Goal: Information Seeking & Learning: Find specific fact

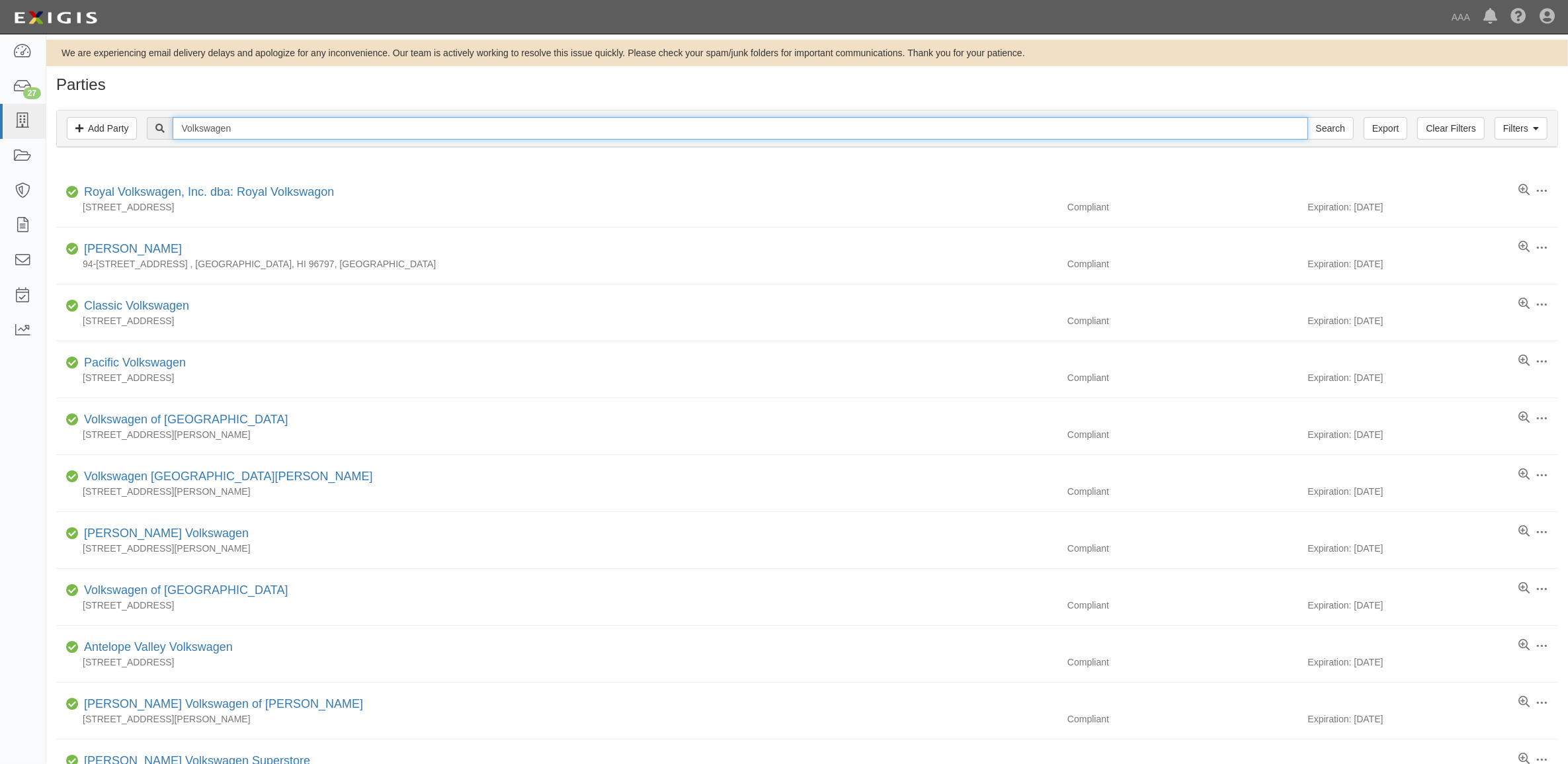
click at [340, 129] on input "Volkswagen" at bounding box center [740, 128] width 1135 height 23
type input "Shuffitts"
click at [1308, 117] on input "Search" at bounding box center [1330, 128] width 46 height 23
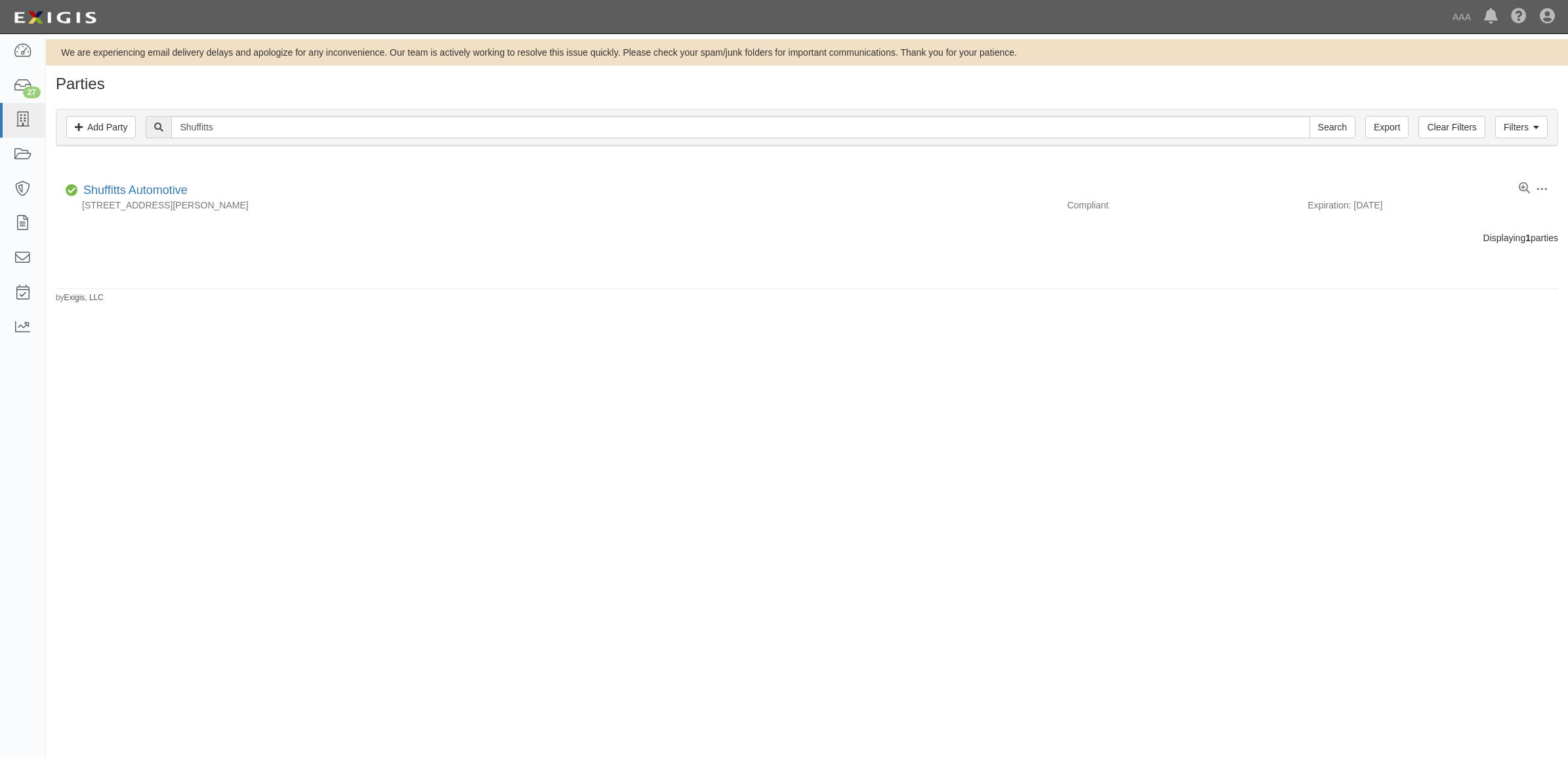
click at [165, 194] on link "Shuffitts Automotive" at bounding box center [135, 189] width 105 height 14
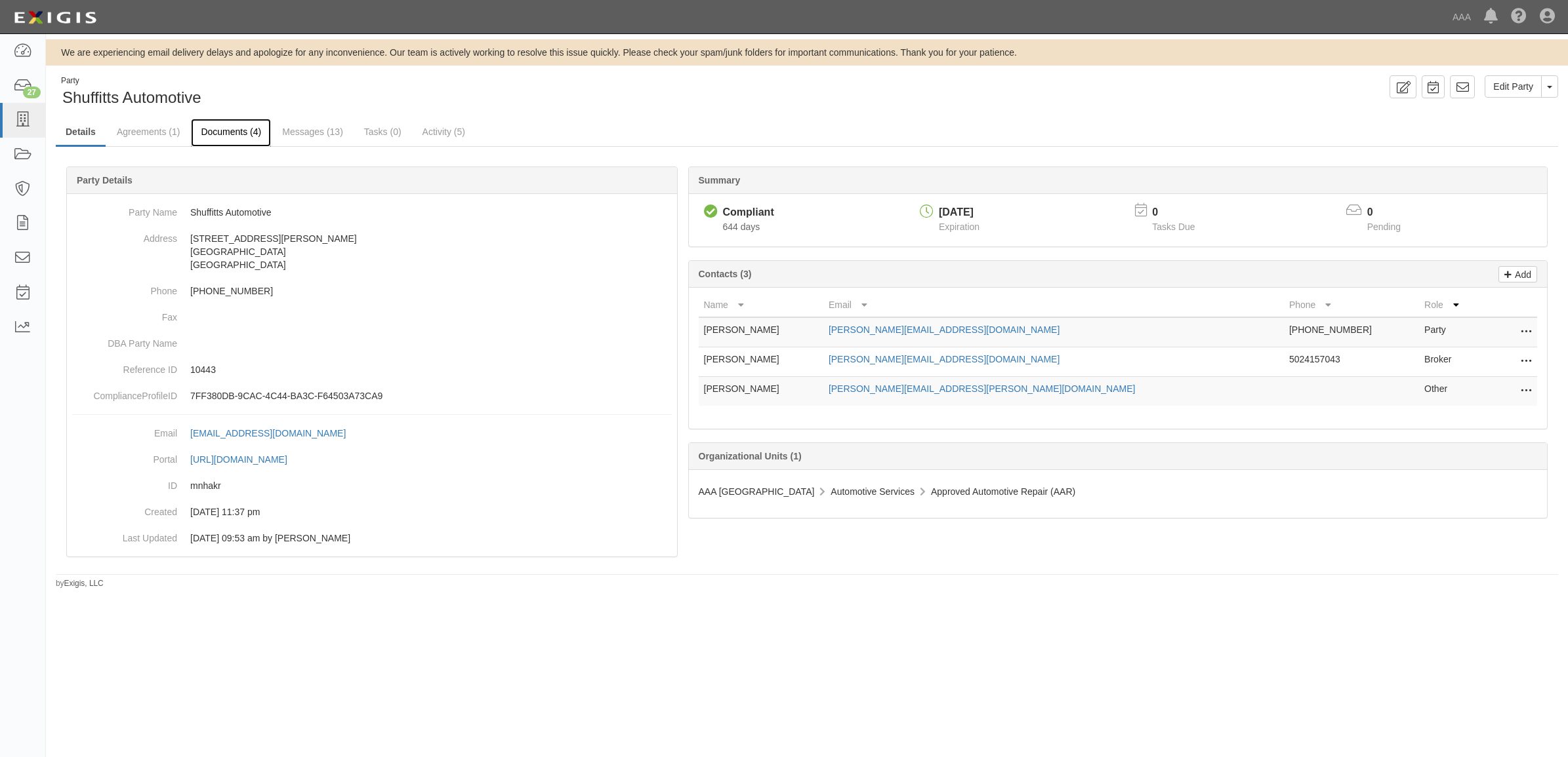
click at [220, 125] on link "Documents (4)" at bounding box center [230, 133] width 80 height 28
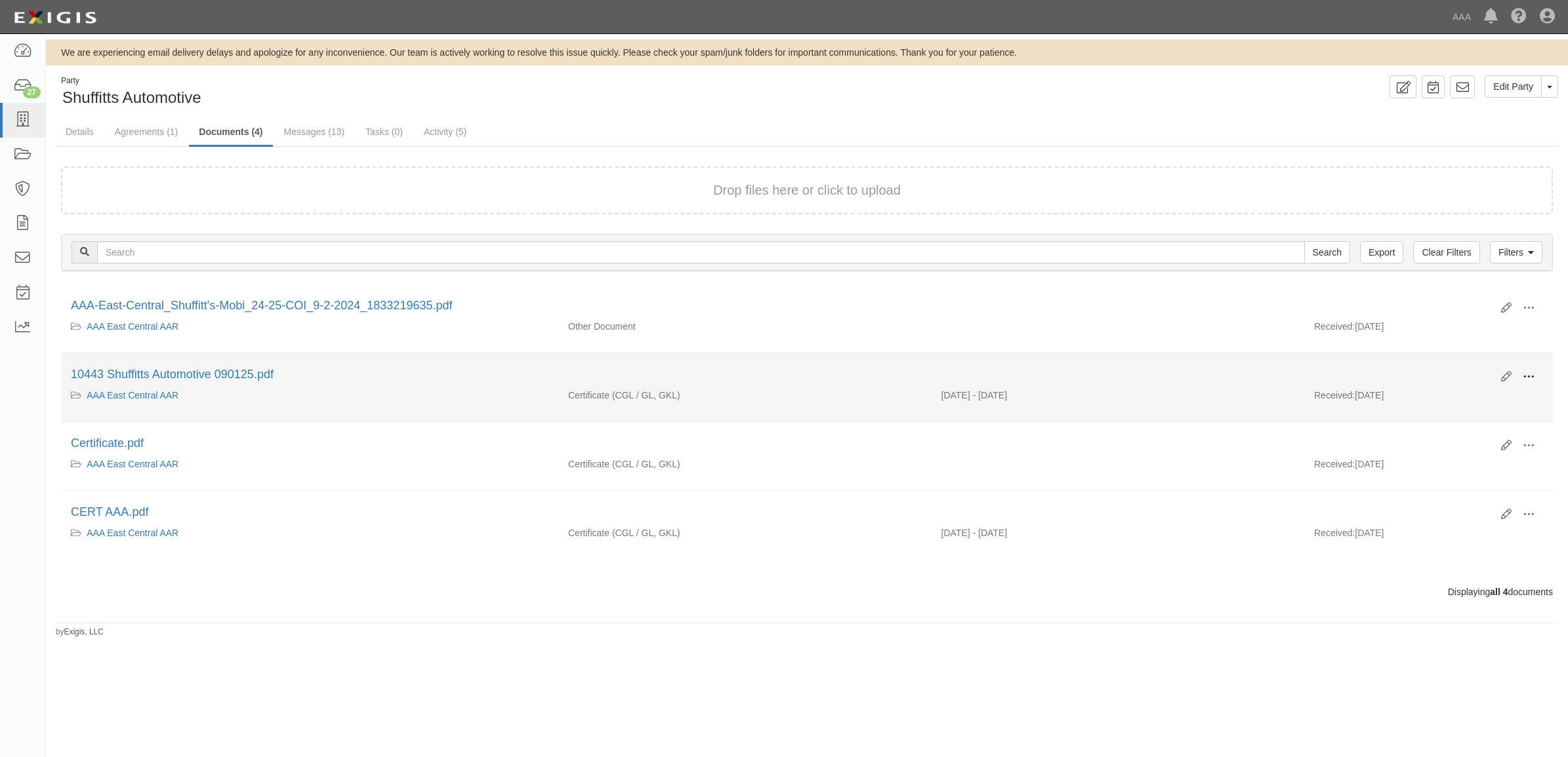
click at [1536, 373] on button at bounding box center [1528, 377] width 29 height 23
click at [1487, 402] on link "View" at bounding box center [1464, 396] width 104 height 23
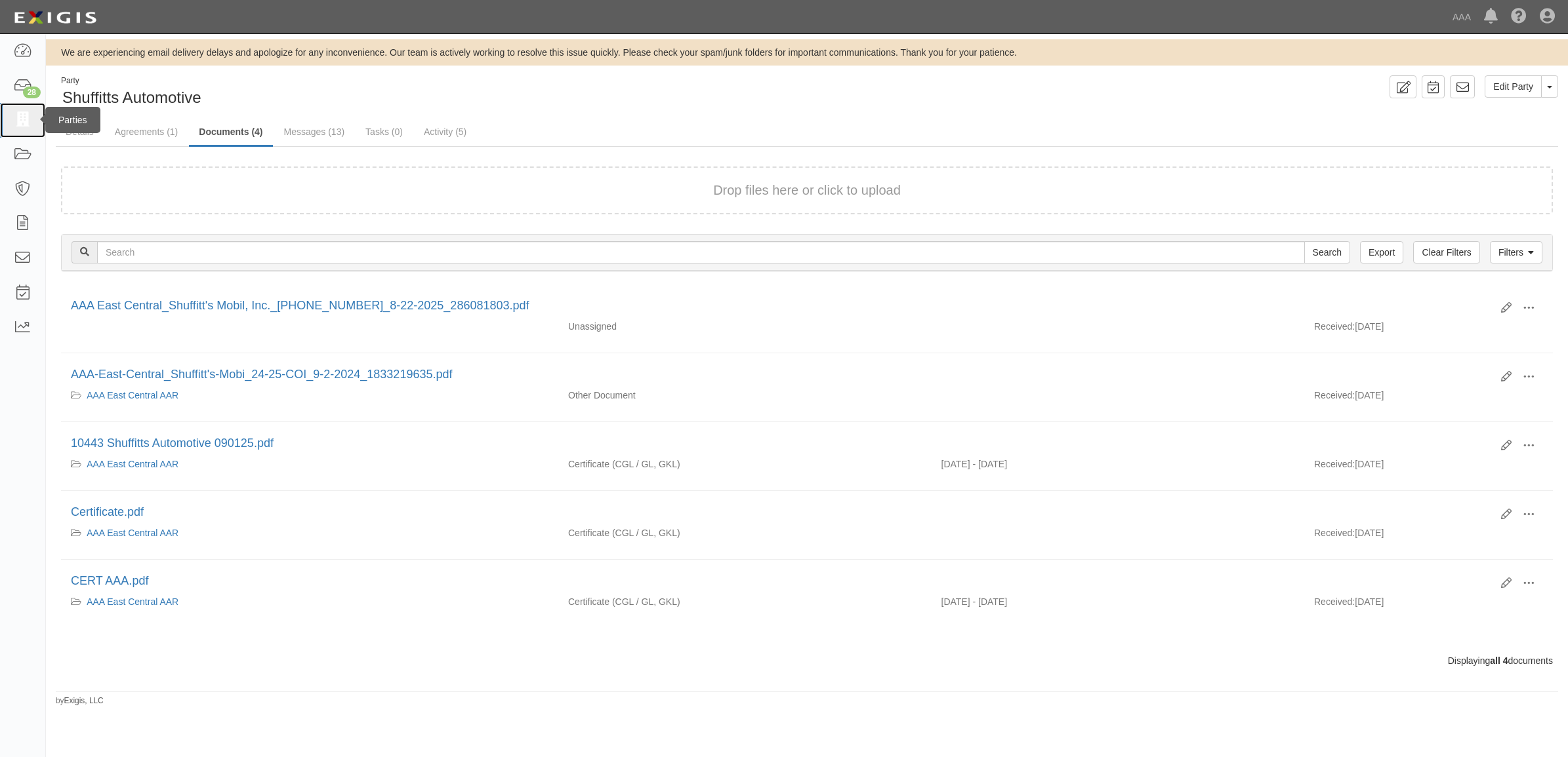
click at [28, 125] on icon at bounding box center [23, 120] width 18 height 15
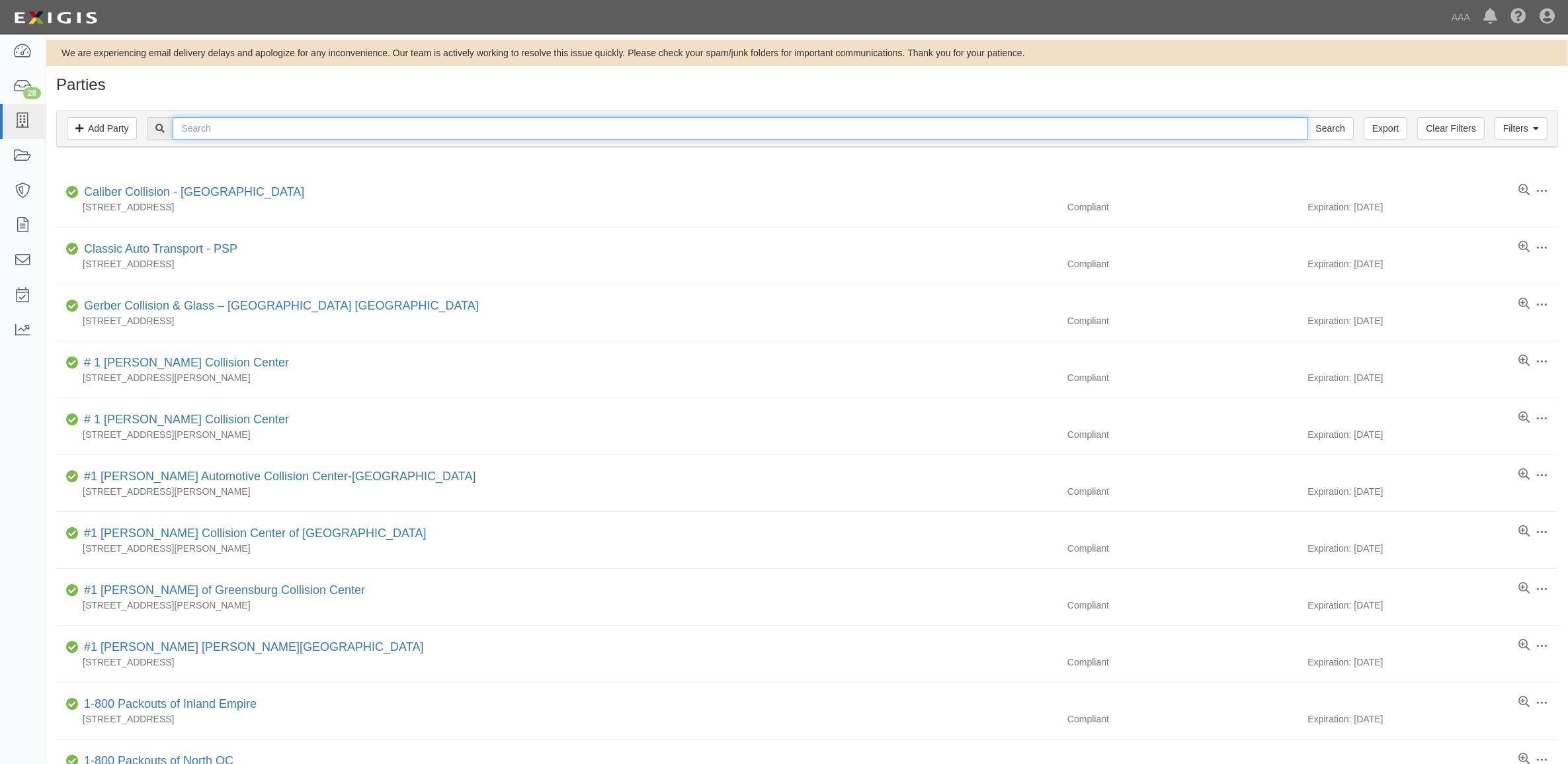
drag, startPoint x: 0, startPoint y: 0, endPoint x: 296, endPoint y: 133, distance: 324.5
click at [297, 134] on input "text" at bounding box center [740, 128] width 1135 height 23
type input "Raptor Towing"
click at [1308, 117] on input "Search" at bounding box center [1330, 128] width 46 height 23
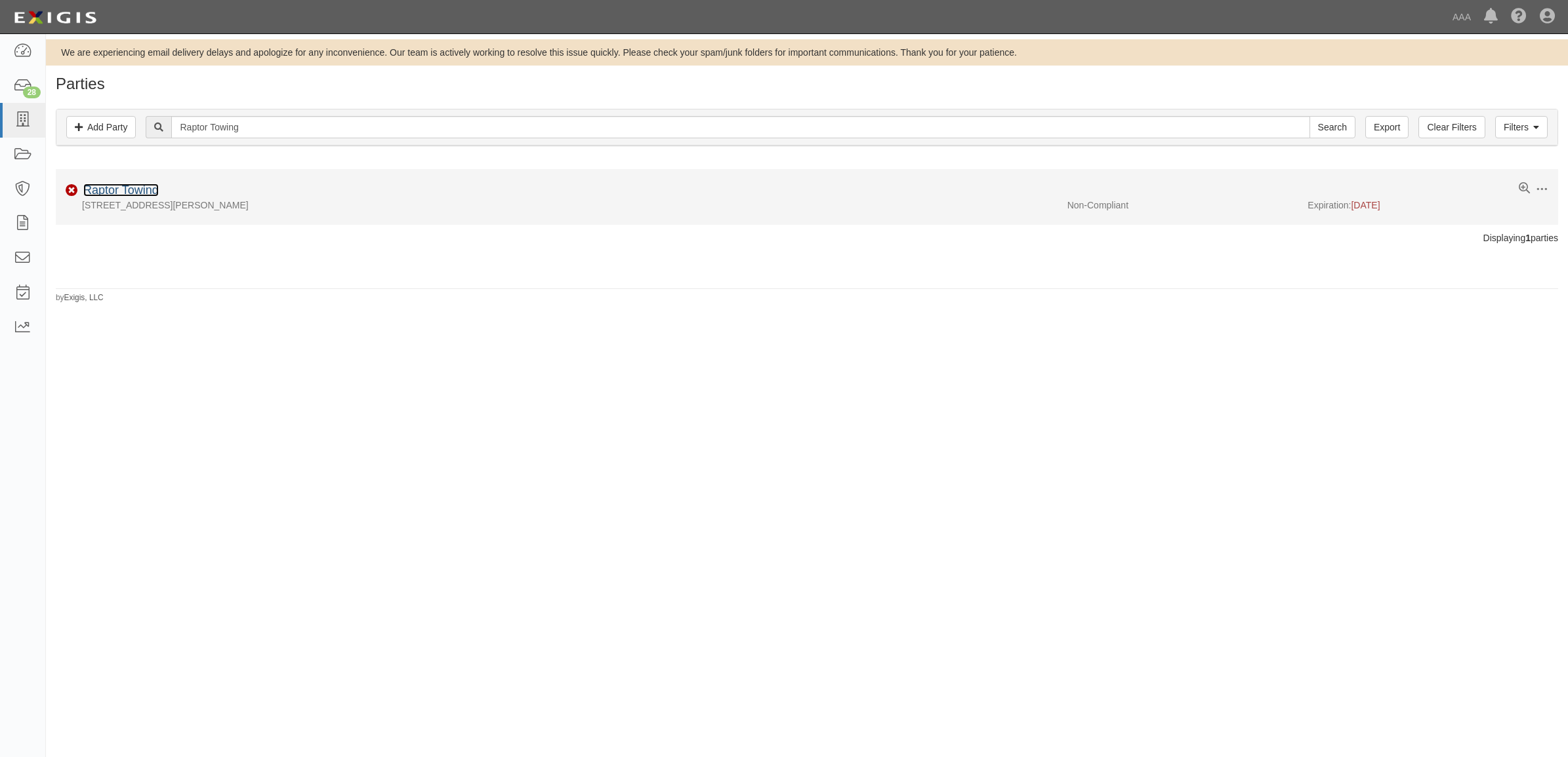
click at [114, 189] on link "Raptor Towing" at bounding box center [121, 189] width 76 height 14
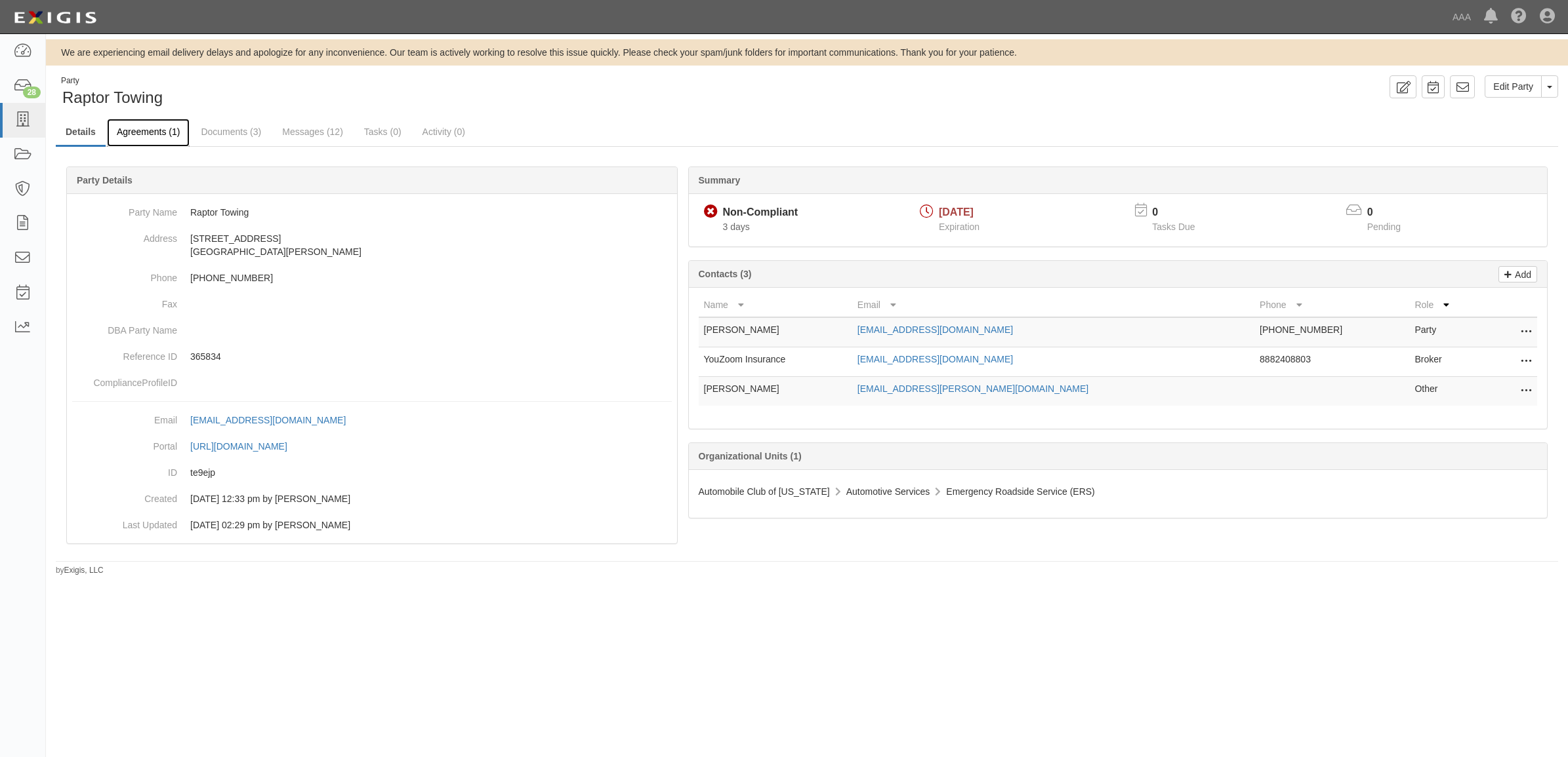
drag, startPoint x: 154, startPoint y: 133, endPoint x: 161, endPoint y: 134, distance: 7.1
click at [154, 133] on link "Agreements (1)" at bounding box center [148, 133] width 83 height 28
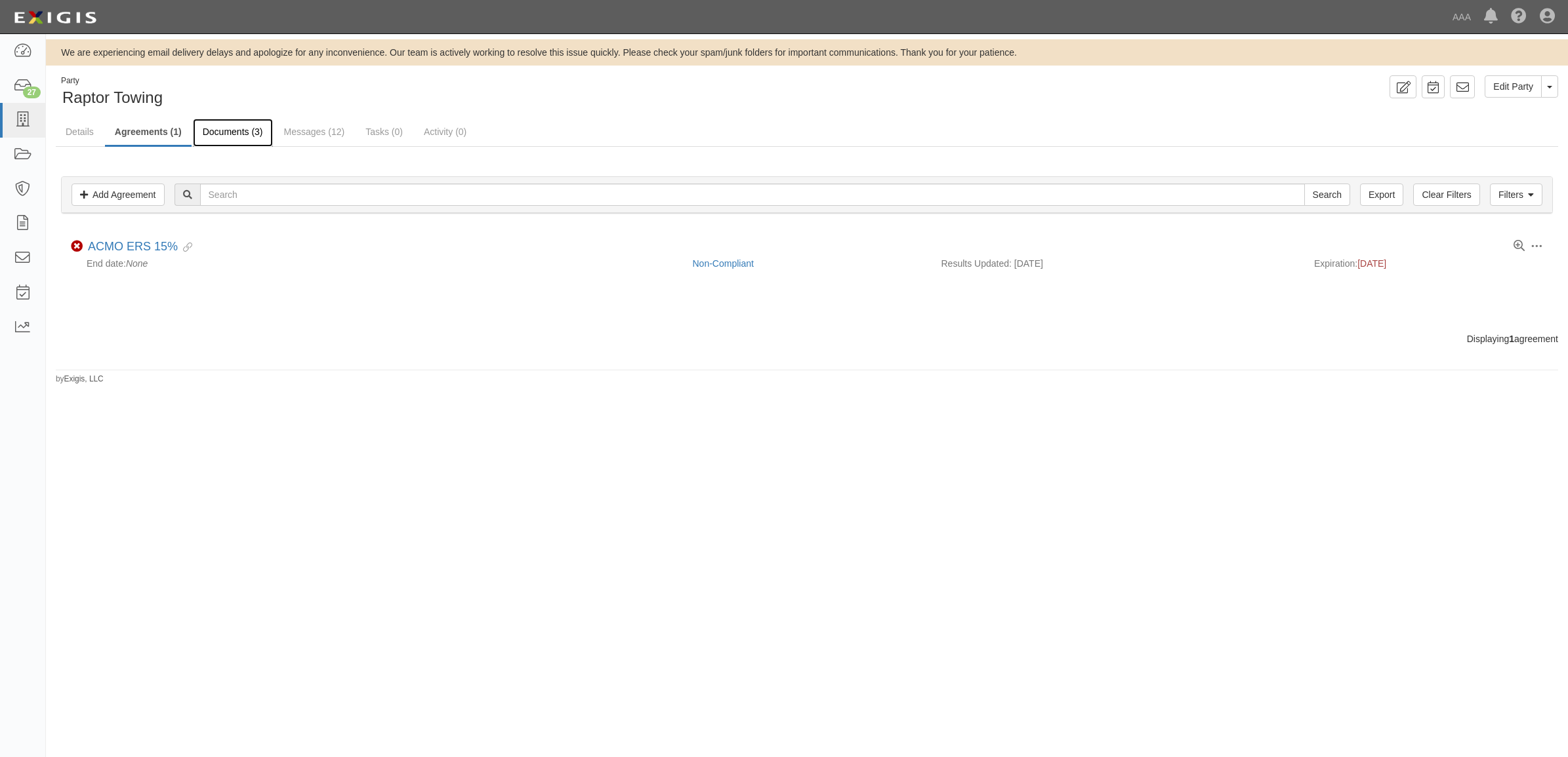
click at [238, 135] on link "Documents (3)" at bounding box center [233, 133] width 80 height 28
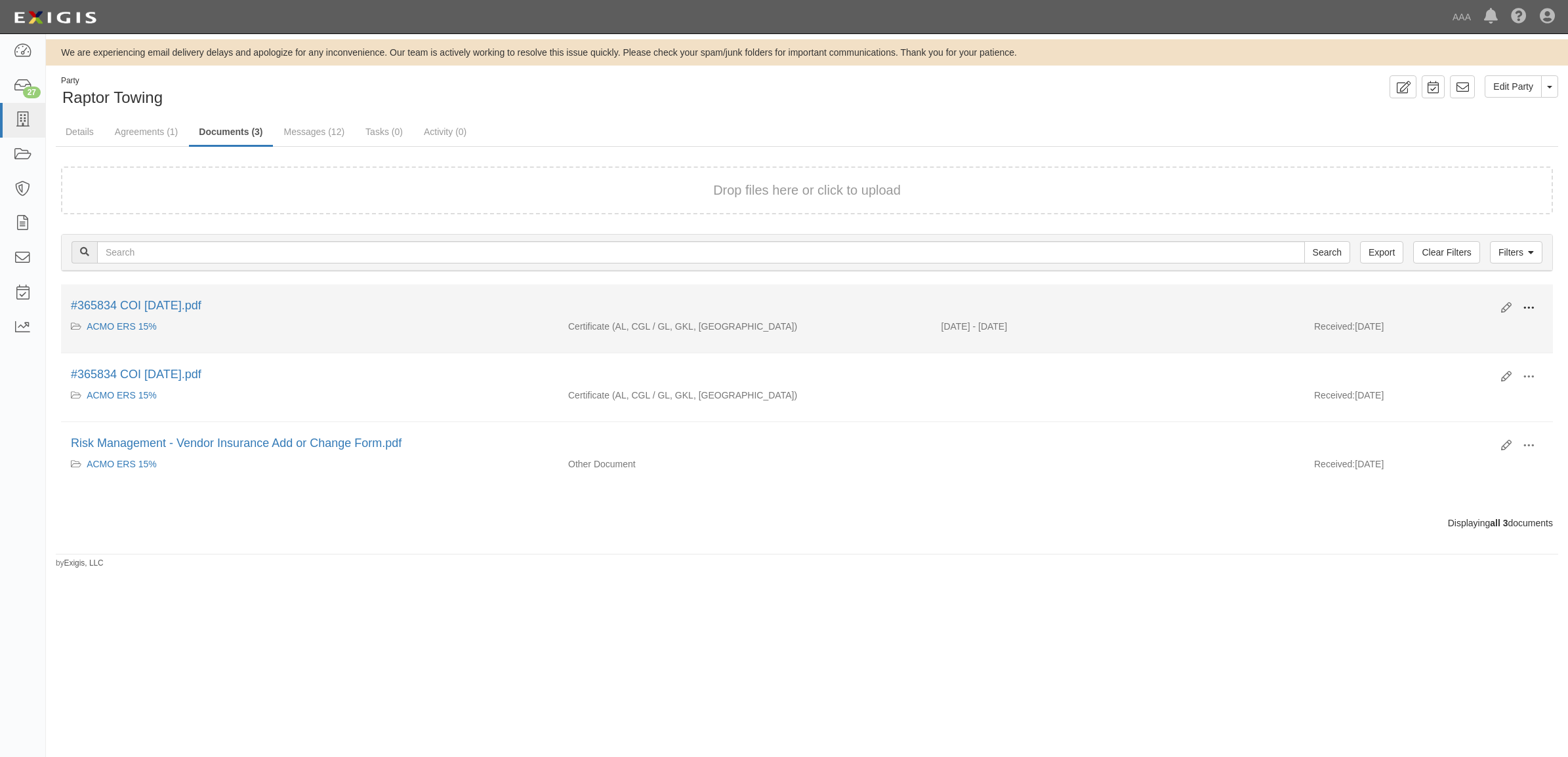
click at [1528, 305] on span at bounding box center [1528, 308] width 12 height 12
click at [1496, 323] on link "View" at bounding box center [1464, 328] width 104 height 23
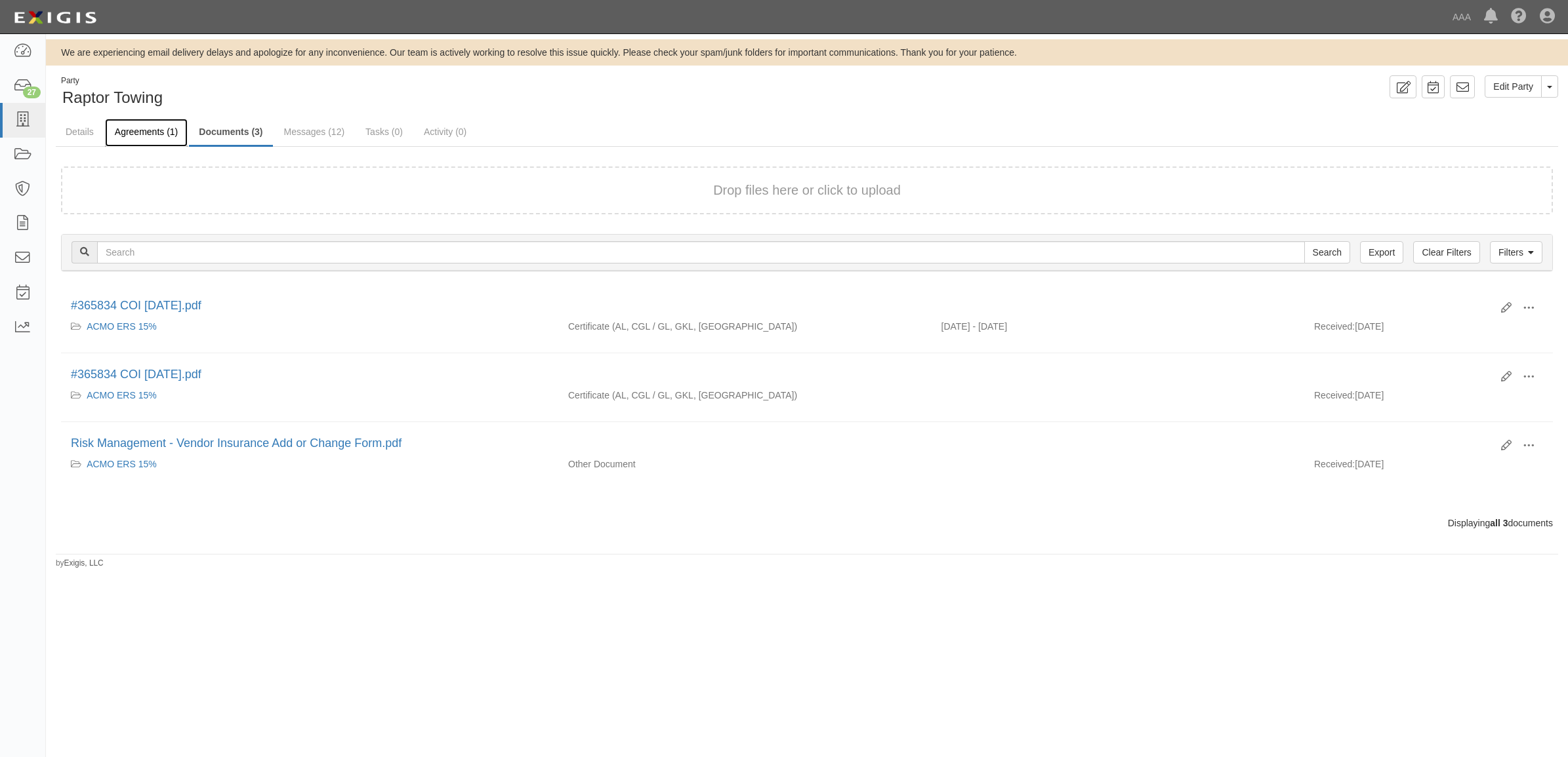
click at [141, 133] on link "Agreements (1)" at bounding box center [146, 133] width 83 height 28
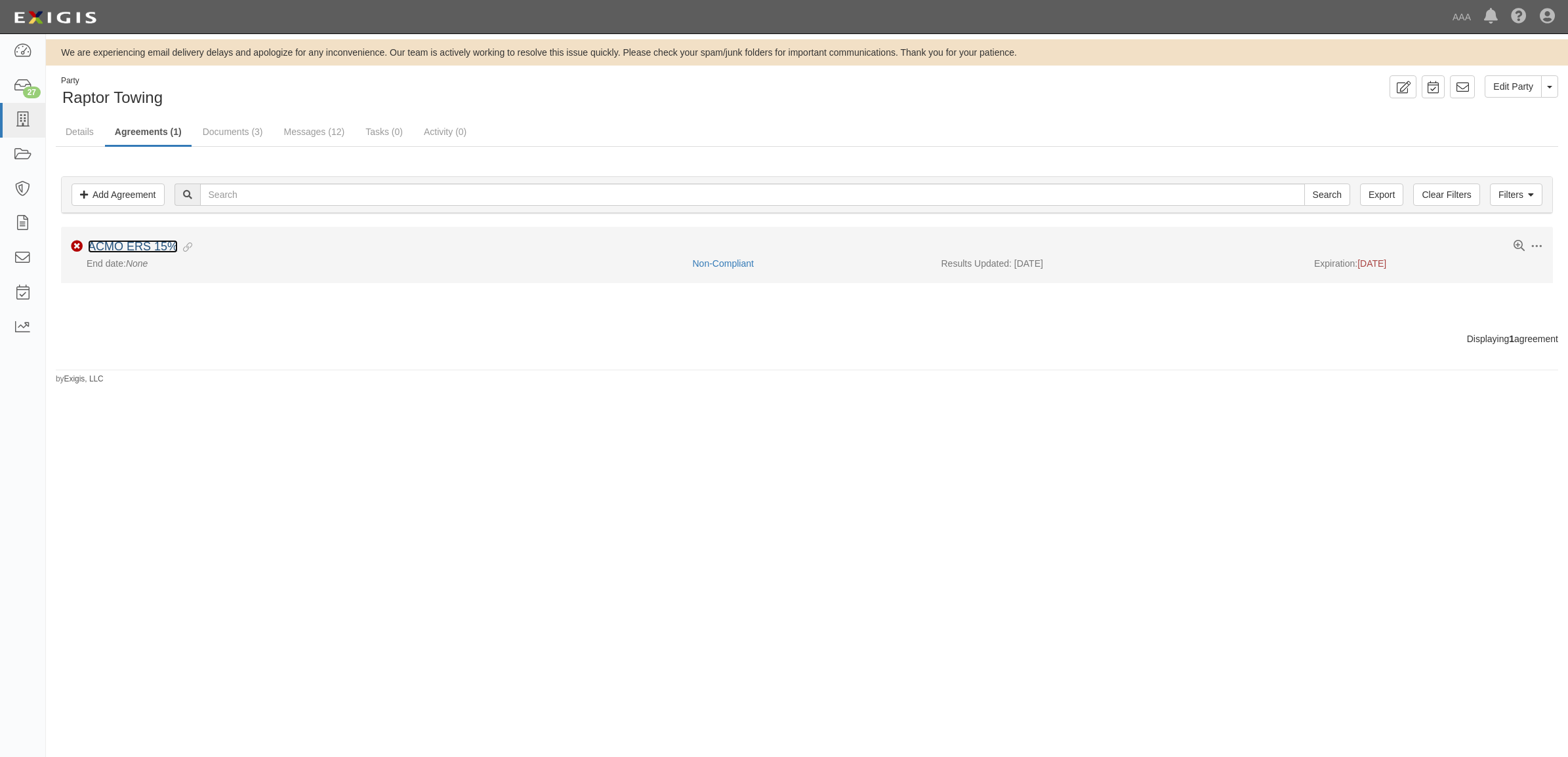
click at [162, 245] on link "ACMO ERS 15%" at bounding box center [133, 246] width 90 height 14
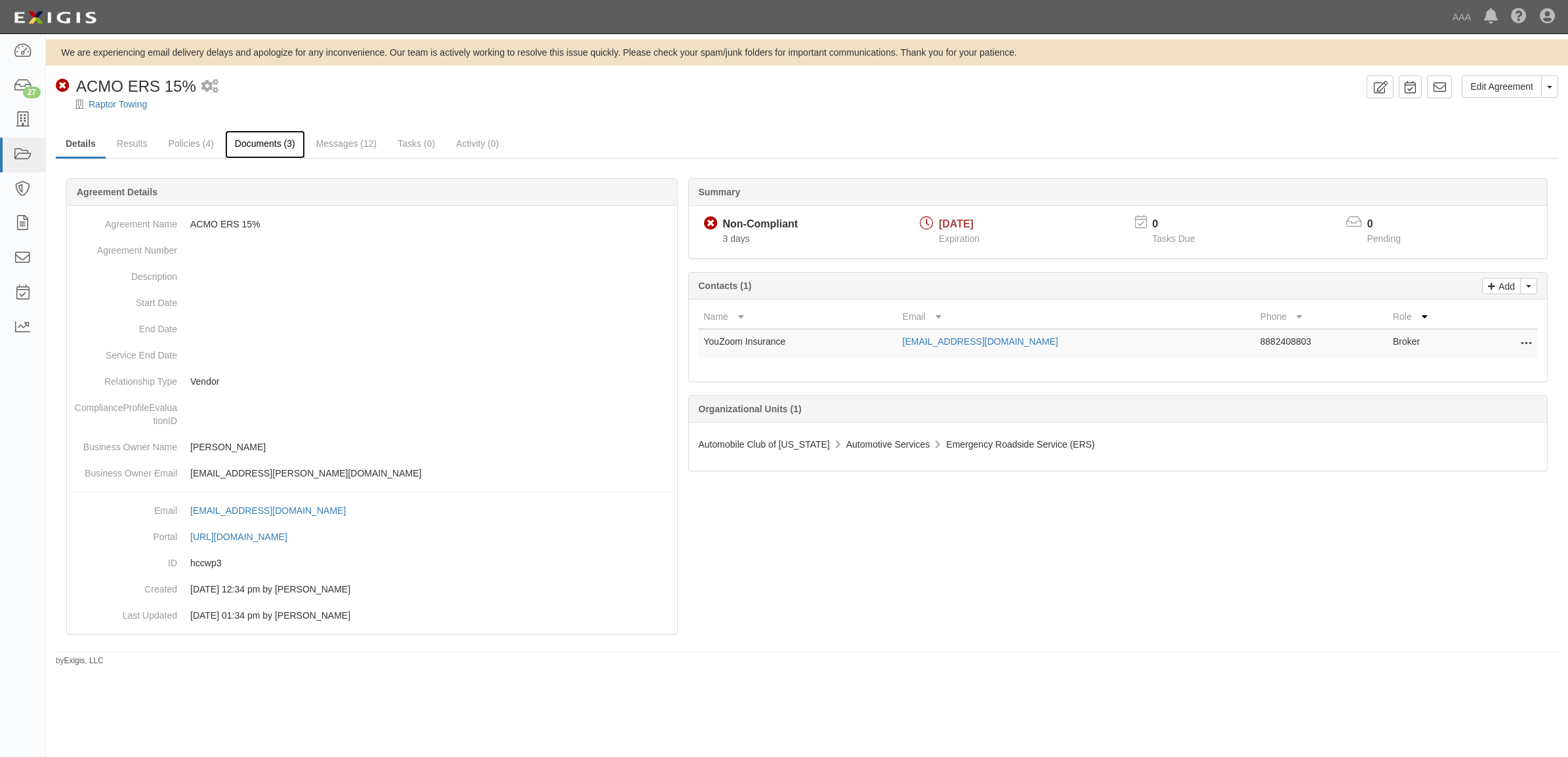
drag, startPoint x: 265, startPoint y: 146, endPoint x: 280, endPoint y: 181, distance: 38.1
click at [265, 146] on link "Documents (3)" at bounding box center [264, 143] width 80 height 26
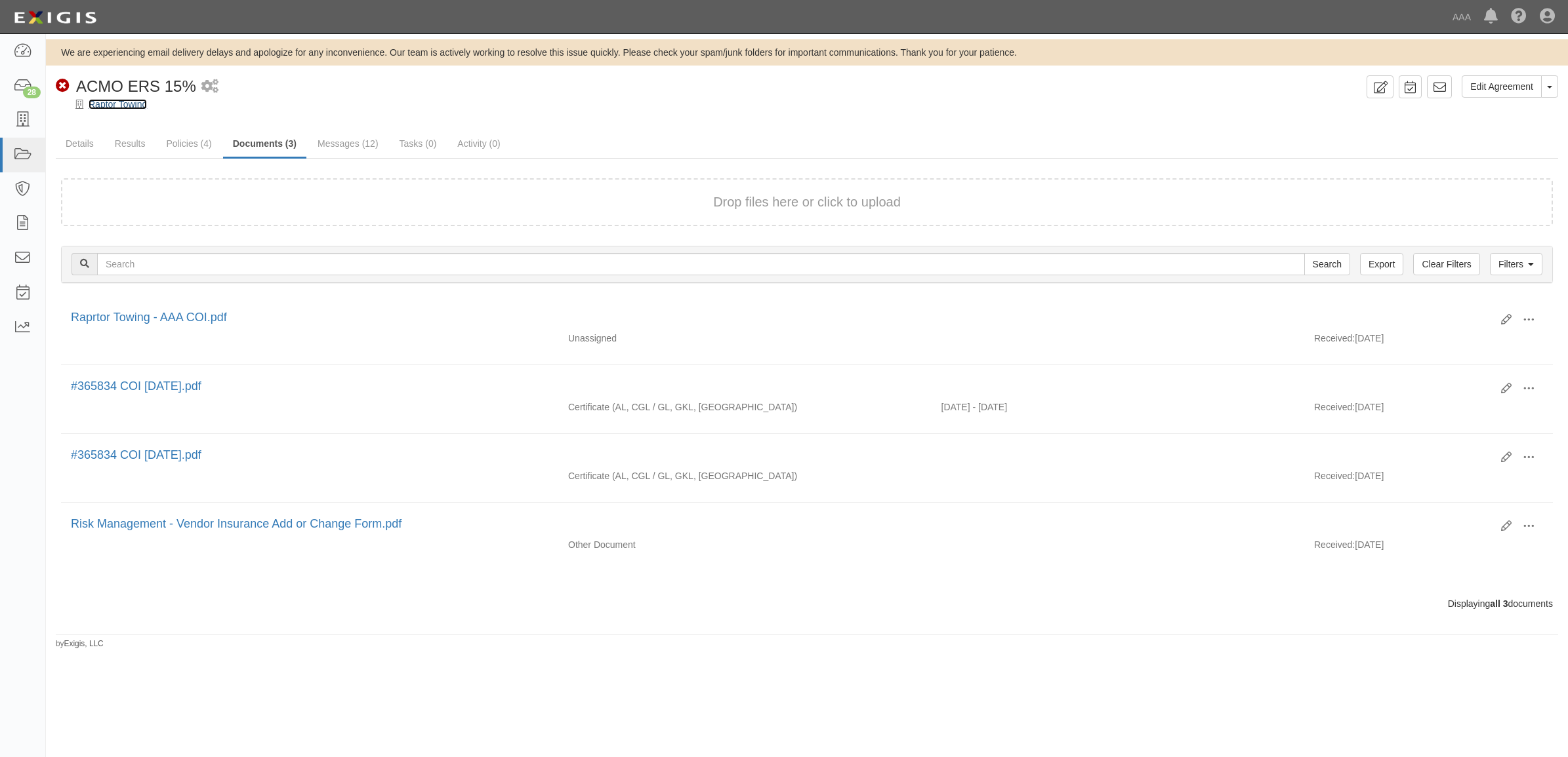
click at [120, 99] on link "Raptor Towing" at bounding box center [117, 105] width 59 height 11
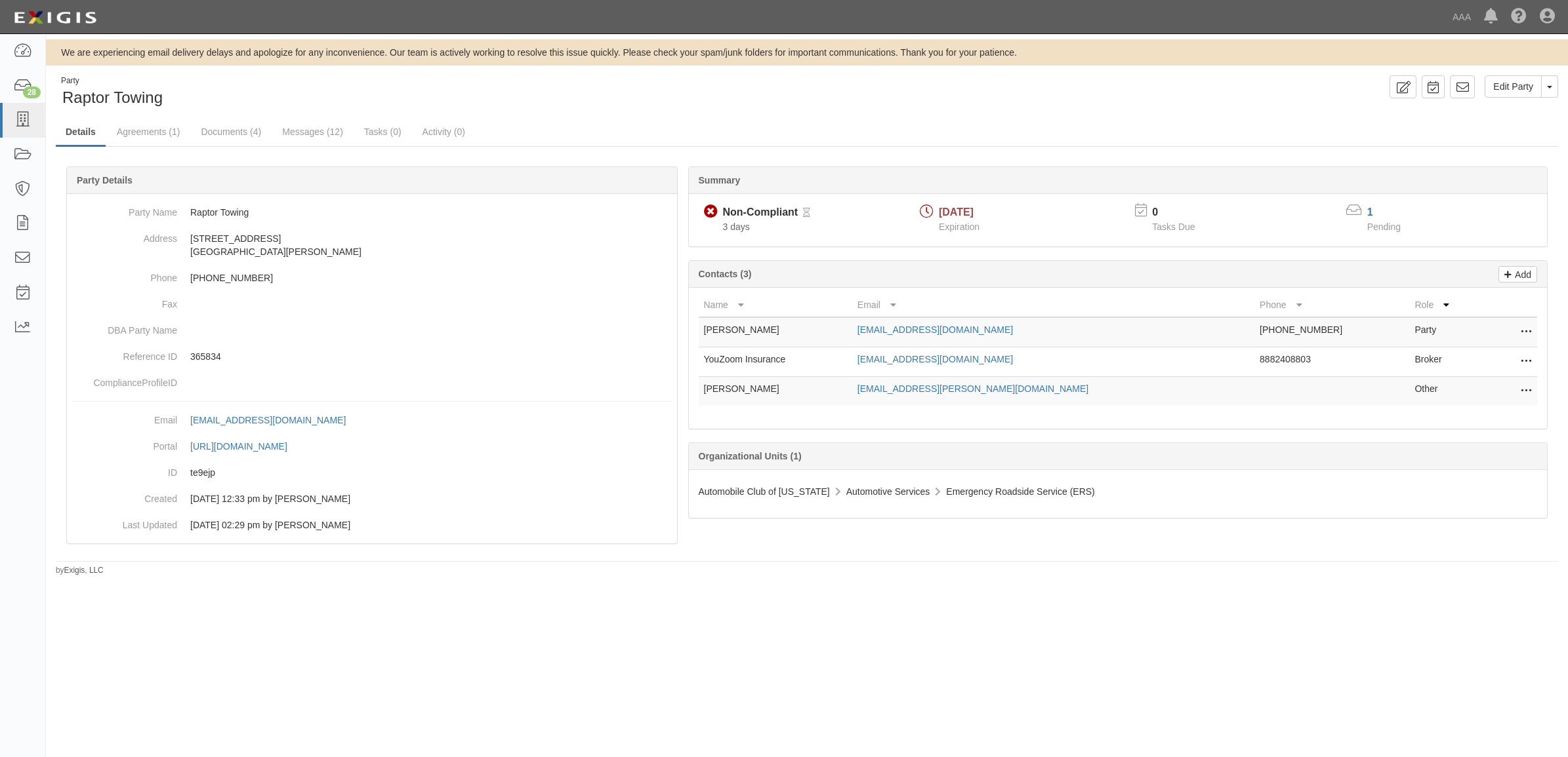
drag, startPoint x: 1527, startPoint y: 355, endPoint x: 1517, endPoint y: 357, distance: 10.2
click at [1527, 355] on icon at bounding box center [1526, 362] width 11 height 17
click at [1500, 358] on link "Edit" at bounding box center [1479, 358] width 104 height 23
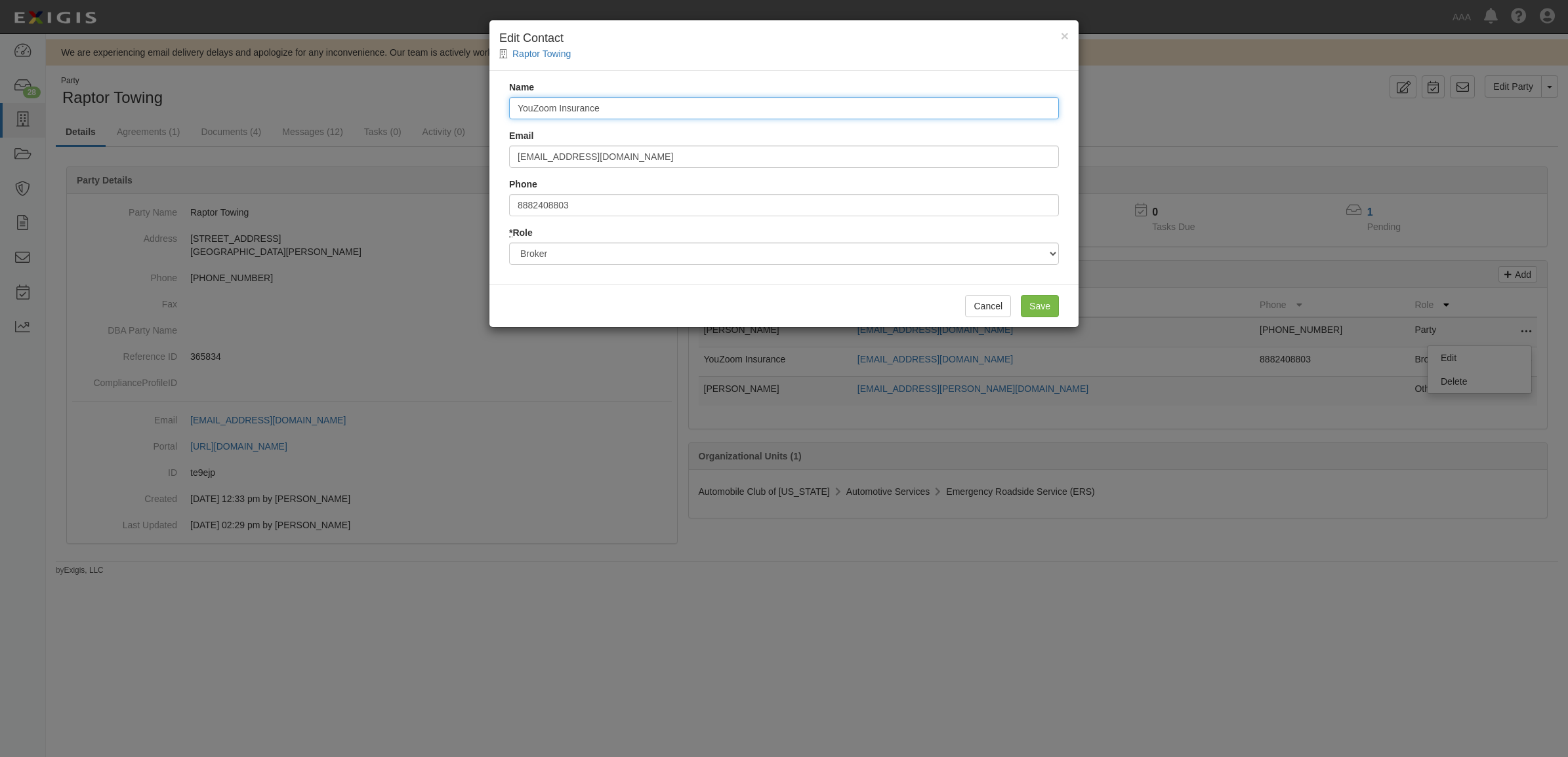
drag, startPoint x: 689, startPoint y: 115, endPoint x: 181, endPoint y: 106, distance: 508.1
click at [185, 106] on div "× Edit Contact Raptor Towing Name YouZoom Insurance Email amservicecenter@arrow…" at bounding box center [784, 378] width 1568 height 757
type input "Tom Paoletta"
type input "tpaoletta@robertsonryan.com"
type input "7166069319"
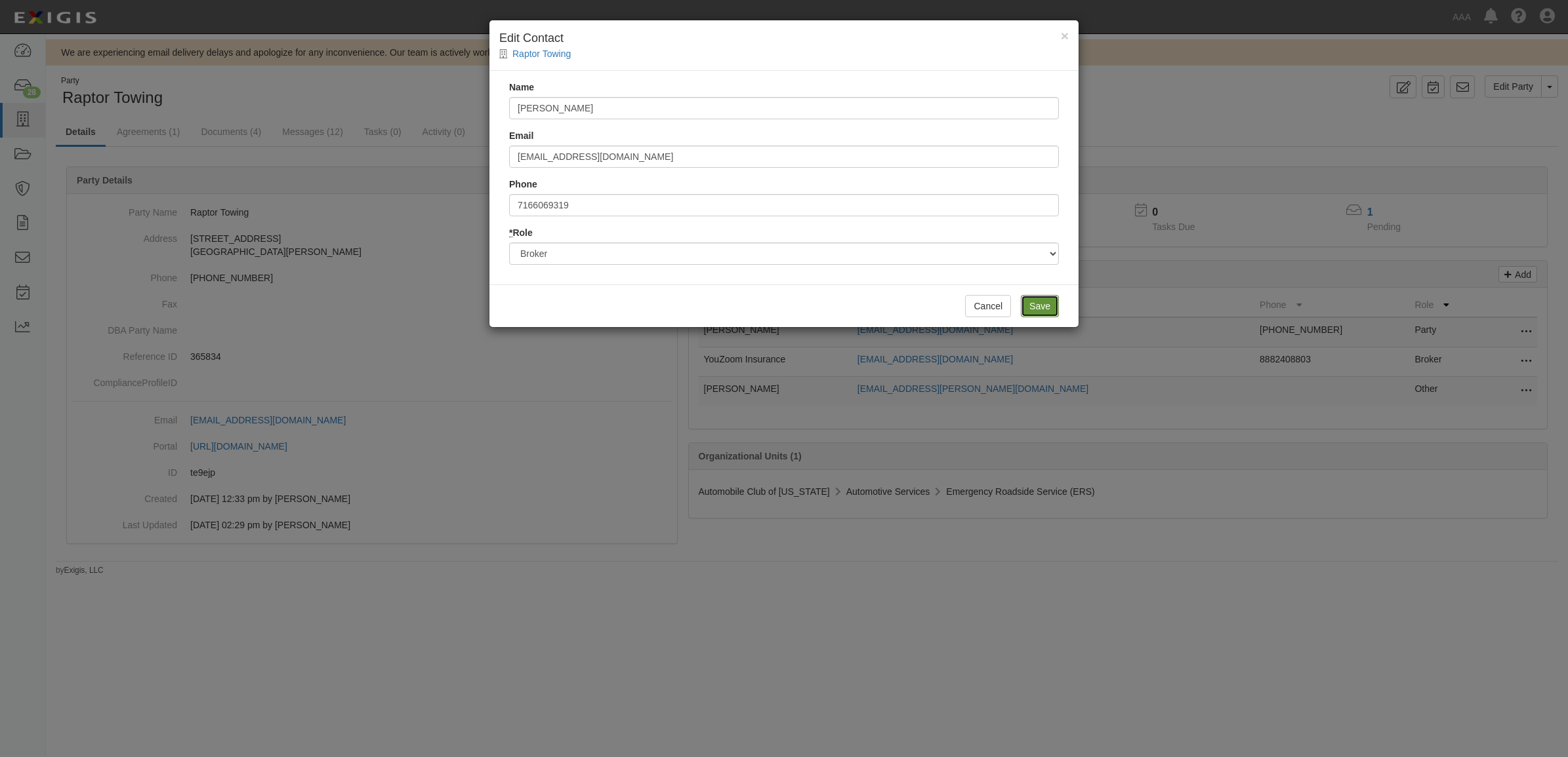
click at [1035, 310] on input "Save" at bounding box center [1040, 306] width 38 height 23
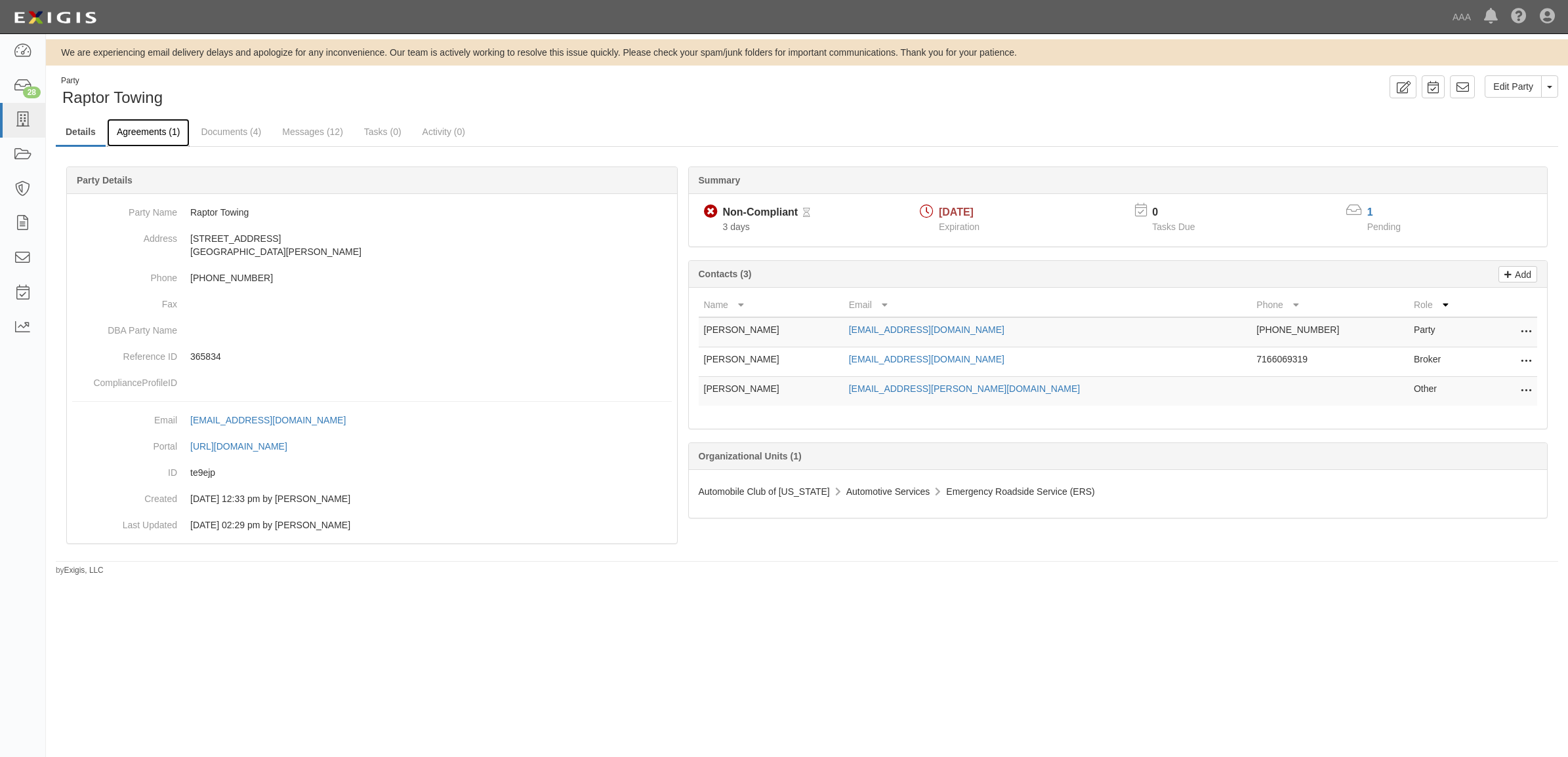
click at [130, 134] on link "Agreements (1)" at bounding box center [148, 133] width 83 height 28
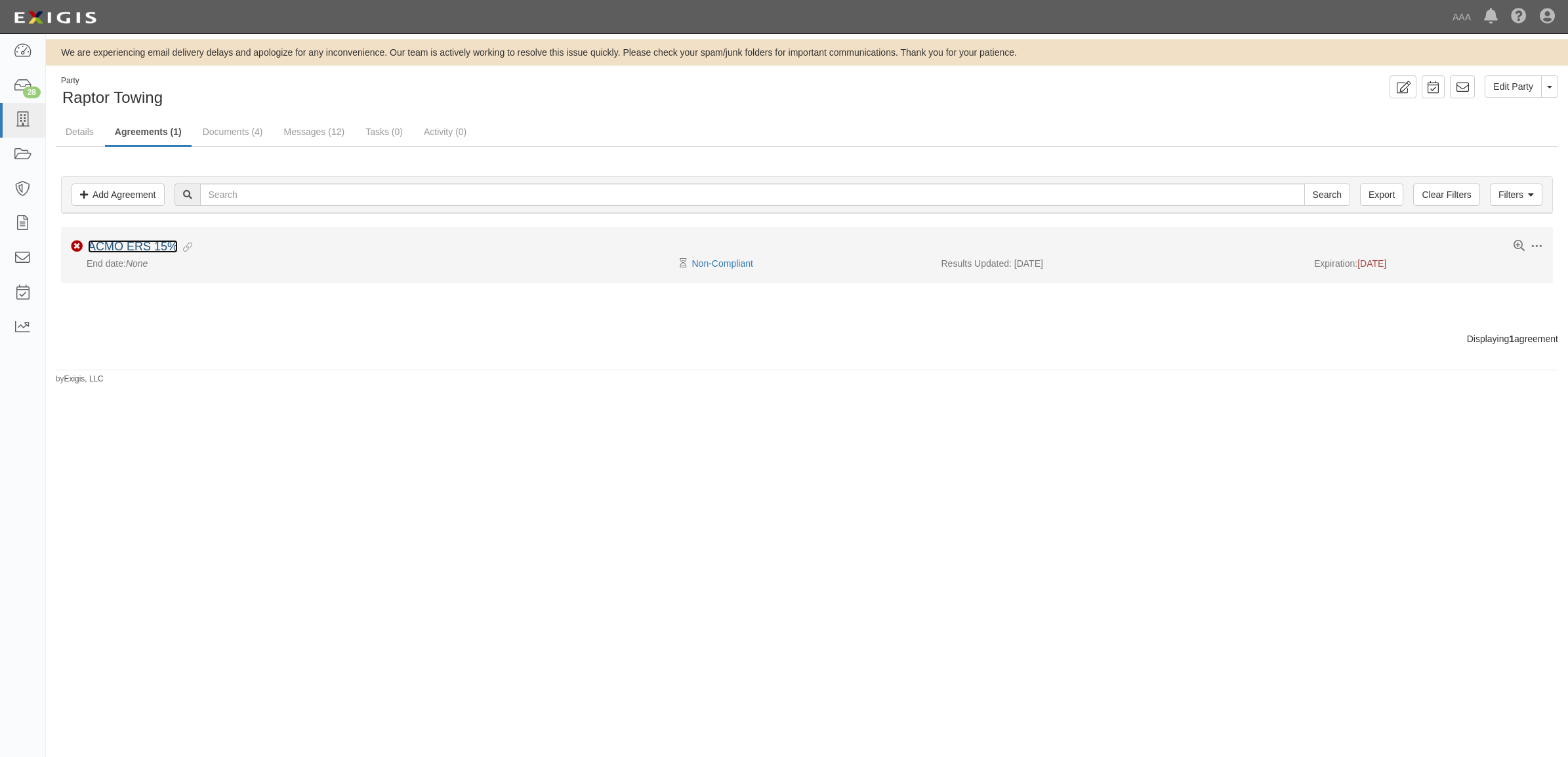
click at [162, 250] on link "ACMO ERS 15%" at bounding box center [133, 246] width 90 height 14
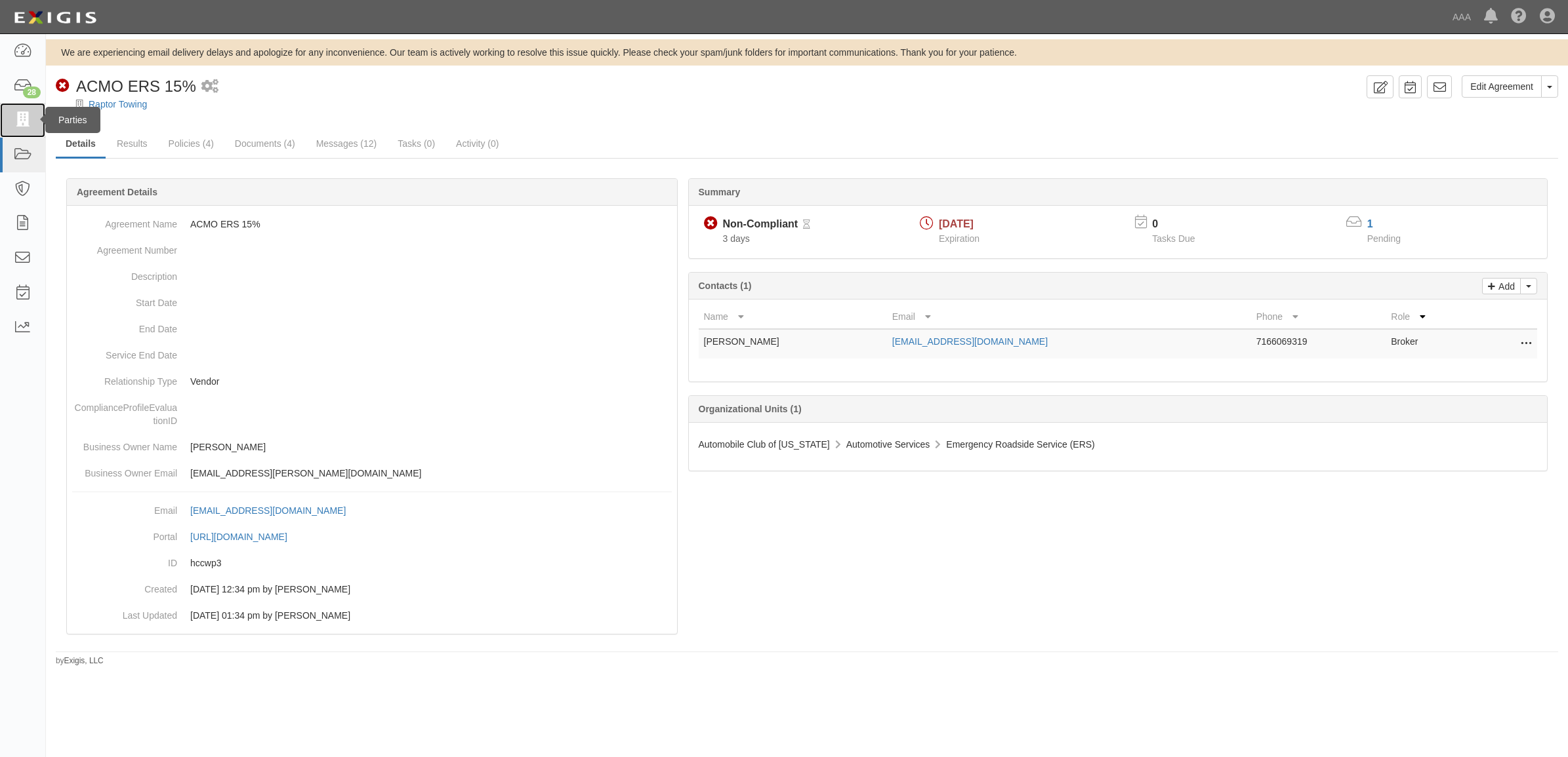
click at [23, 126] on icon at bounding box center [23, 120] width 18 height 15
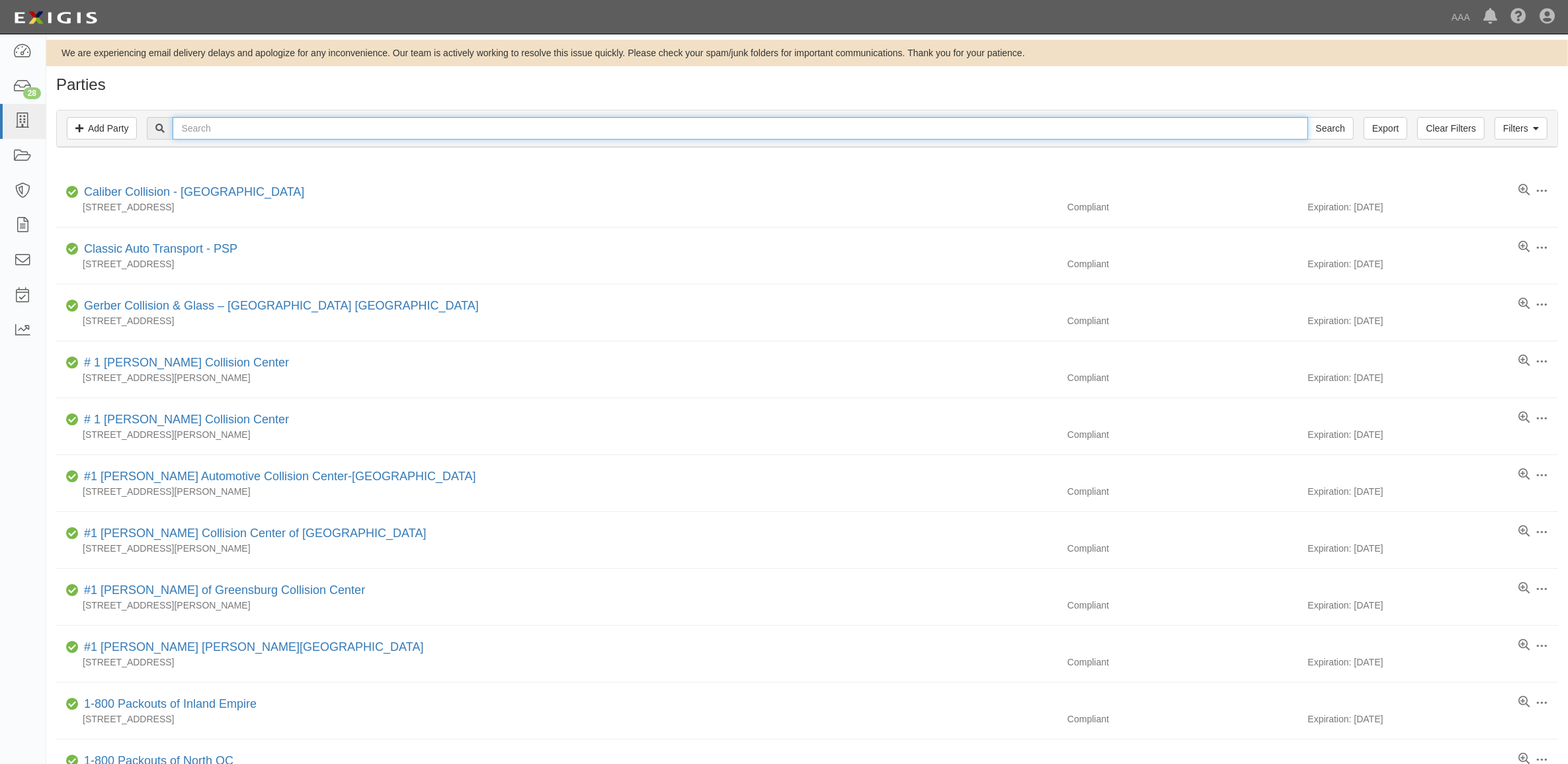
click at [228, 124] on input "text" at bounding box center [740, 128] width 1135 height 23
type input "Volkswagen"
click at [1308, 117] on input "Search" at bounding box center [1330, 128] width 46 height 23
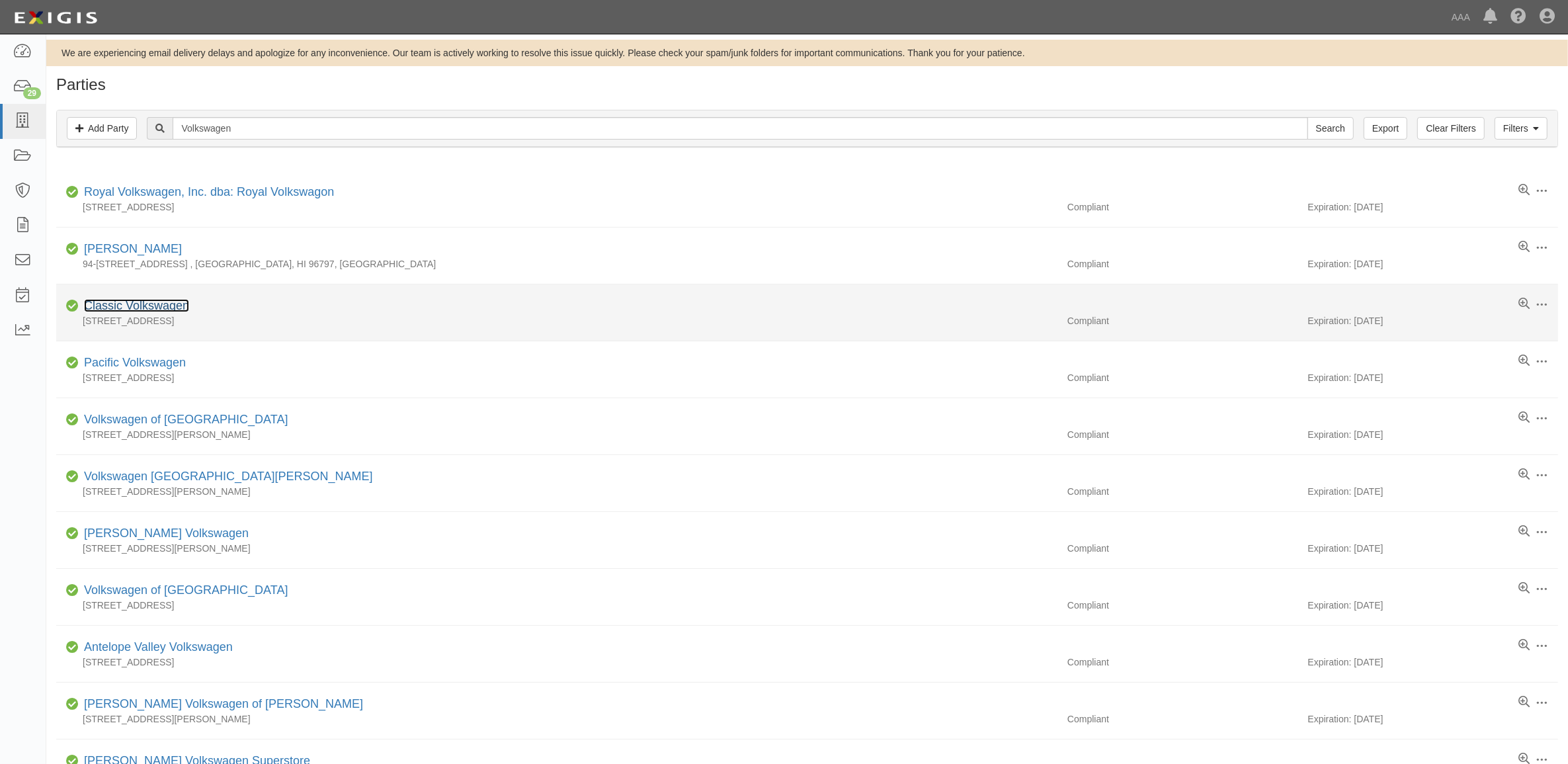
click at [179, 303] on link "Classic Volkswagen" at bounding box center [137, 305] width 106 height 14
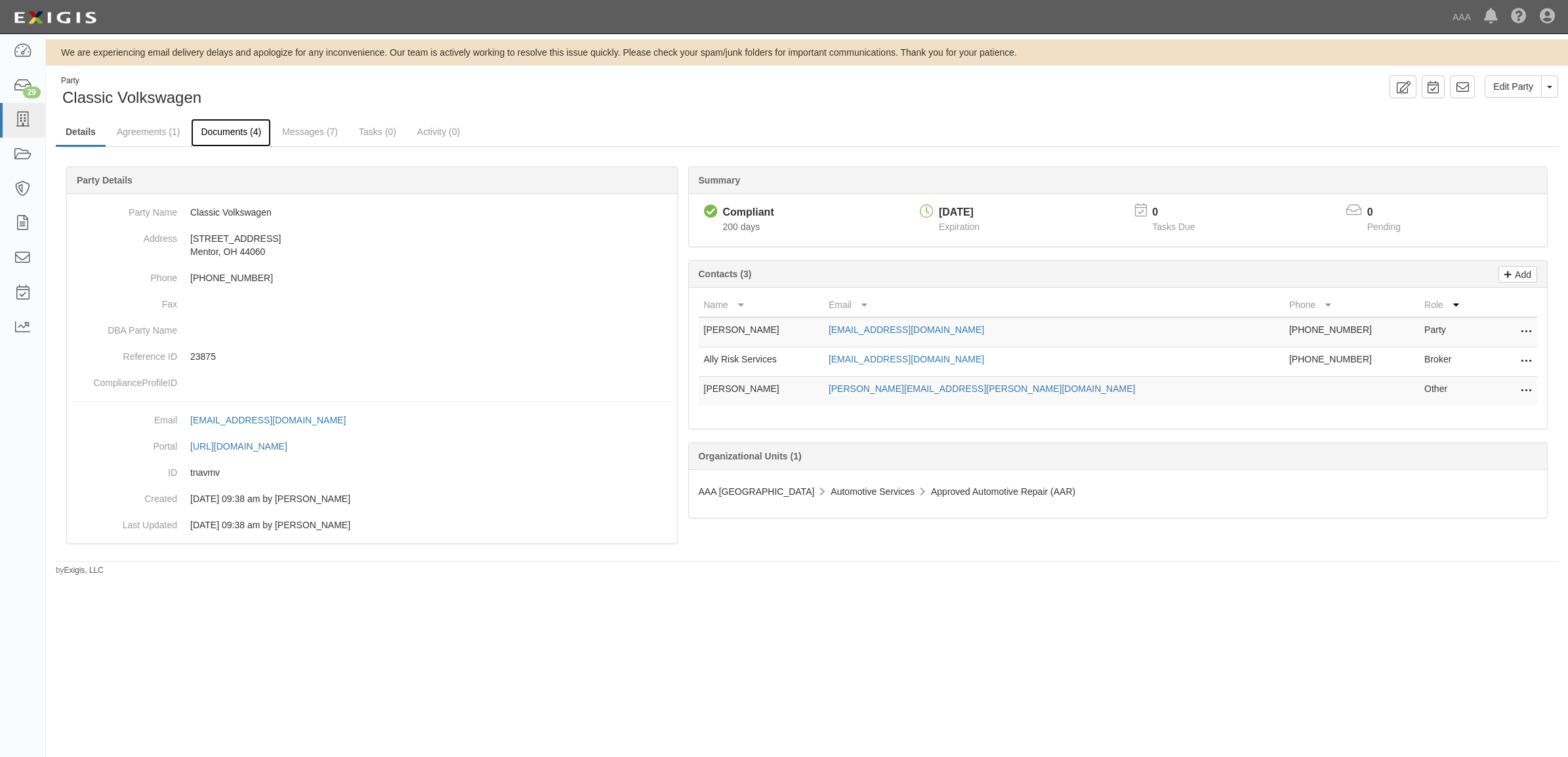
drag, startPoint x: 237, startPoint y: 136, endPoint x: 493, endPoint y: 218, distance: 268.8
click at [237, 136] on link "Documents (4)" at bounding box center [230, 132] width 80 height 26
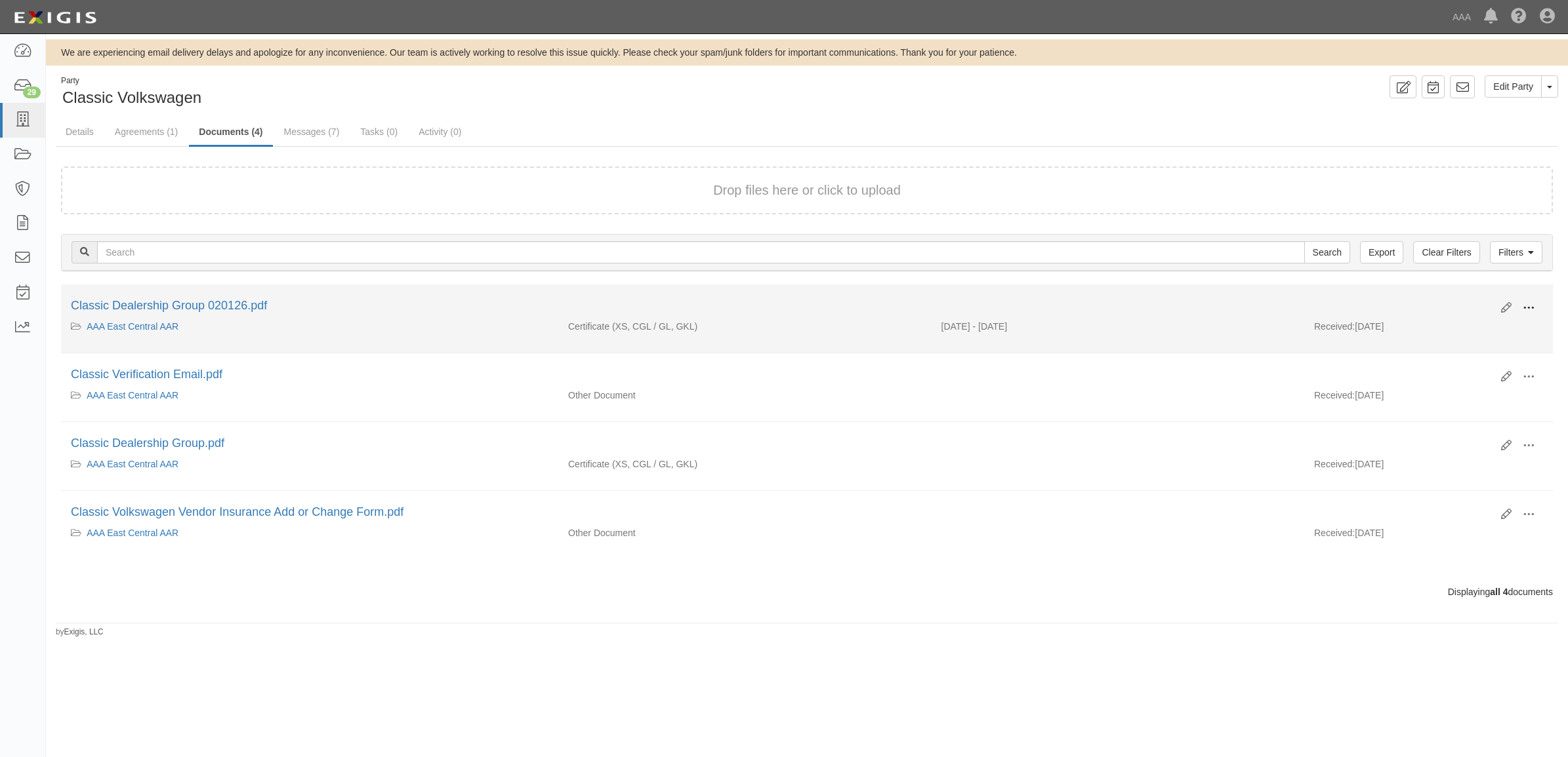
click at [1530, 306] on span at bounding box center [1528, 308] width 12 height 12
click at [1486, 323] on link "View" at bounding box center [1464, 328] width 104 height 23
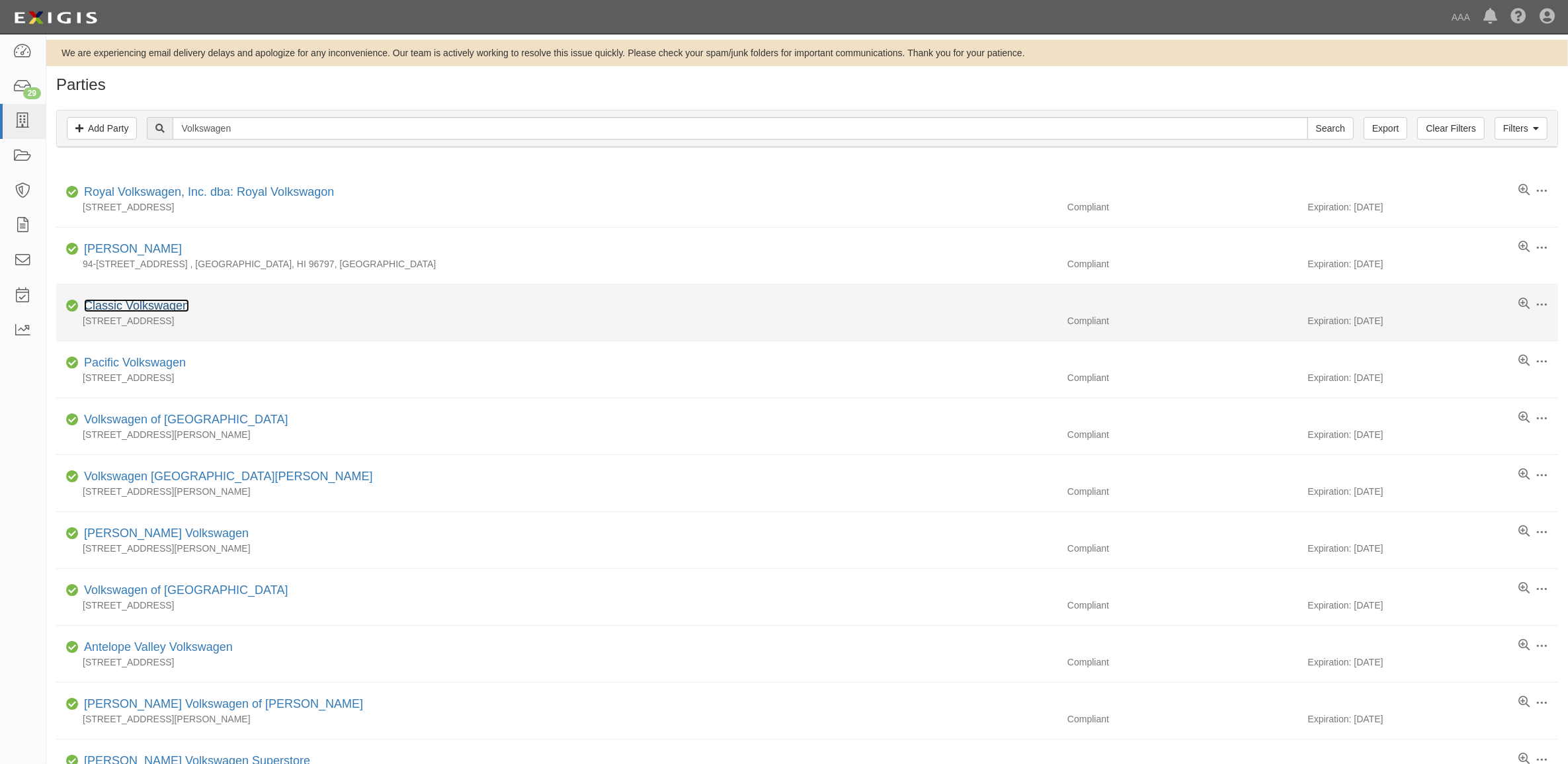
click at [166, 309] on link "Classic Volkswagen" at bounding box center [137, 305] width 106 height 14
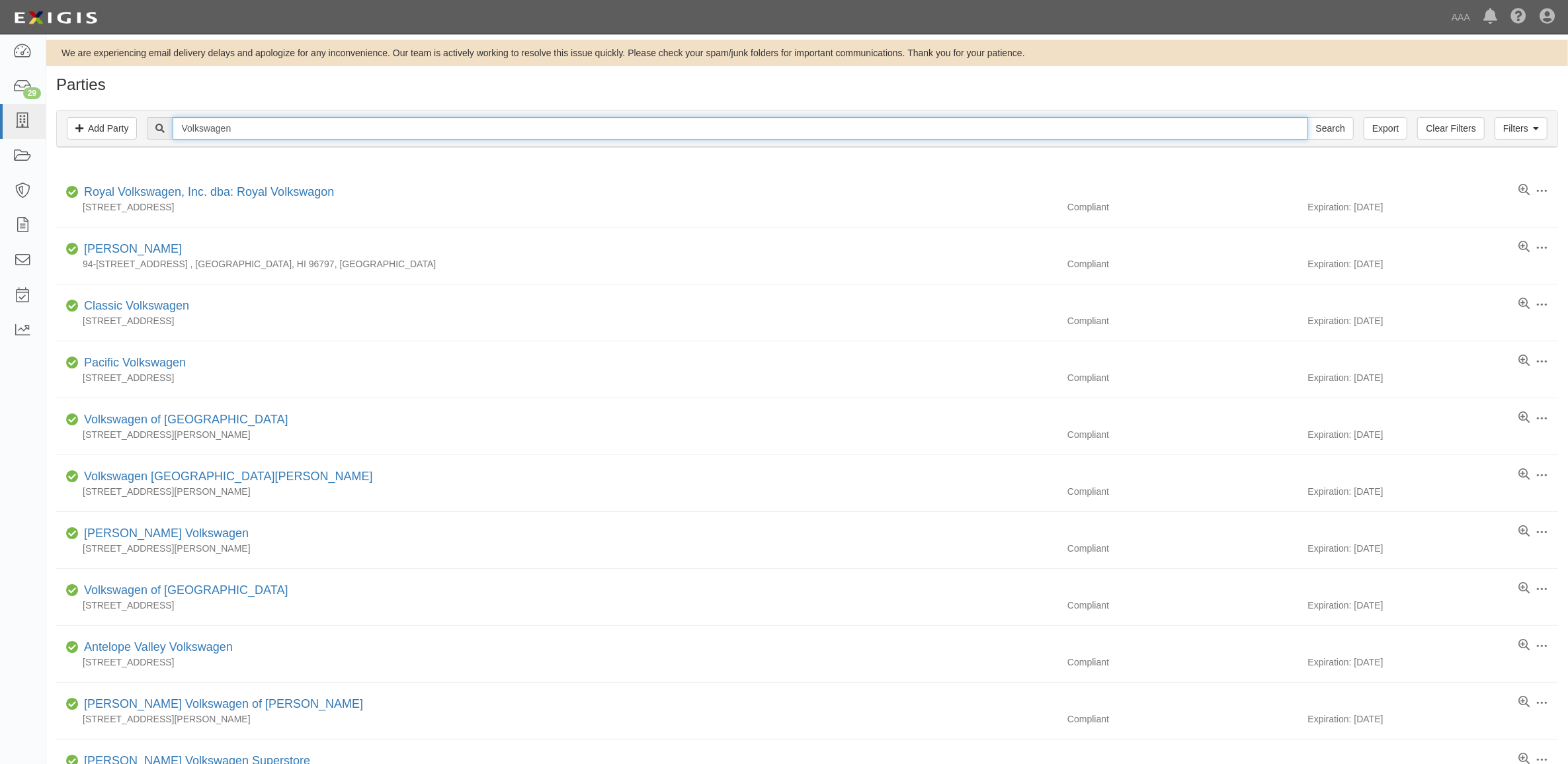
click at [279, 132] on input "Volkswagen" at bounding box center [740, 128] width 1135 height 23
type input "Audi"
click at [1308, 117] on input "Search" at bounding box center [1330, 128] width 46 height 23
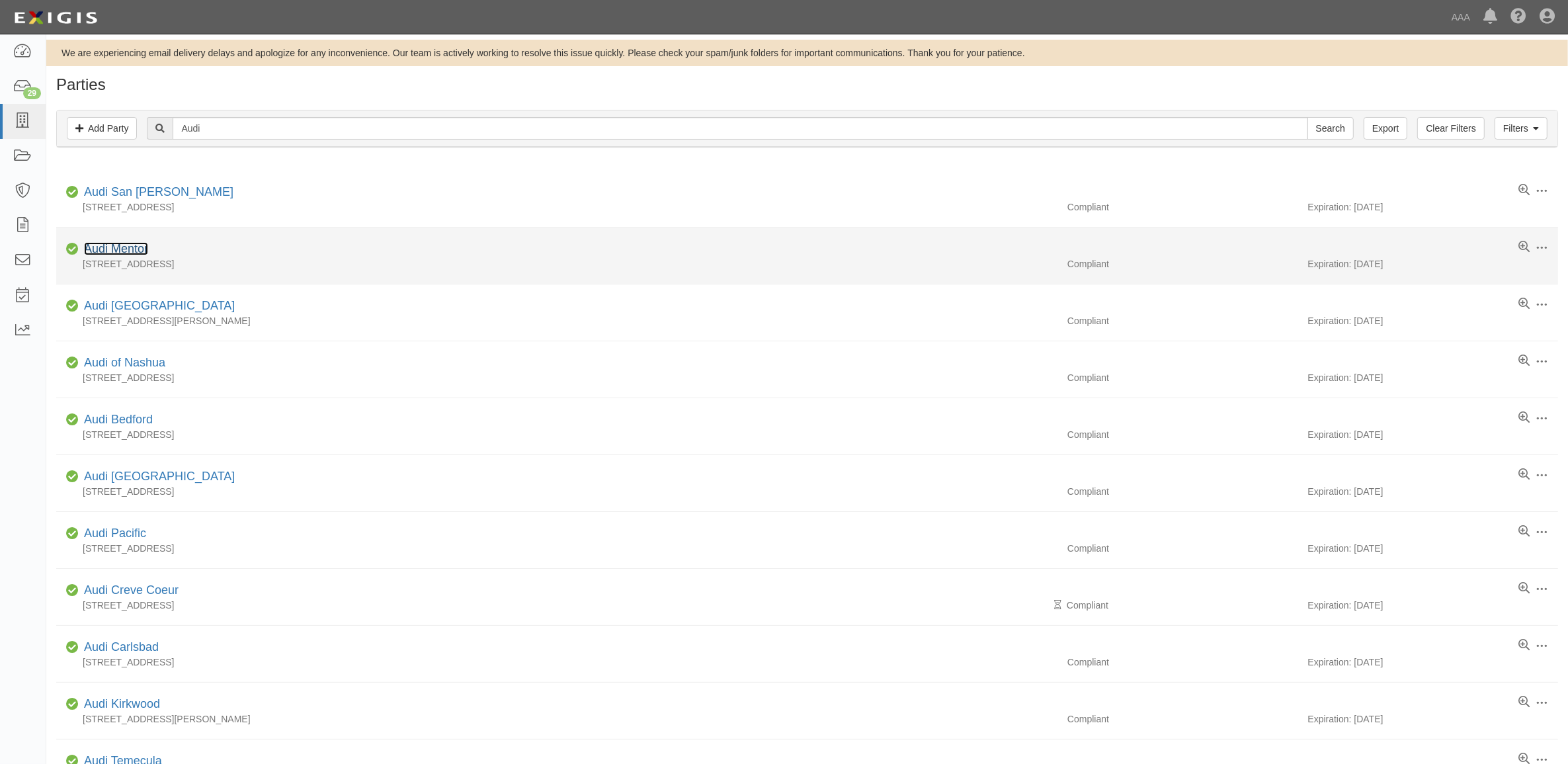
click at [119, 253] on link "Audi Mentor" at bounding box center [116, 249] width 64 height 14
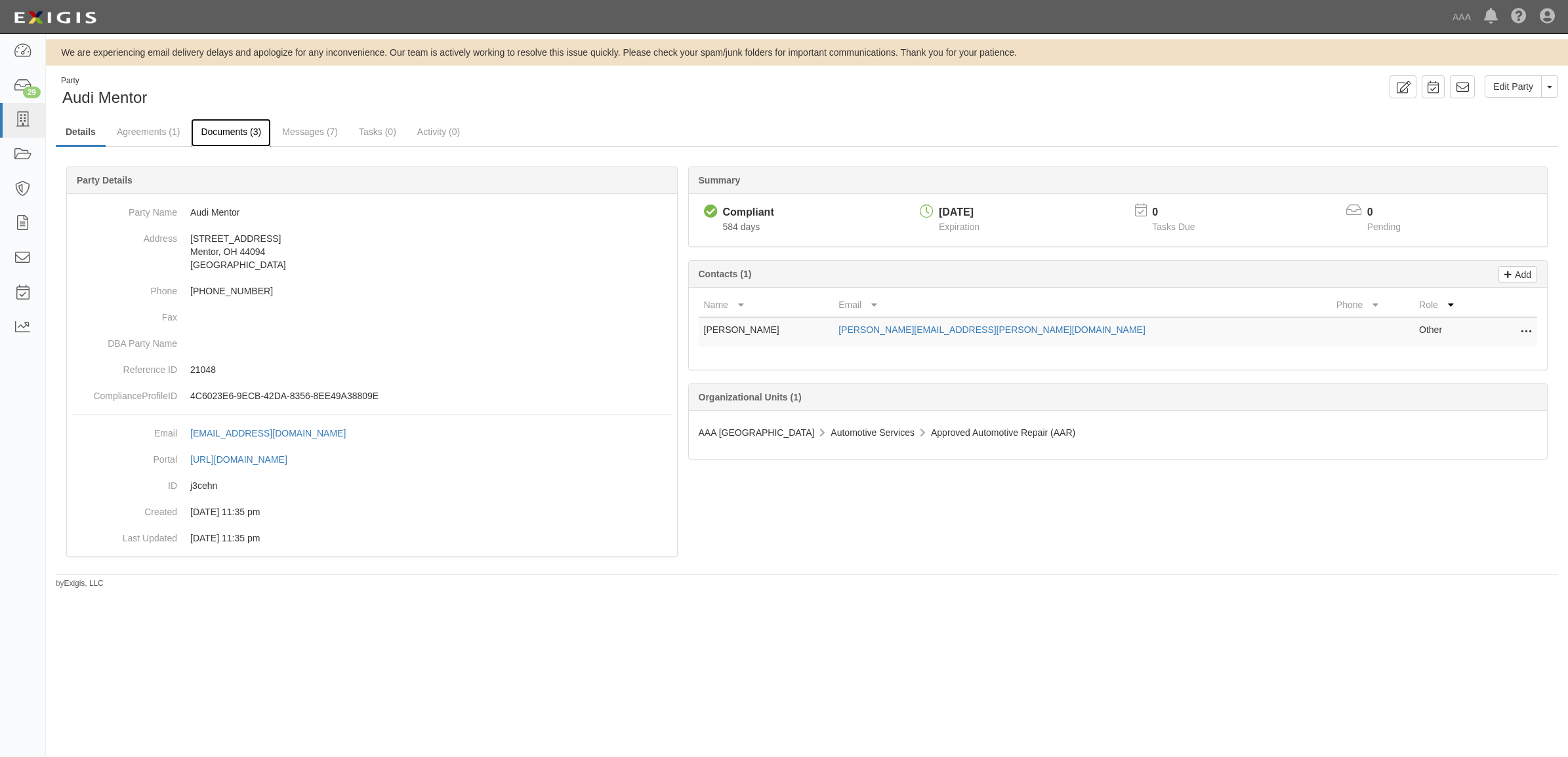
click at [230, 131] on link "Documents (3)" at bounding box center [230, 133] width 80 height 28
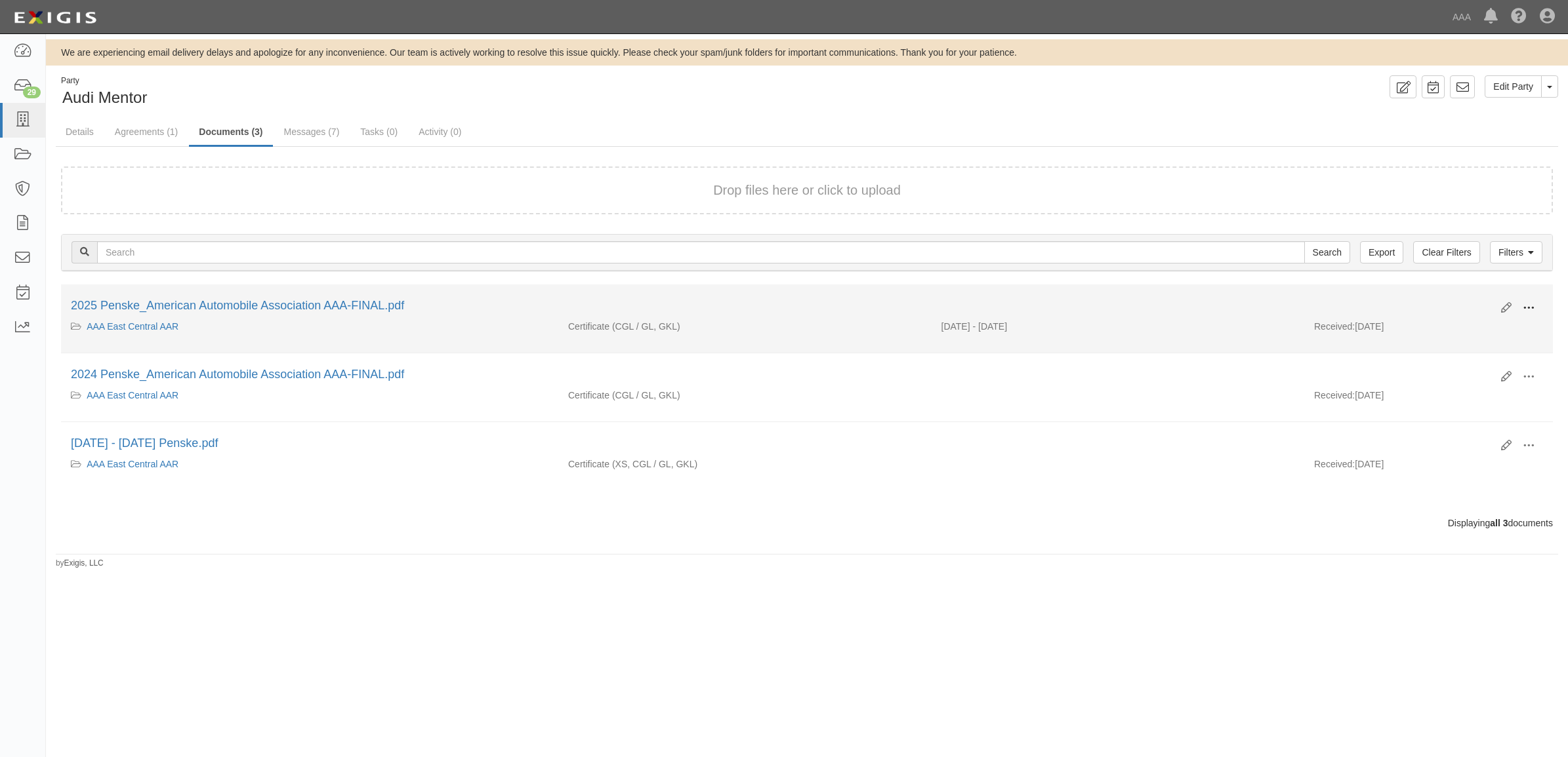
click at [1530, 298] on button at bounding box center [1528, 309] width 29 height 23
click at [1451, 323] on link "View" at bounding box center [1464, 328] width 104 height 23
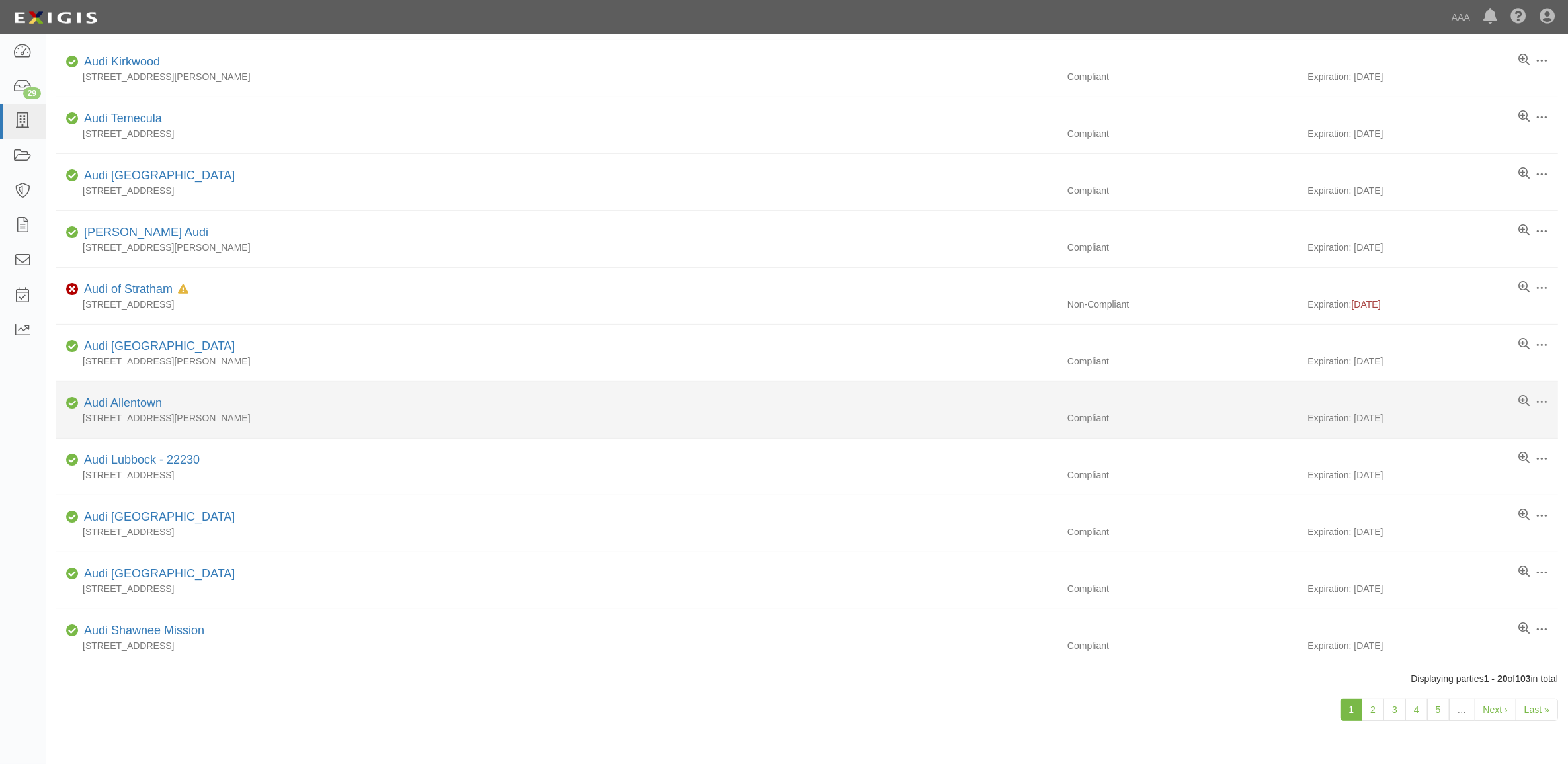
scroll to position [662, 0]
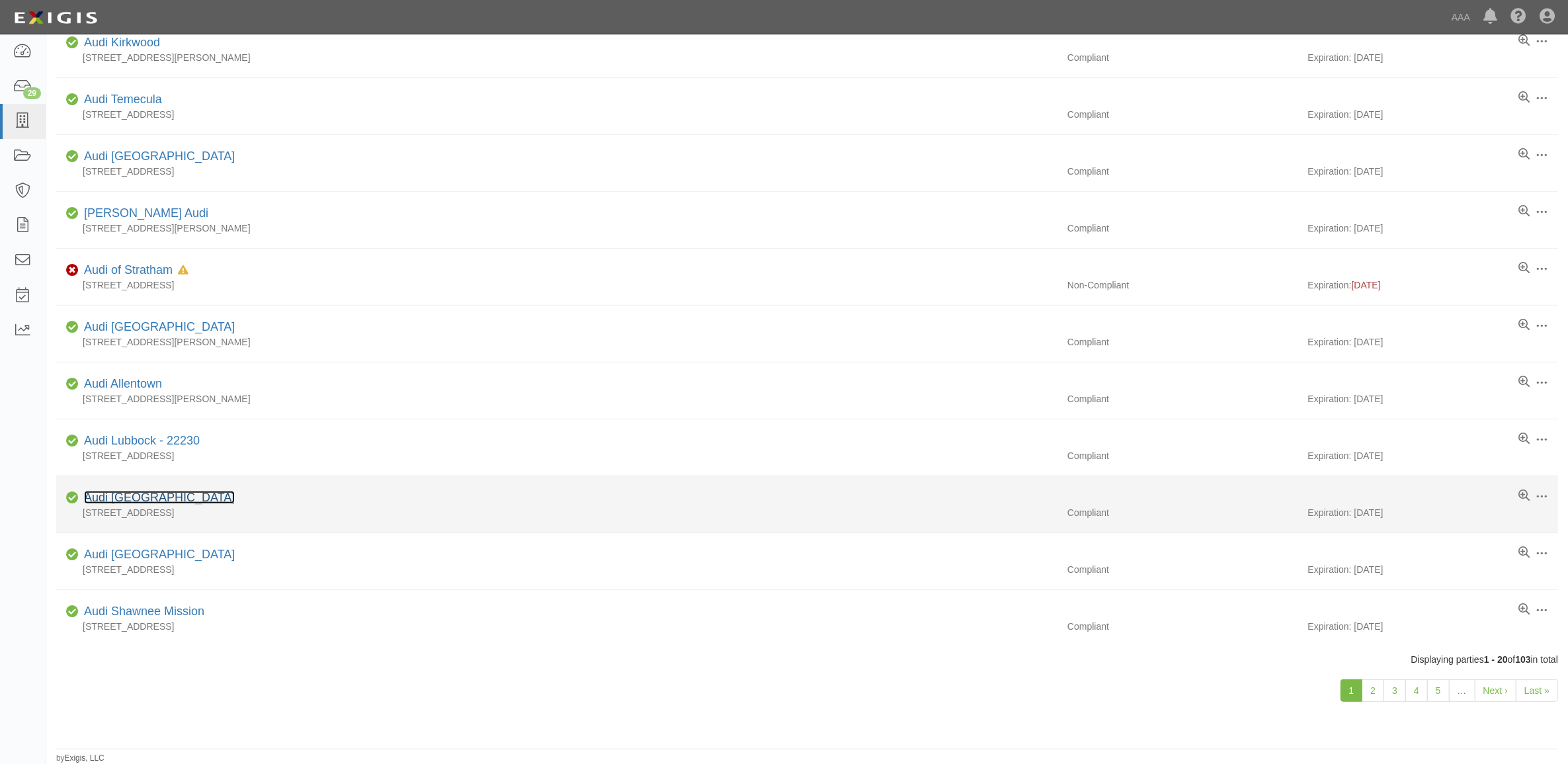
click at [135, 501] on link "Audi [GEOGRAPHIC_DATA]" at bounding box center [159, 497] width 151 height 14
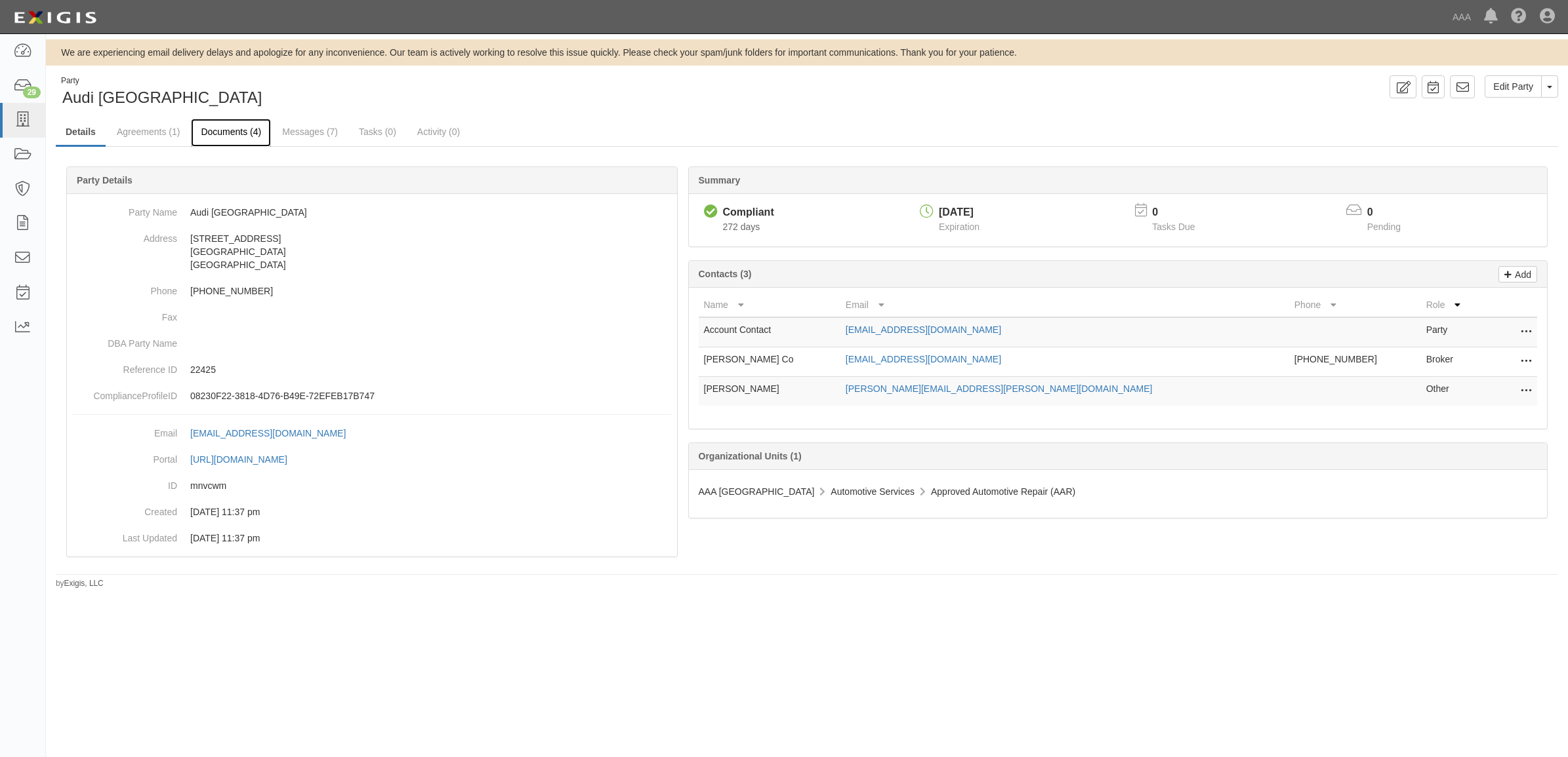
click at [244, 125] on link "Documents (4)" at bounding box center [230, 133] width 80 height 28
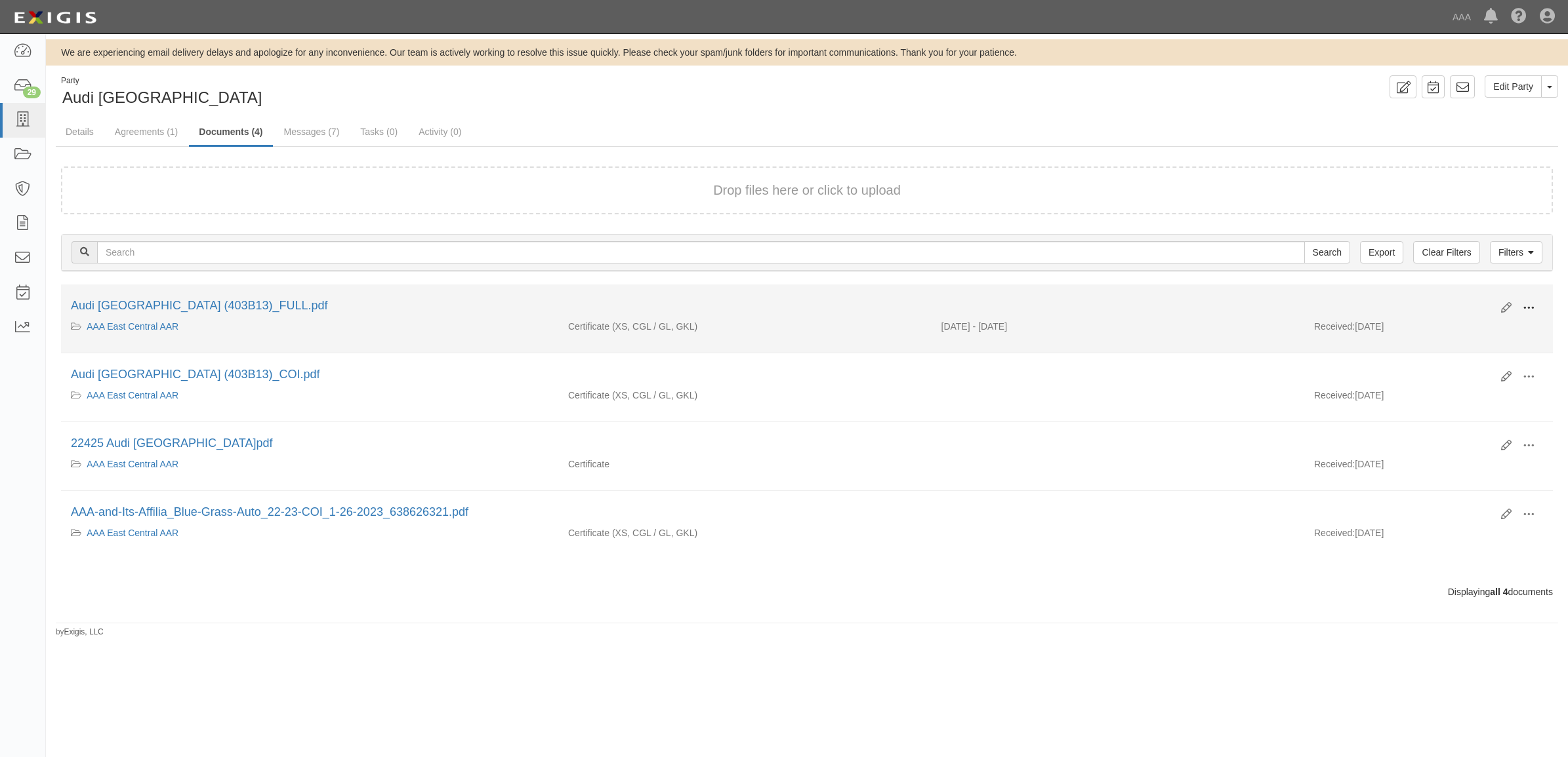
click at [1523, 305] on span at bounding box center [1528, 308] width 12 height 12
click at [1470, 322] on link "View" at bounding box center [1464, 328] width 104 height 23
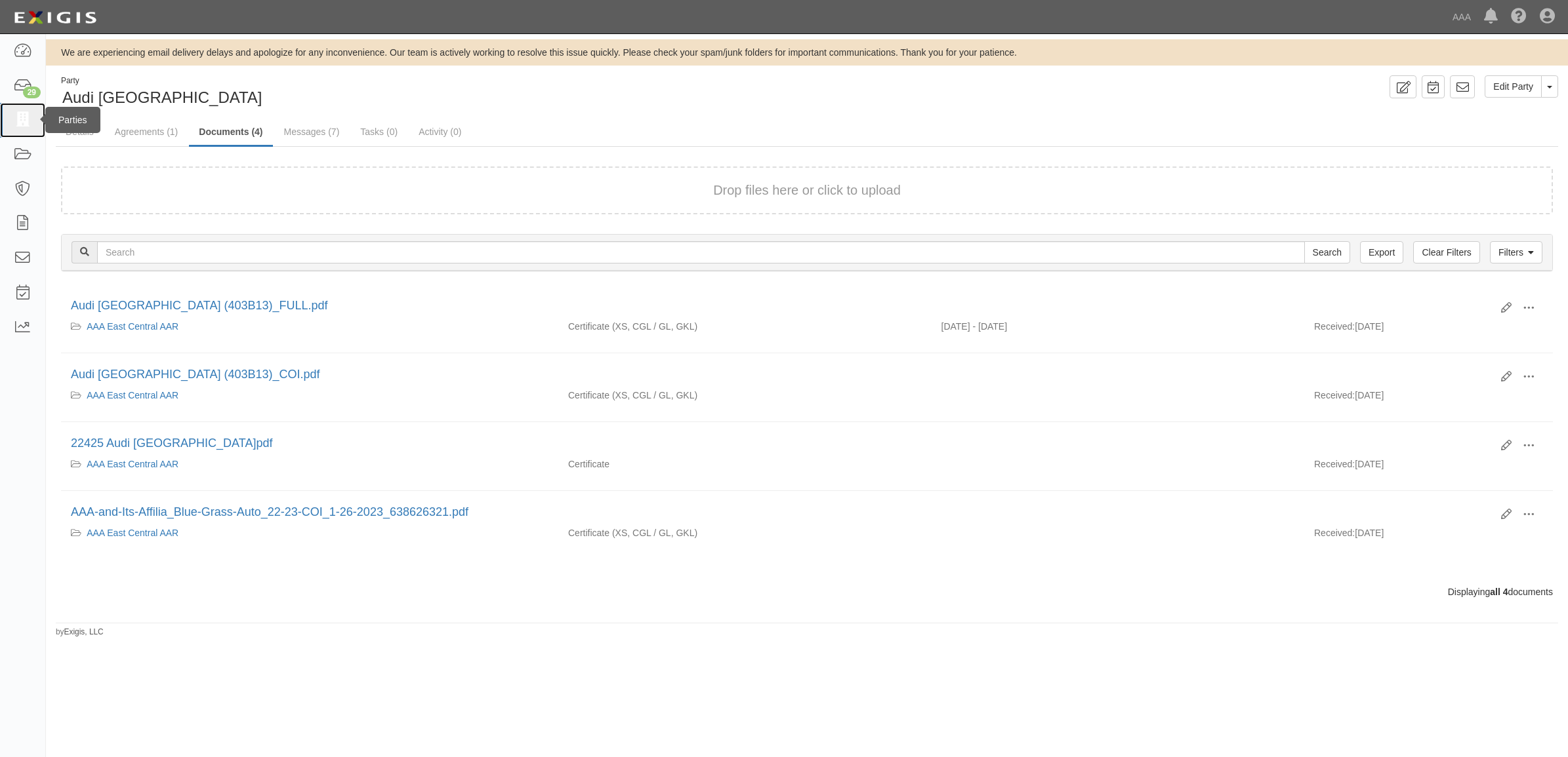
drag, startPoint x: 30, startPoint y: 116, endPoint x: 36, endPoint y: 123, distance: 9.2
click at [30, 116] on icon at bounding box center [23, 120] width 18 height 15
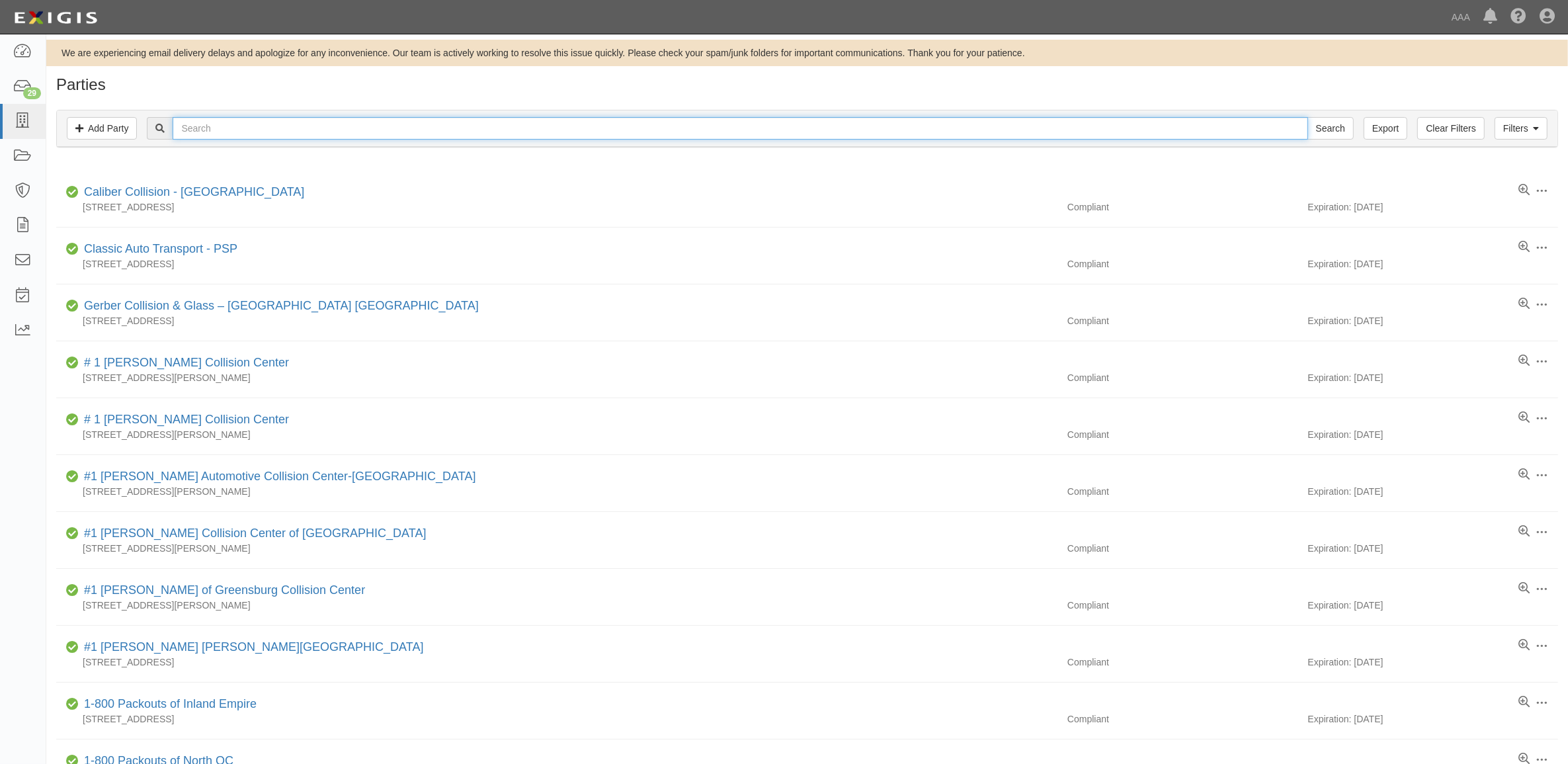
click at [209, 127] on input "text" at bounding box center [740, 128] width 1135 height 23
type input "22740"
click at [1308, 117] on input "Search" at bounding box center [1330, 128] width 46 height 23
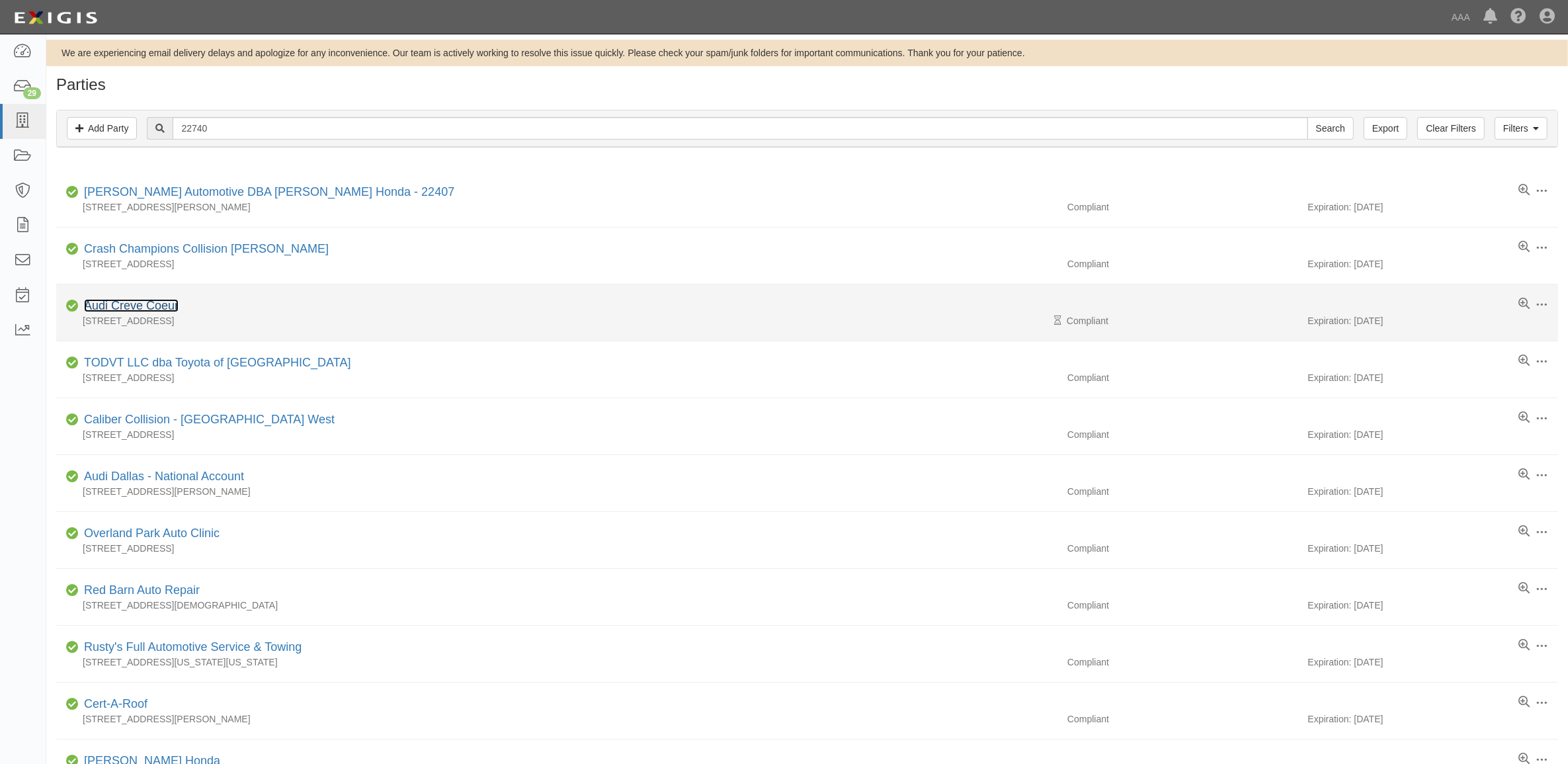
click at [157, 305] on link "Audi Creve Coeur" at bounding box center [131, 305] width 95 height 14
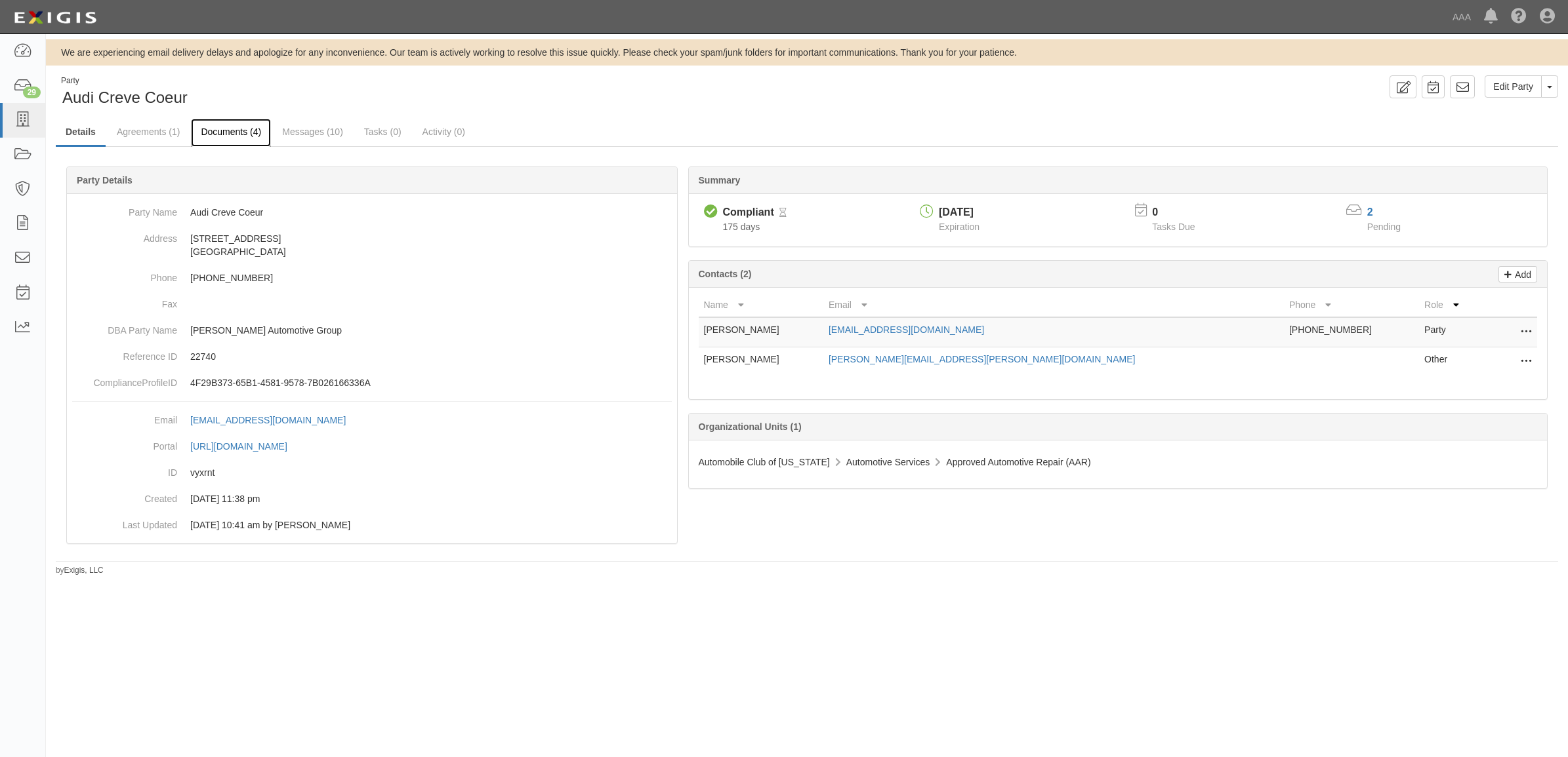
click at [238, 131] on link "Documents (4)" at bounding box center [230, 133] width 80 height 28
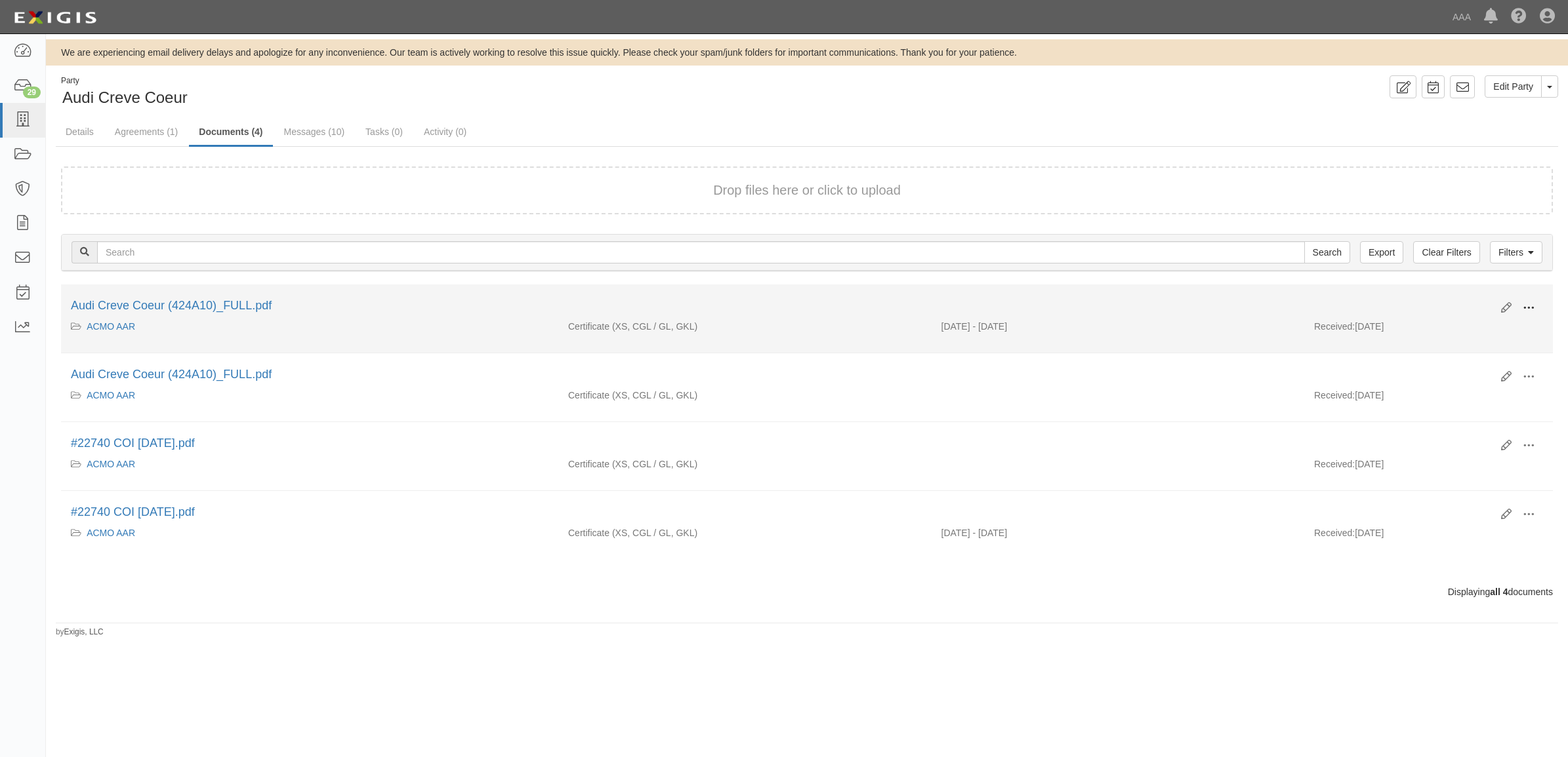
click at [1517, 306] on button at bounding box center [1528, 309] width 29 height 23
click at [1480, 322] on link "View" at bounding box center [1464, 328] width 104 height 23
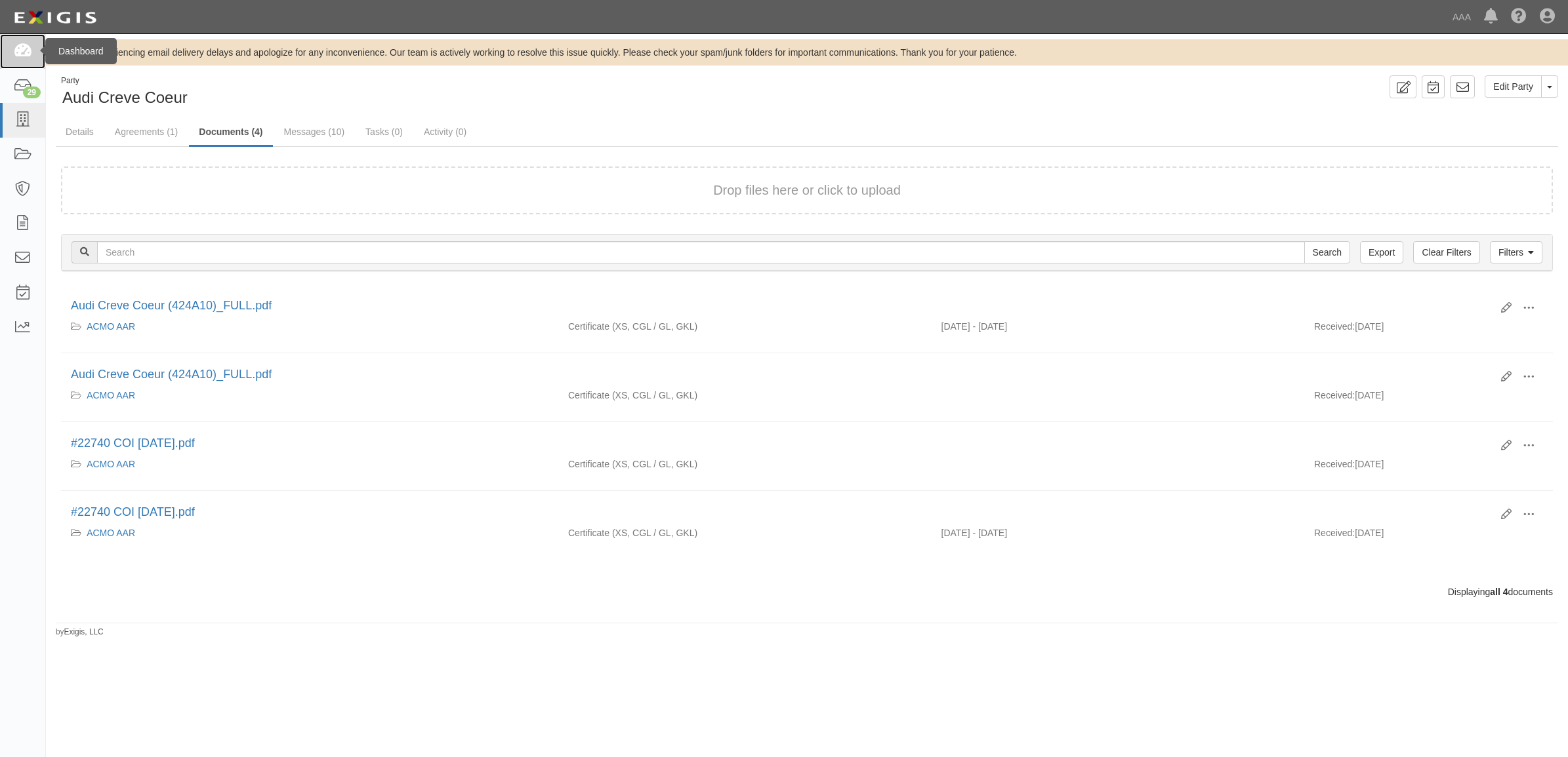
click at [20, 60] on link at bounding box center [23, 51] width 45 height 35
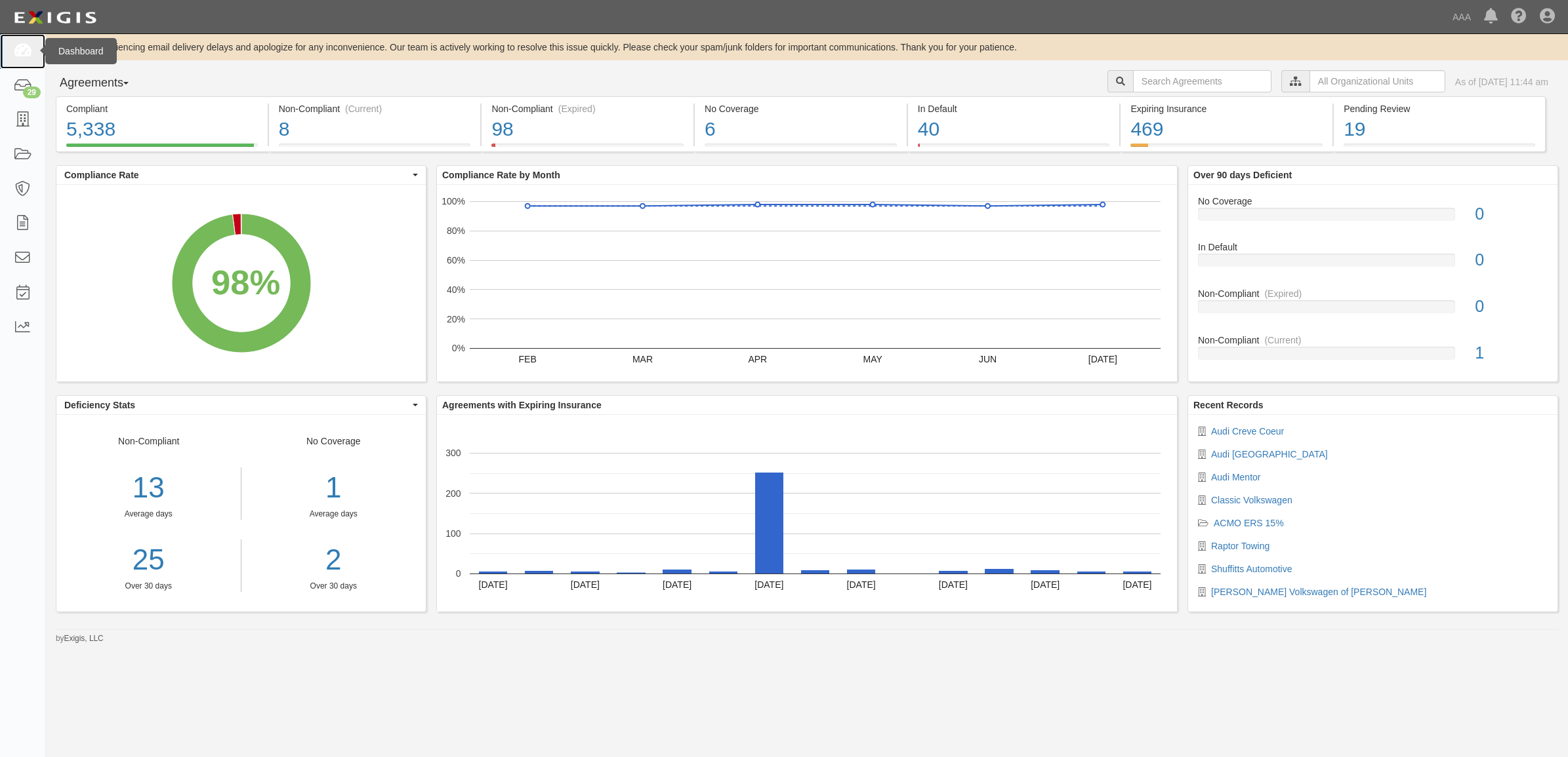
click at [25, 51] on icon at bounding box center [23, 51] width 18 height 15
click at [18, 123] on icon at bounding box center [23, 120] width 18 height 15
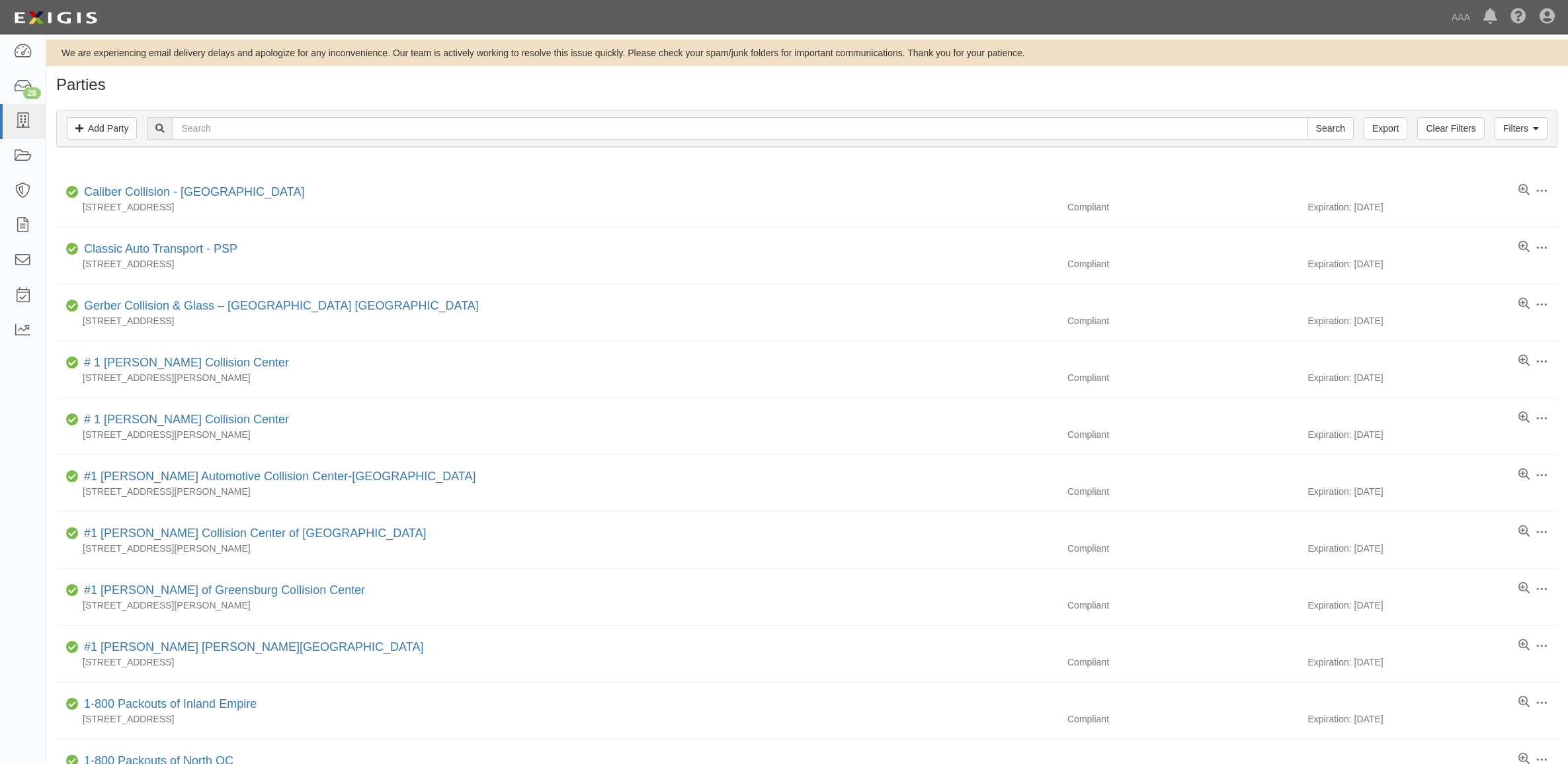
click at [272, 115] on div "Filters Add Party Clear Filters Export Search Filters" at bounding box center [806, 128] width 1501 height 36
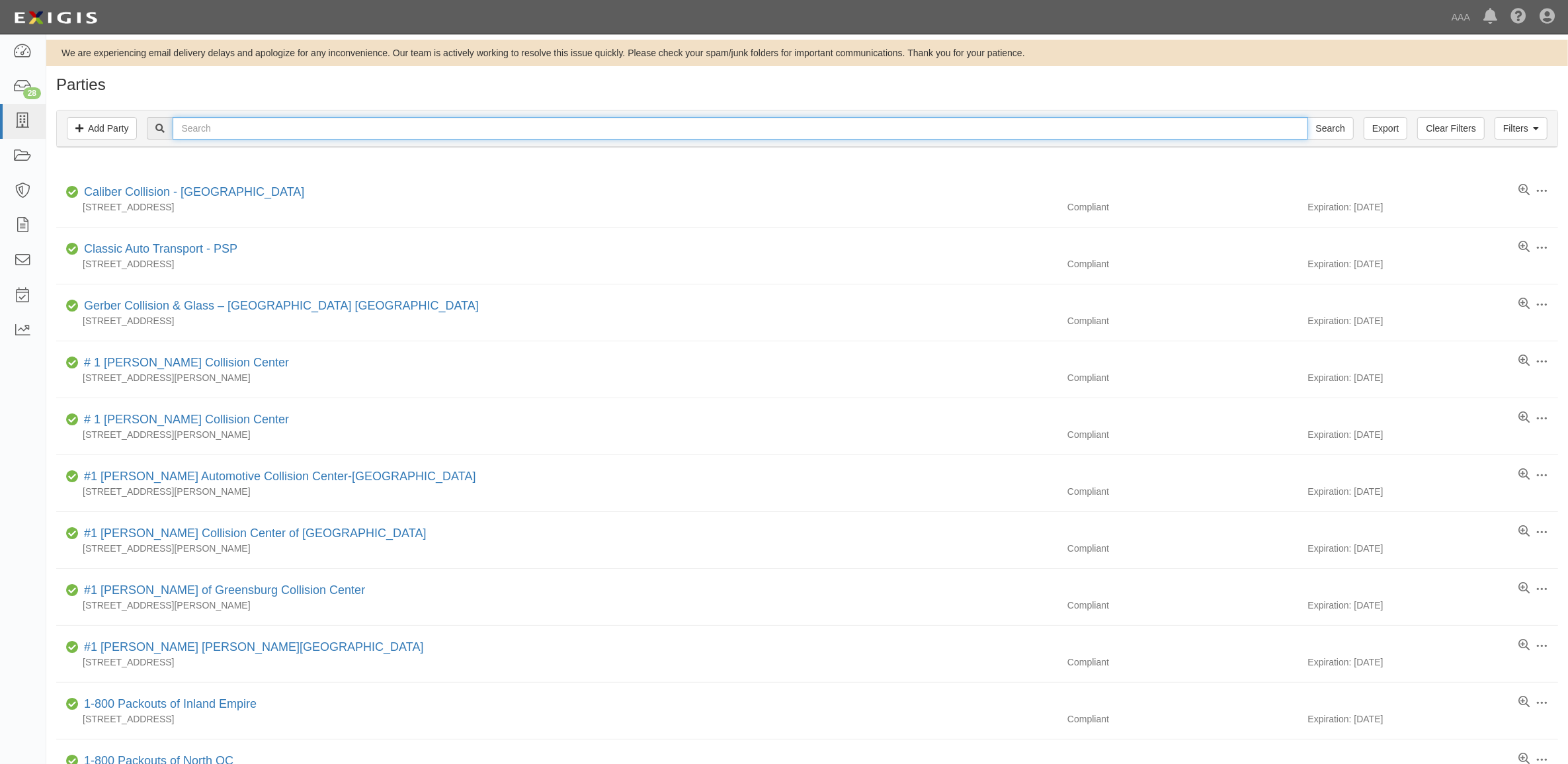
click at [279, 131] on input "text" at bounding box center [740, 128] width 1135 height 23
paste input "550302"
type input "550302"
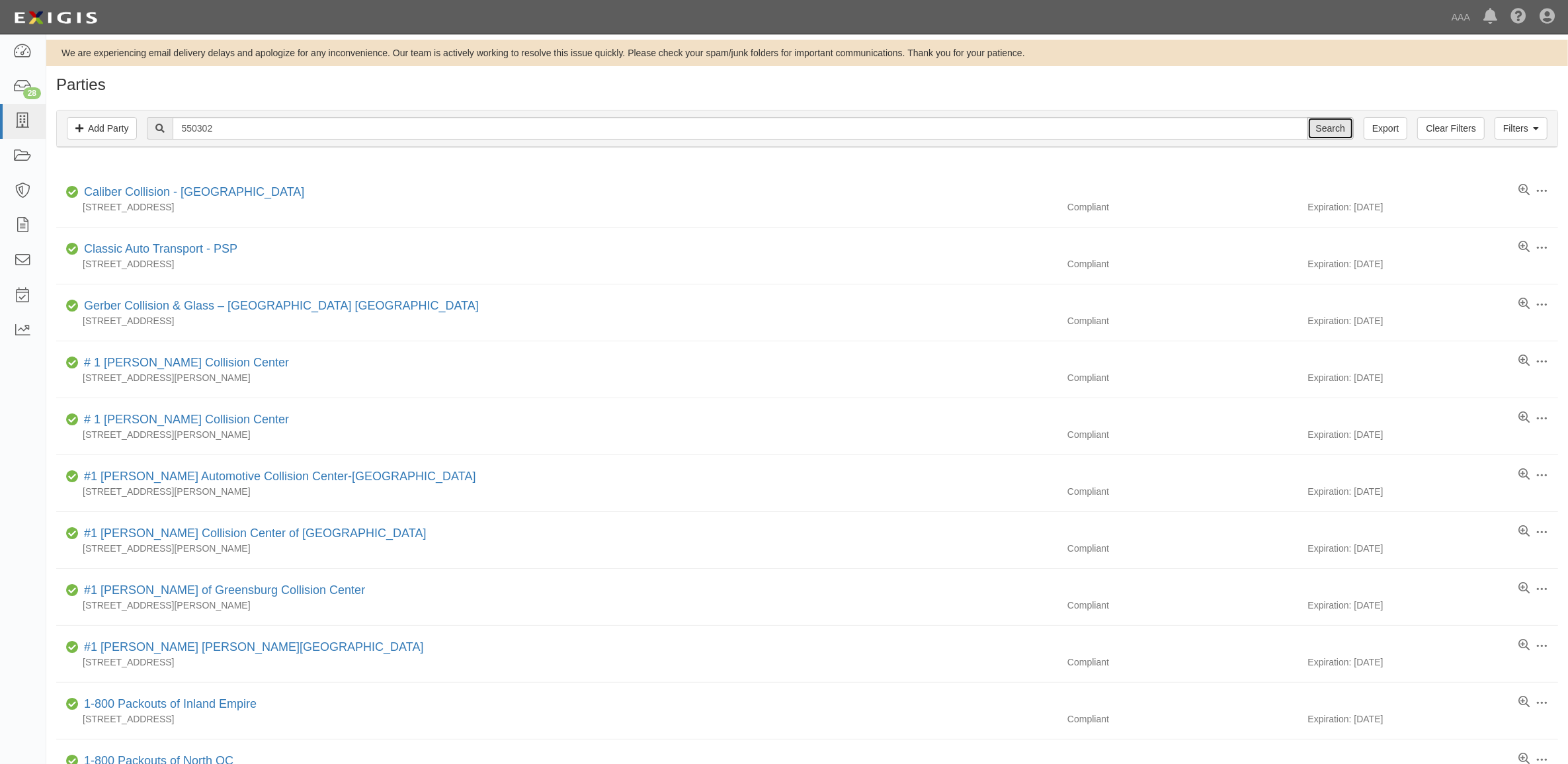
click at [1334, 126] on input "Search" at bounding box center [1330, 128] width 46 height 23
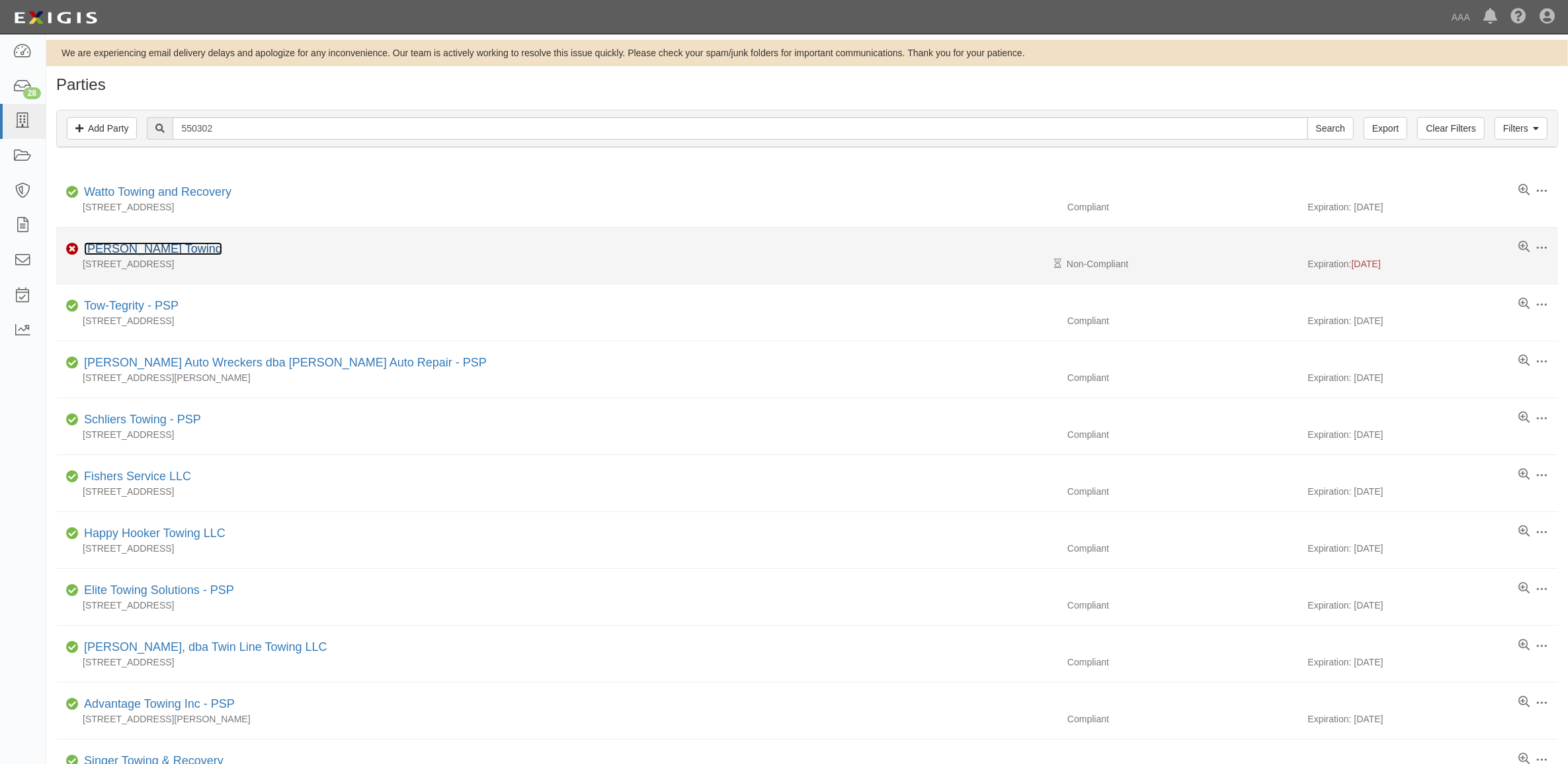
click at [129, 246] on link "[PERSON_NAME] Towing" at bounding box center [153, 249] width 138 height 14
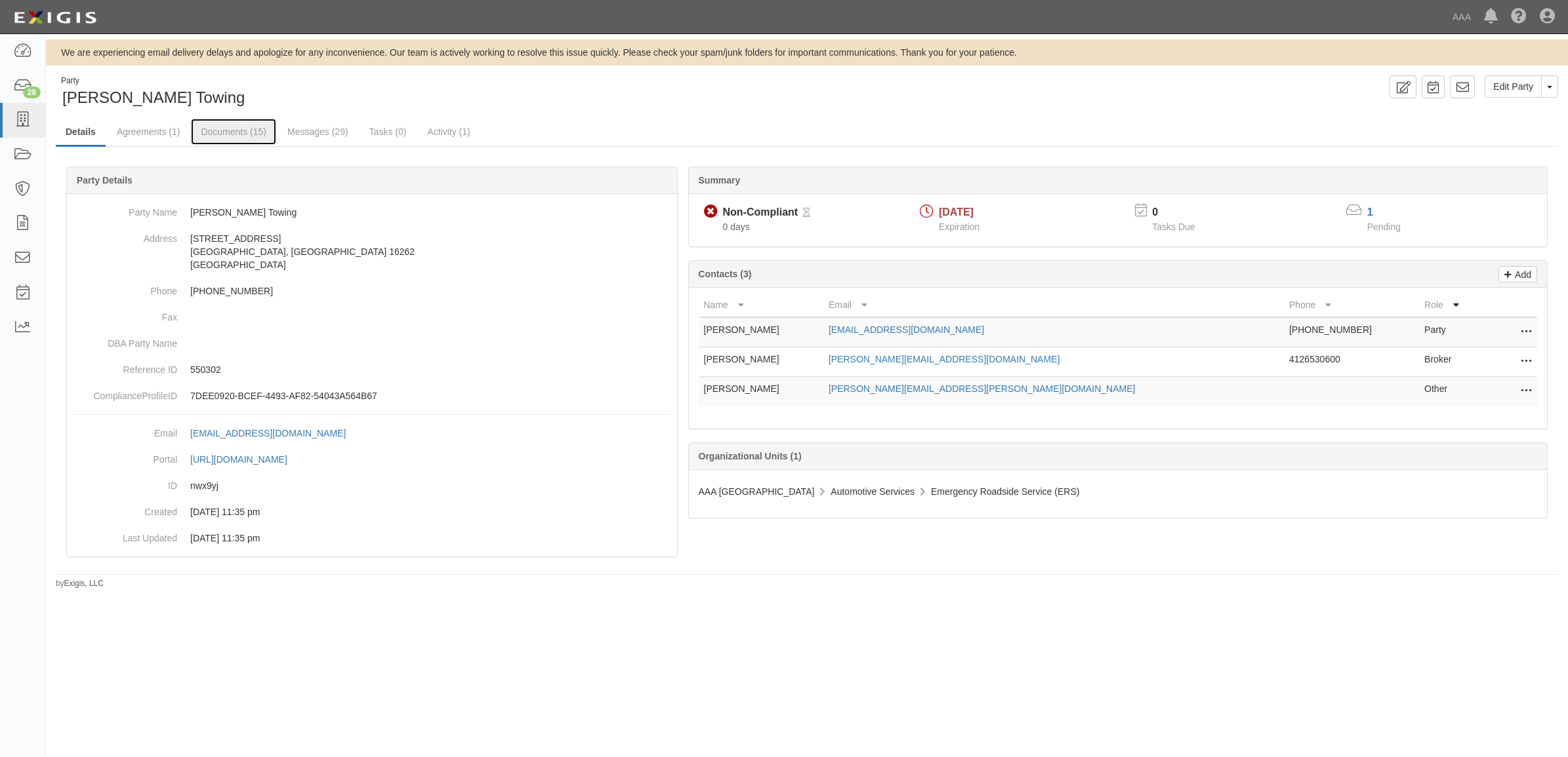
drag, startPoint x: 246, startPoint y: 135, endPoint x: 368, endPoint y: 177, distance: 129.0
click at [246, 135] on link "Documents (15)" at bounding box center [233, 132] width 85 height 26
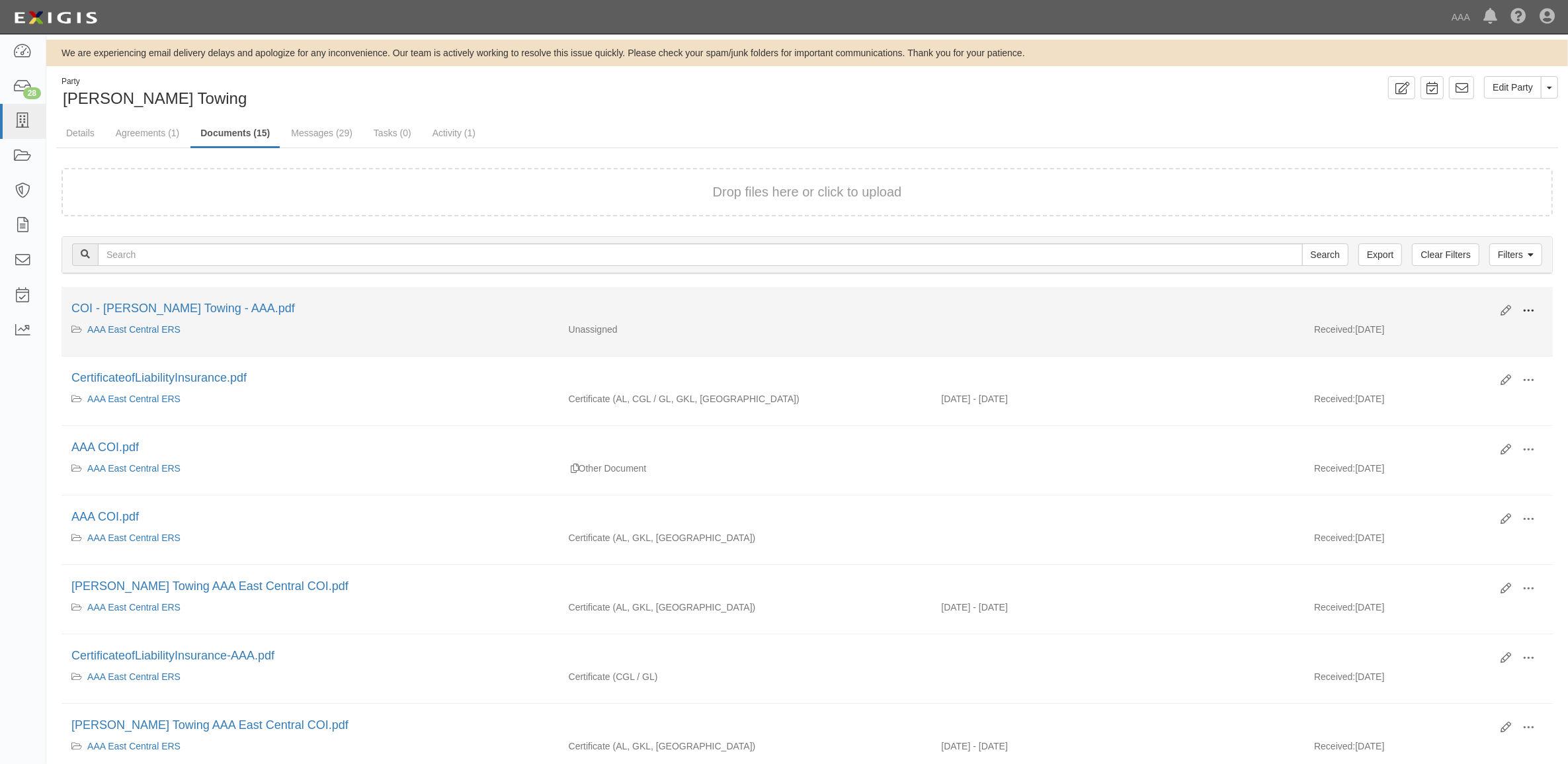
click at [1532, 309] on span at bounding box center [1528, 311] width 12 height 12
click at [1472, 330] on link "View" at bounding box center [1463, 331] width 105 height 24
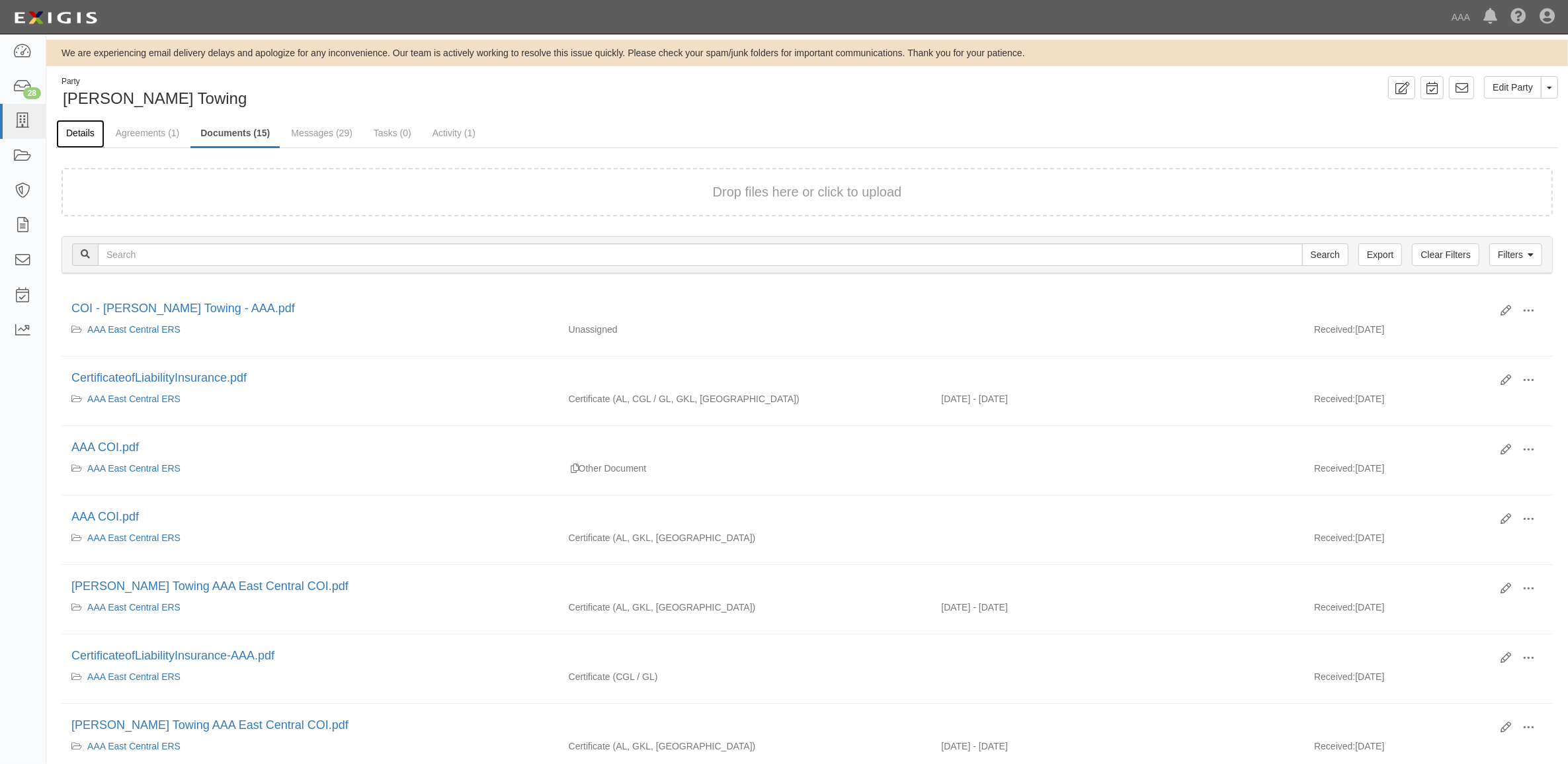
click at [84, 137] on link "Details" at bounding box center [80, 134] width 48 height 28
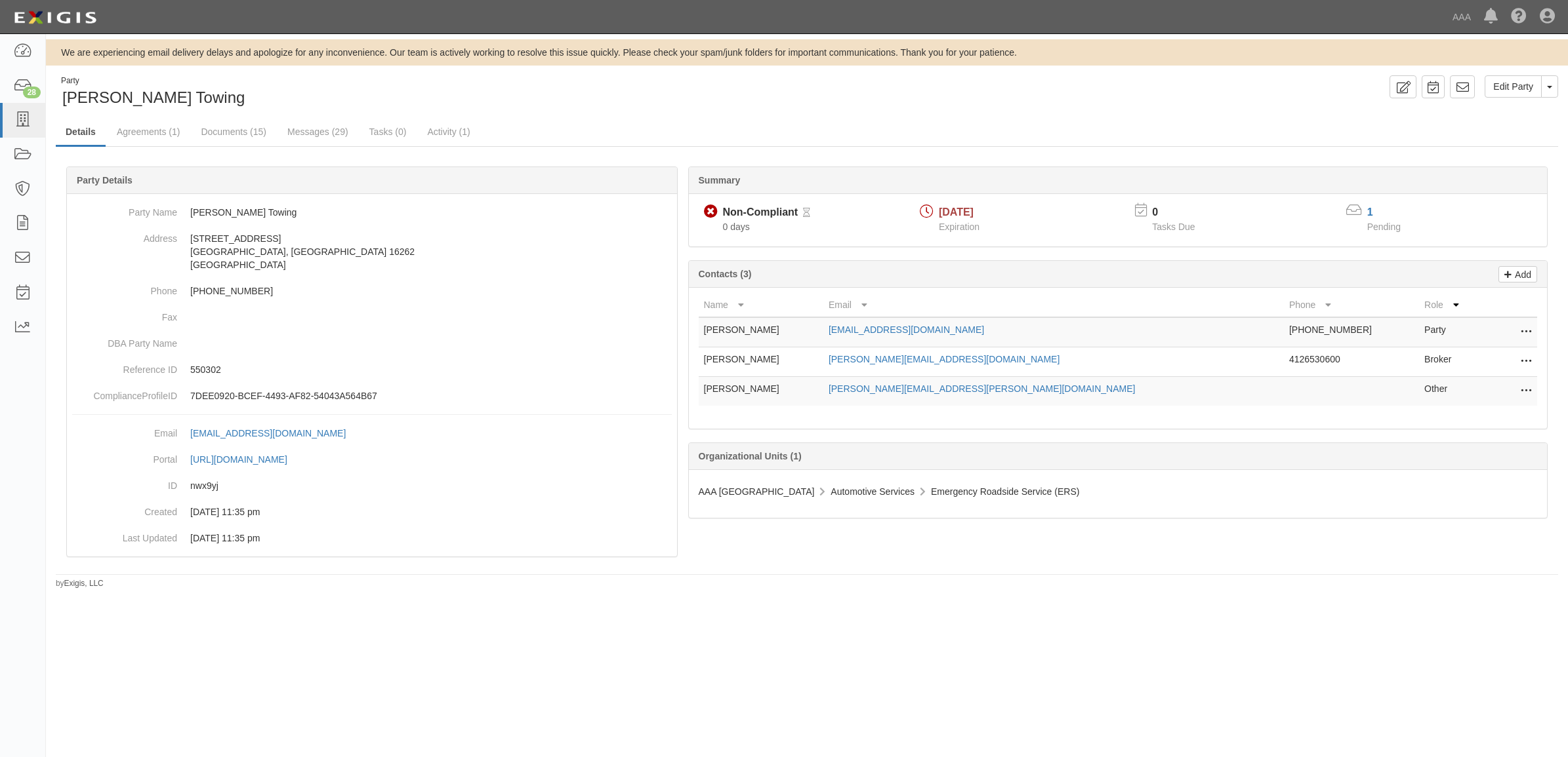
click at [1522, 358] on icon at bounding box center [1526, 362] width 11 height 17
click at [1491, 361] on link "Edit" at bounding box center [1479, 358] width 104 height 23
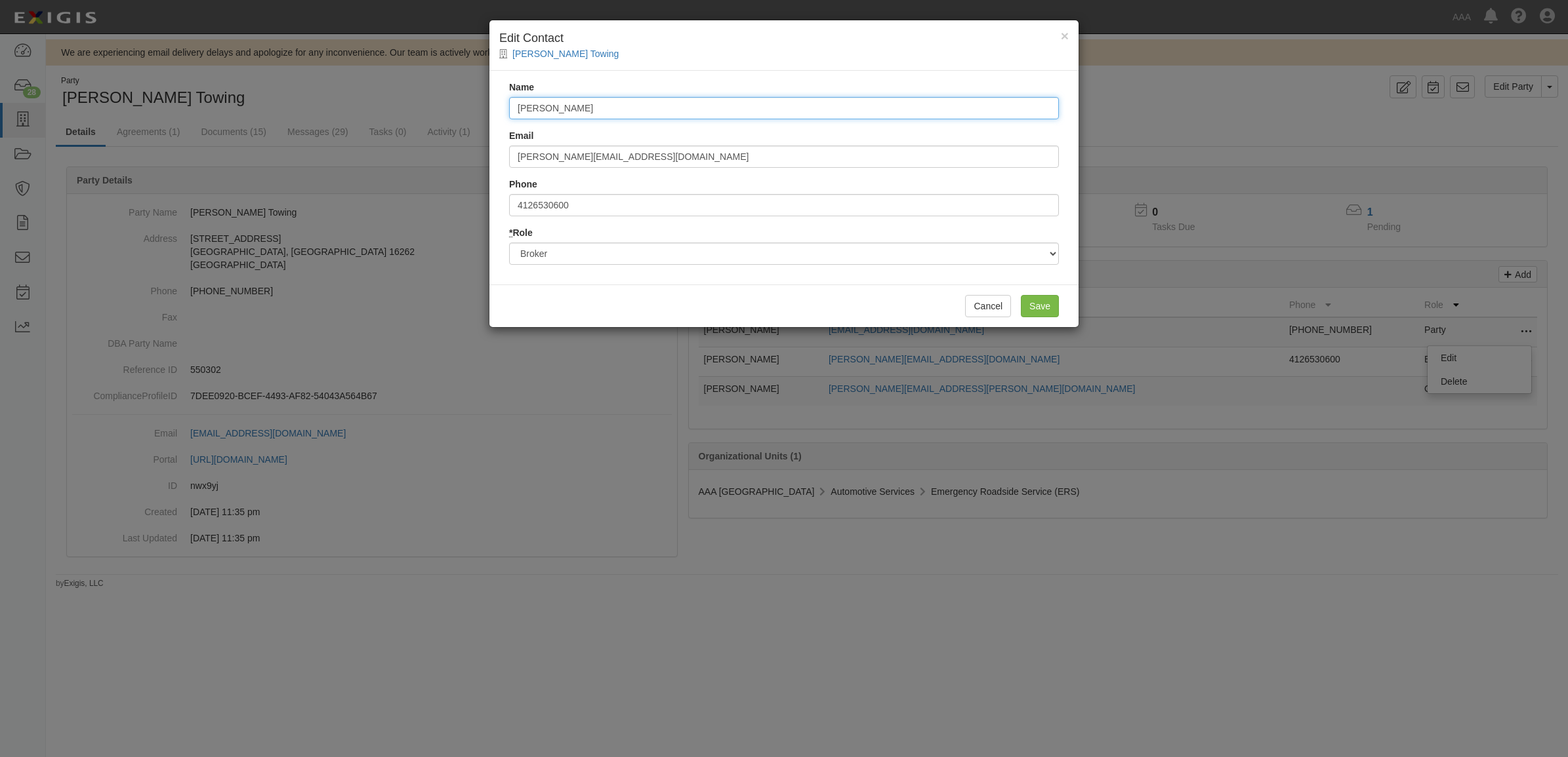
drag, startPoint x: 610, startPoint y: 109, endPoint x: 2, endPoint y: 28, distance: 613.4
click at [18, 32] on div "× Edit Contact Bowser Towing Name Barbara Hill Email barb@eberinsurance.com Pho…" at bounding box center [784, 378] width 1568 height 757
type input "[PERSON_NAME]"
type input "dante@ebersinsurance.com"
click at [1037, 309] on input "Save" at bounding box center [1040, 306] width 38 height 23
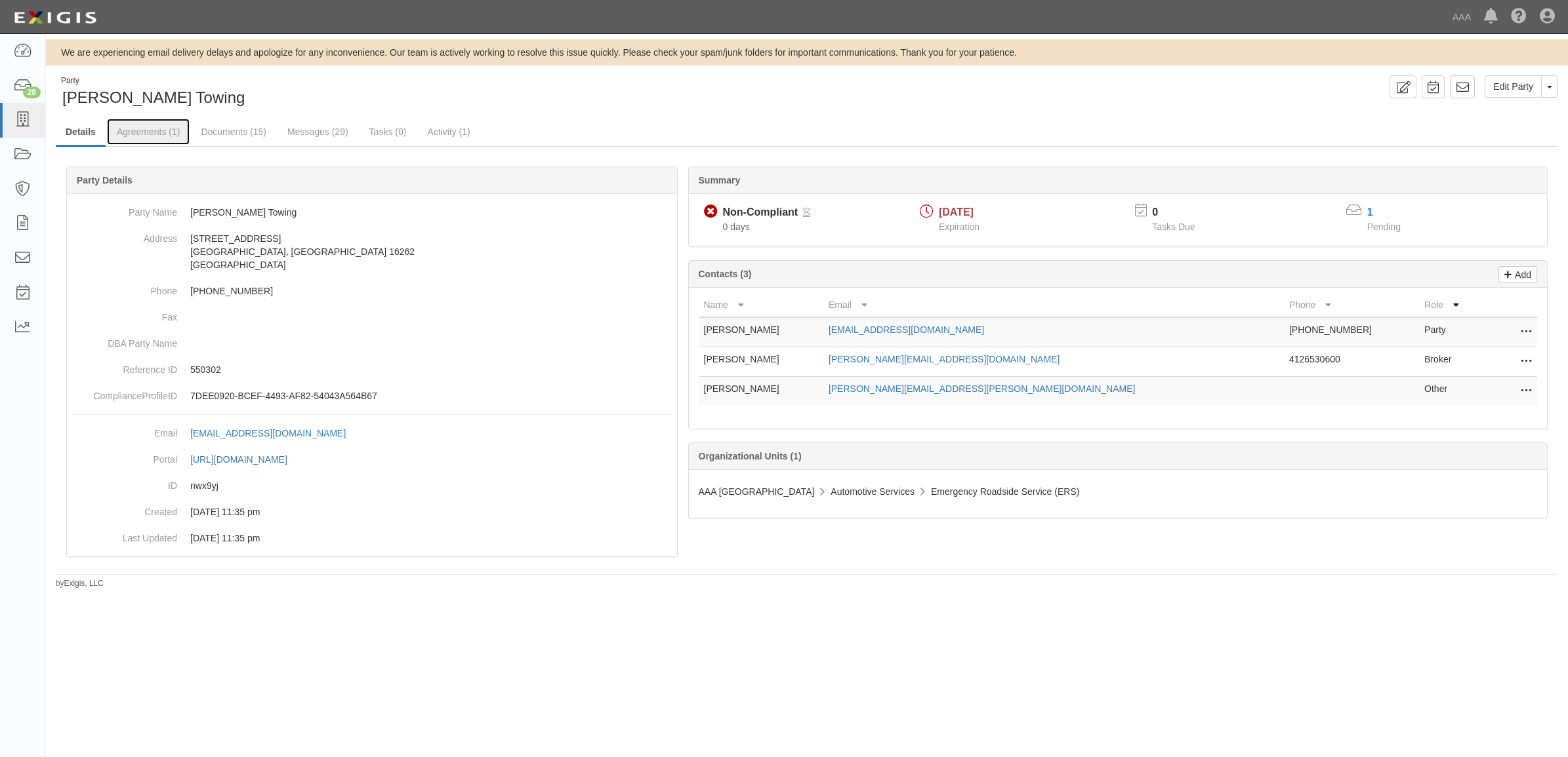
drag, startPoint x: 151, startPoint y: 139, endPoint x: 178, endPoint y: 149, distance: 28.8
click at [151, 139] on link "Agreements (1)" at bounding box center [148, 132] width 83 height 26
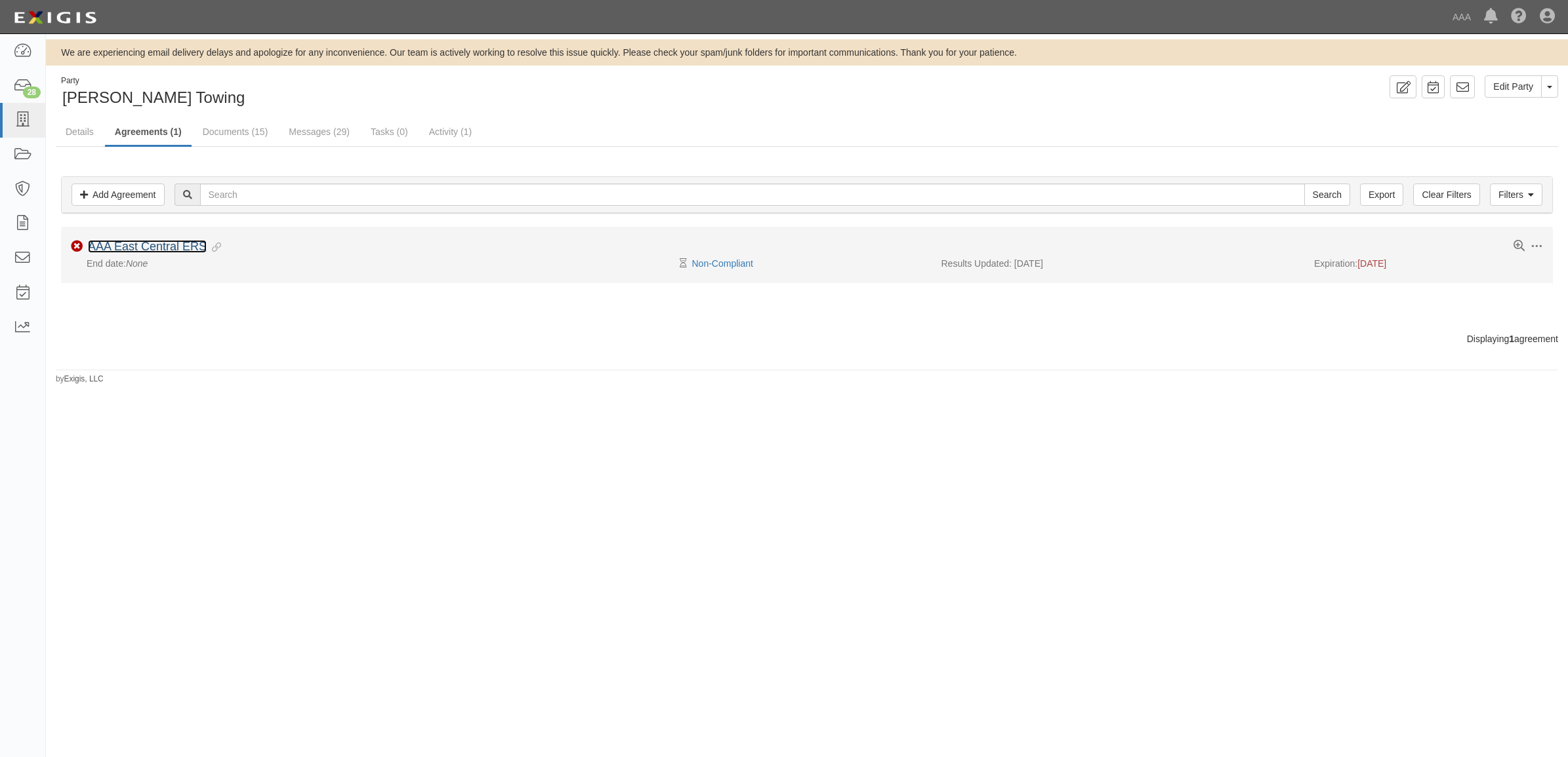
click at [155, 249] on link "AAA East Central ERS" at bounding box center [147, 246] width 119 height 14
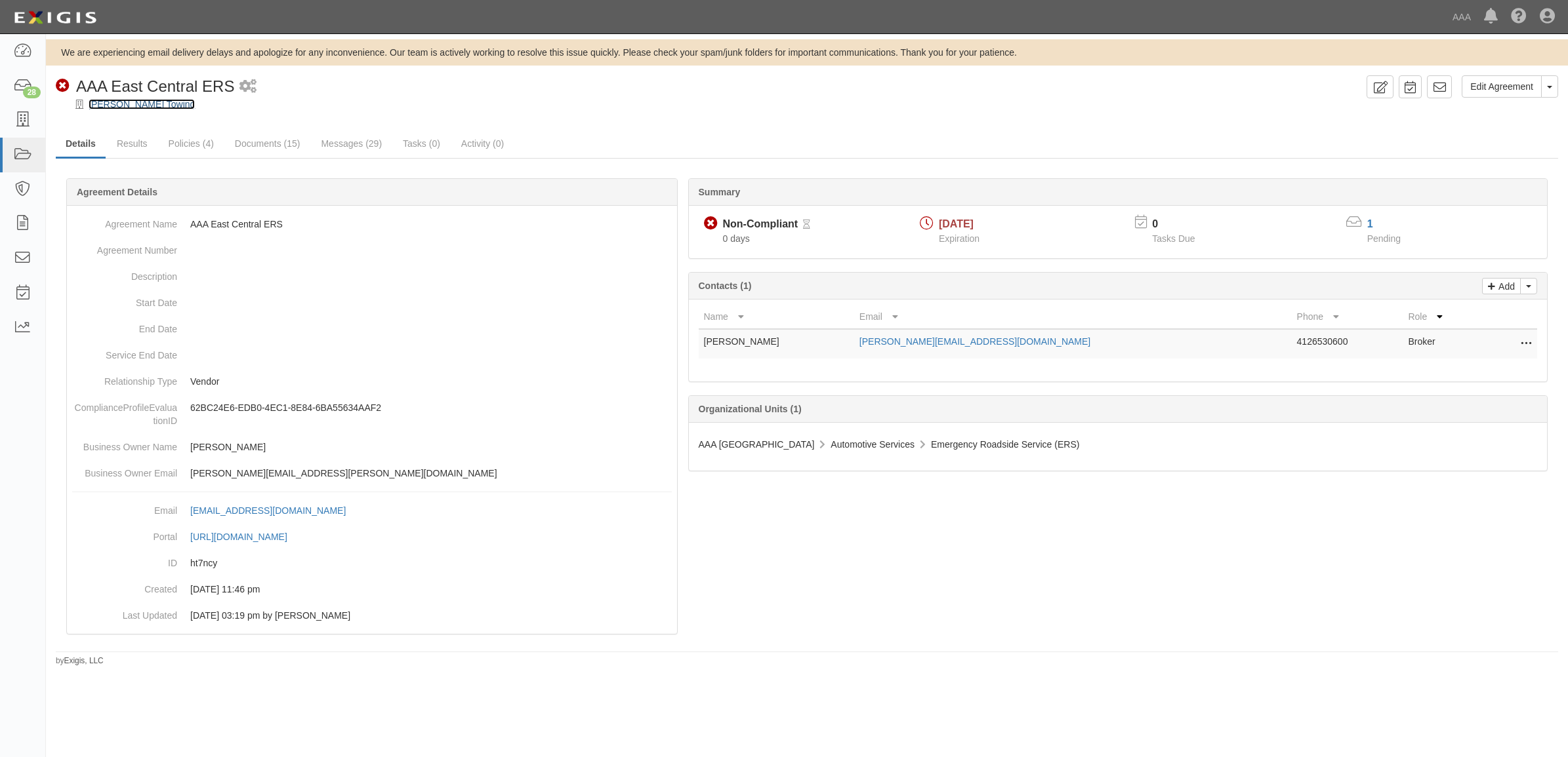
click at [124, 102] on link "[PERSON_NAME] Towing" at bounding box center [142, 105] width 107 height 11
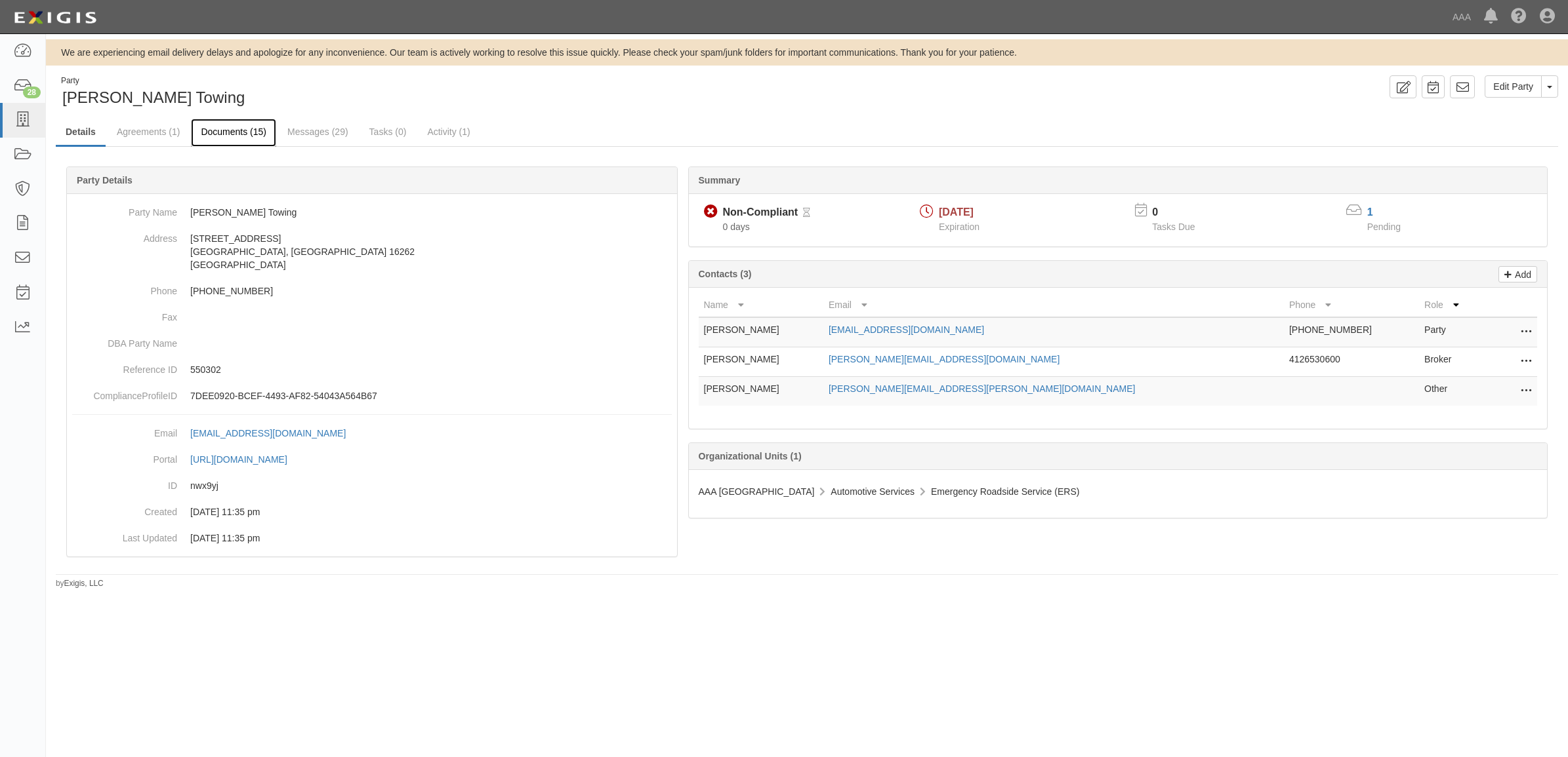
click at [253, 134] on link "Documents (15)" at bounding box center [233, 133] width 85 height 28
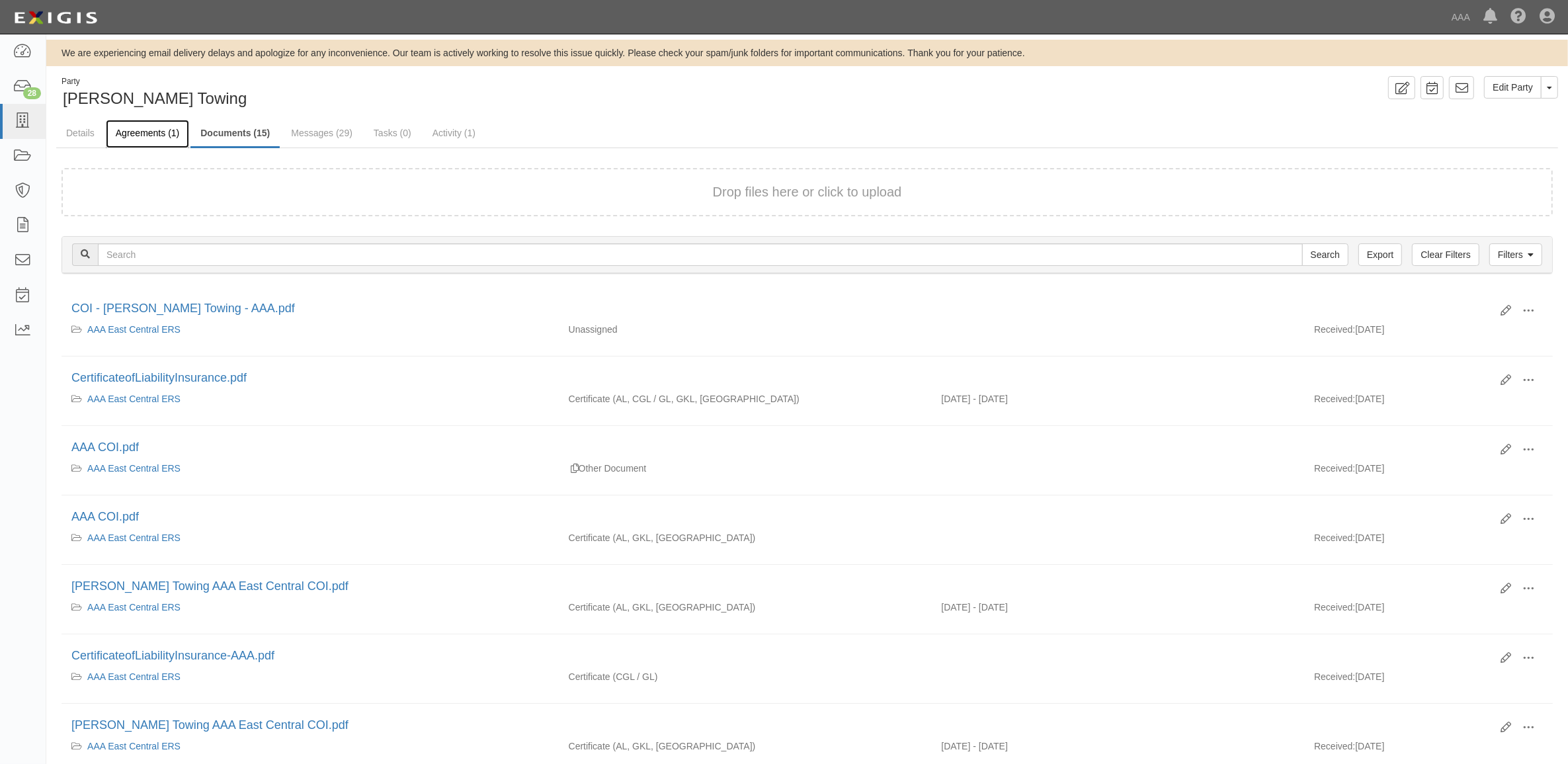
click at [147, 135] on link "Agreements (1)" at bounding box center [147, 134] width 84 height 28
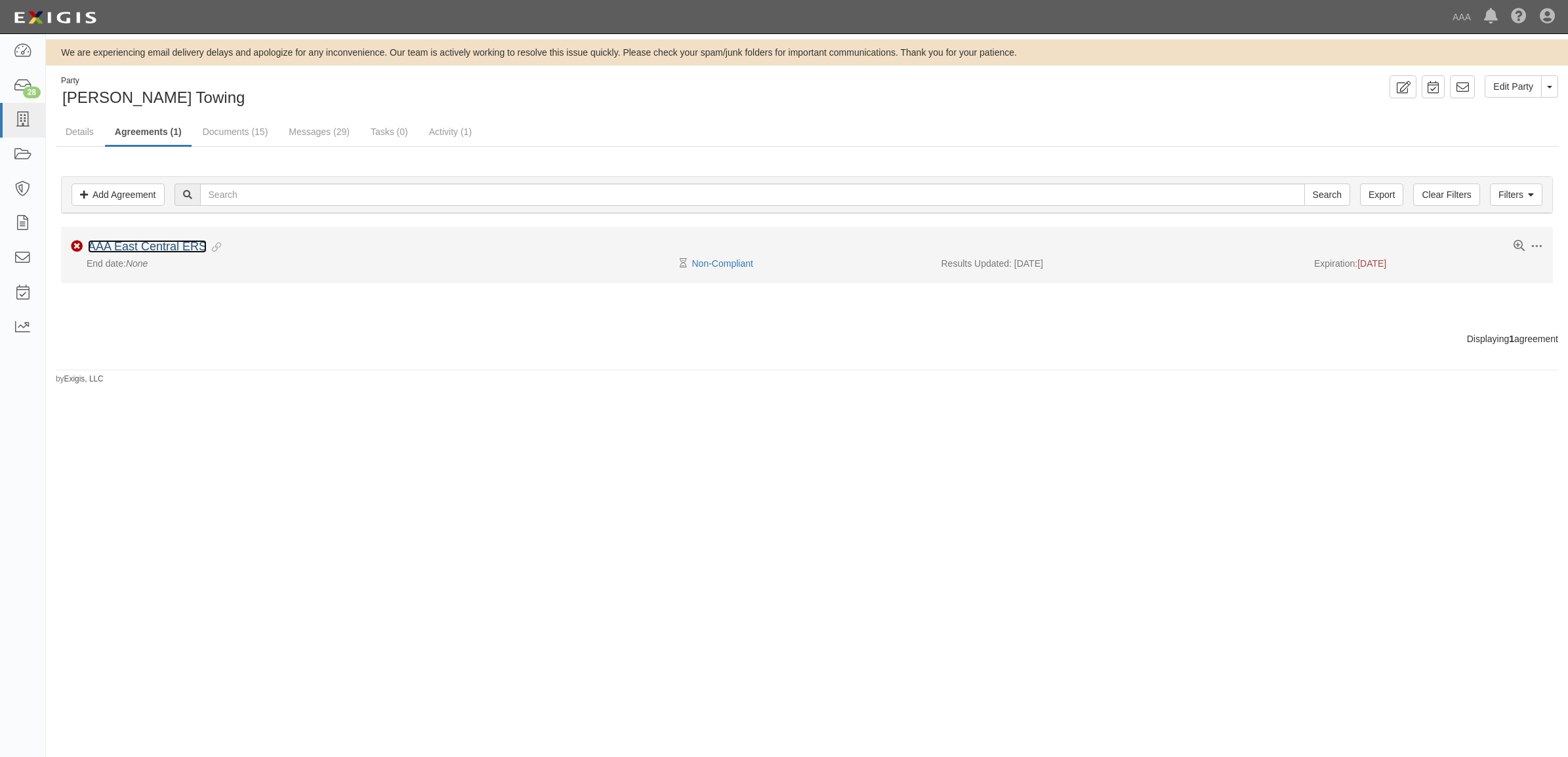
click at [179, 247] on link "AAA East Central ERS" at bounding box center [147, 246] width 119 height 14
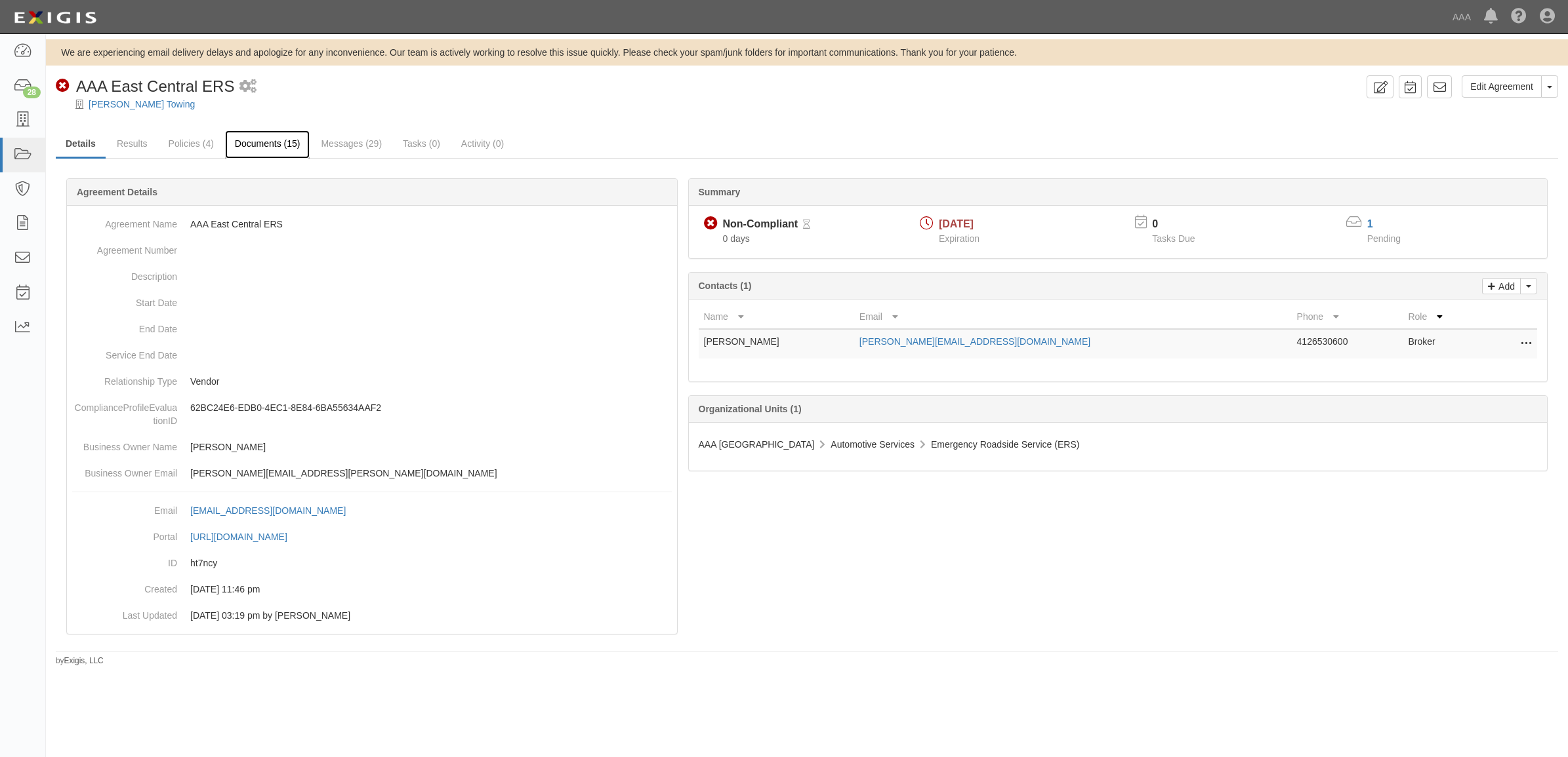
click at [246, 141] on link "Documents (15)" at bounding box center [267, 144] width 85 height 28
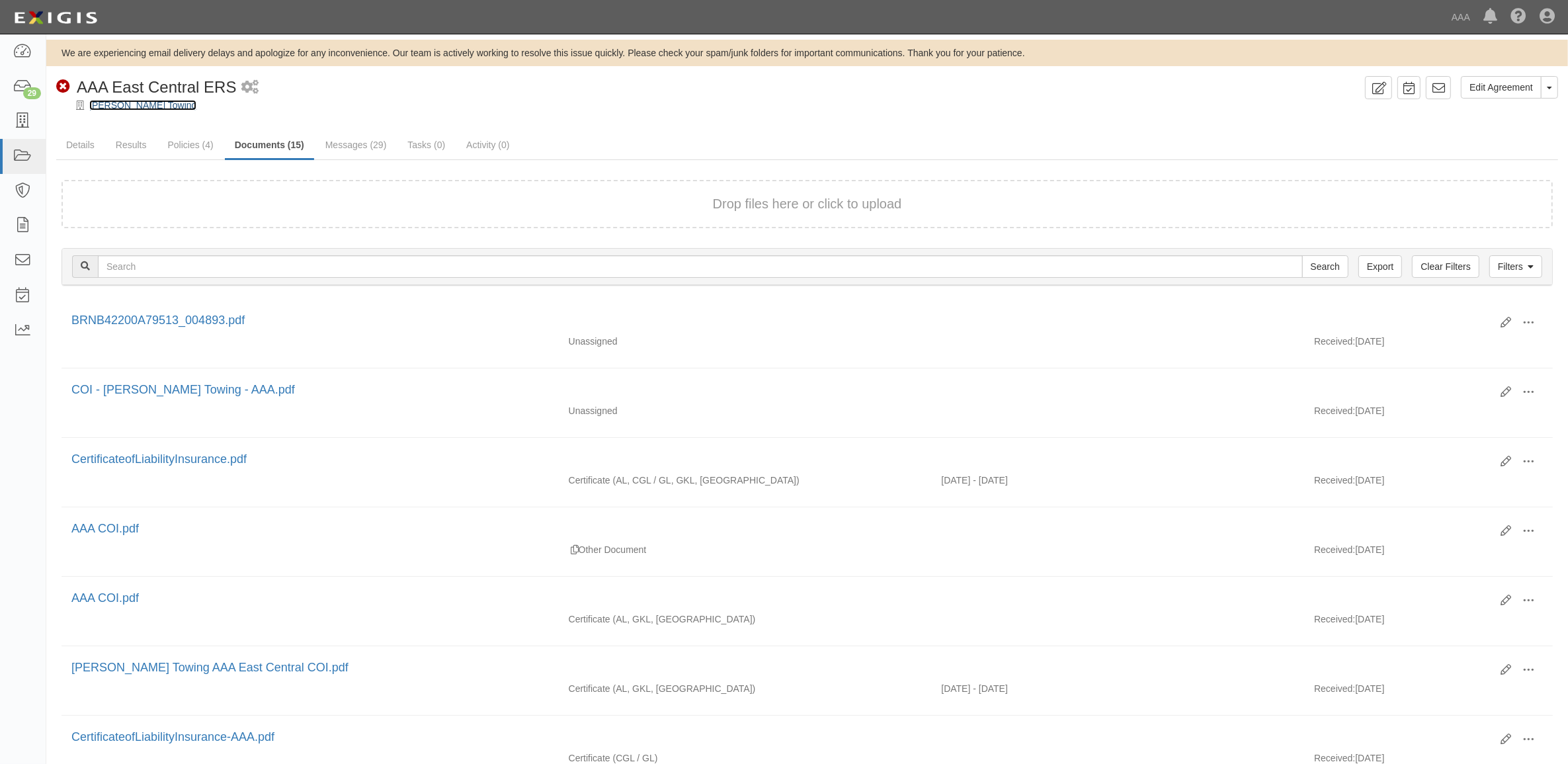
drag, startPoint x: 109, startPoint y: 100, endPoint x: 132, endPoint y: 113, distance: 26.4
click at [109, 100] on link "[PERSON_NAME] Towing" at bounding box center [143, 106] width 107 height 11
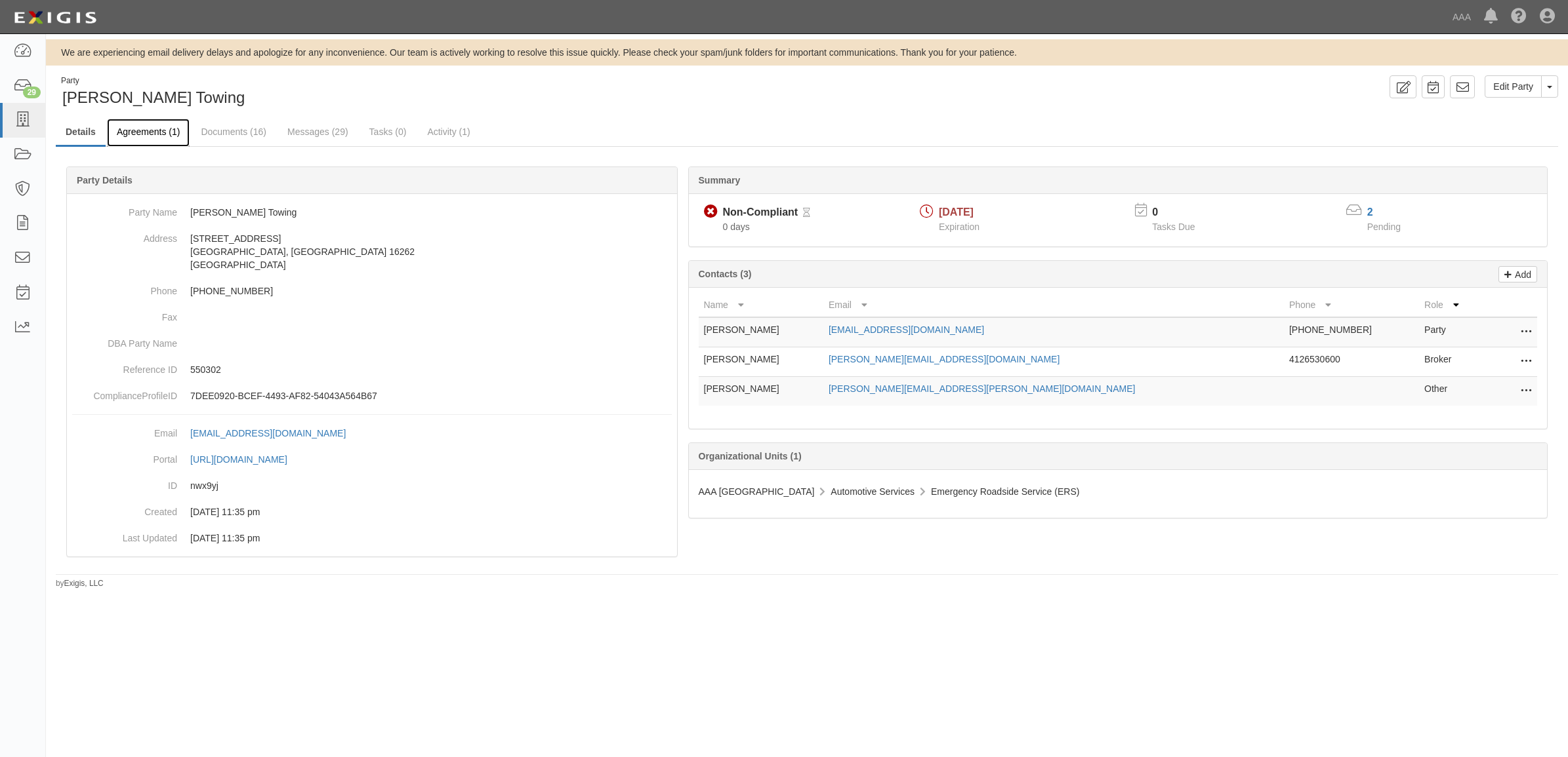
click at [147, 139] on link "Agreements (1)" at bounding box center [148, 133] width 83 height 28
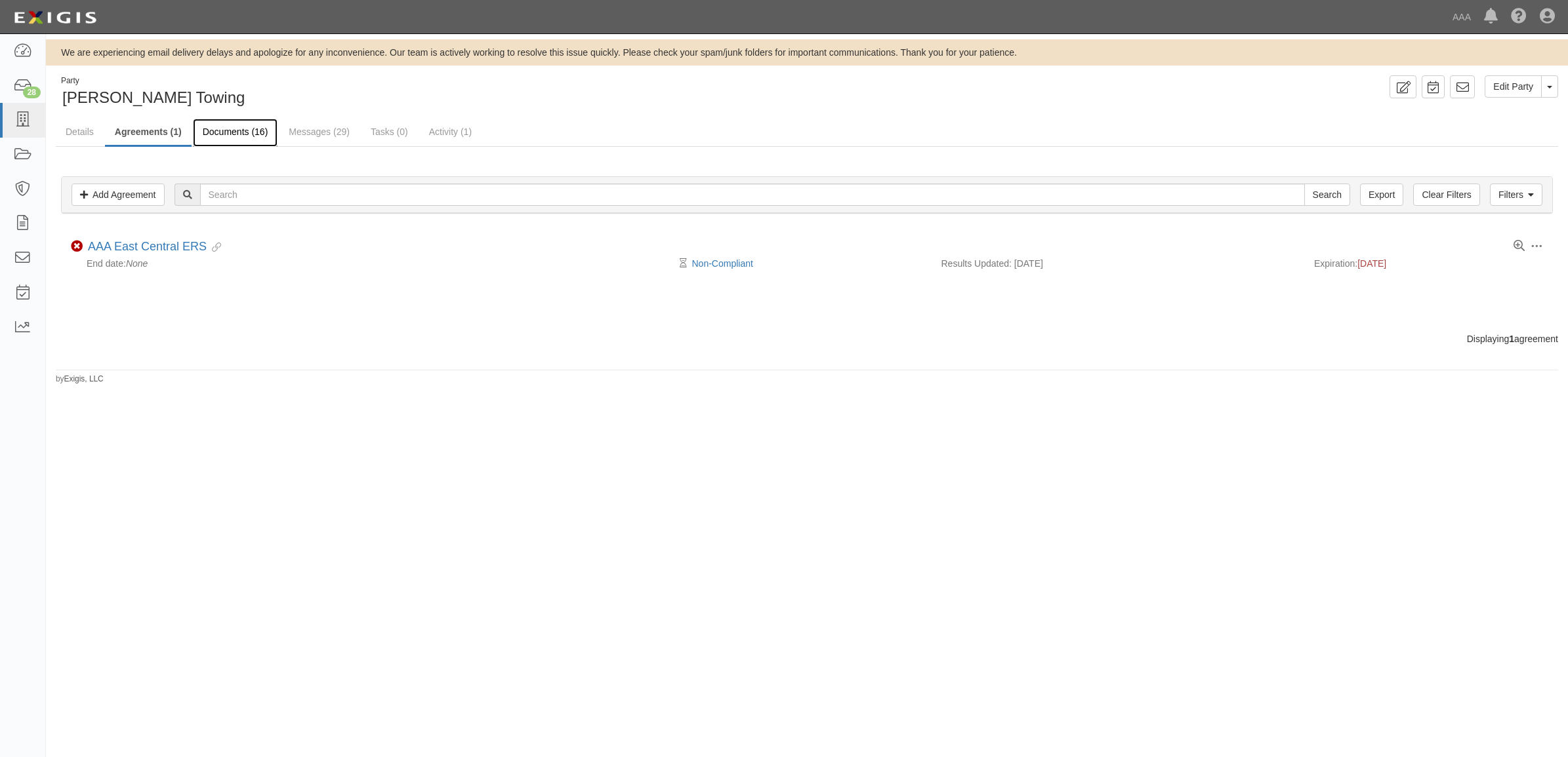
click at [225, 138] on link "Documents (16)" at bounding box center [236, 133] width 85 height 28
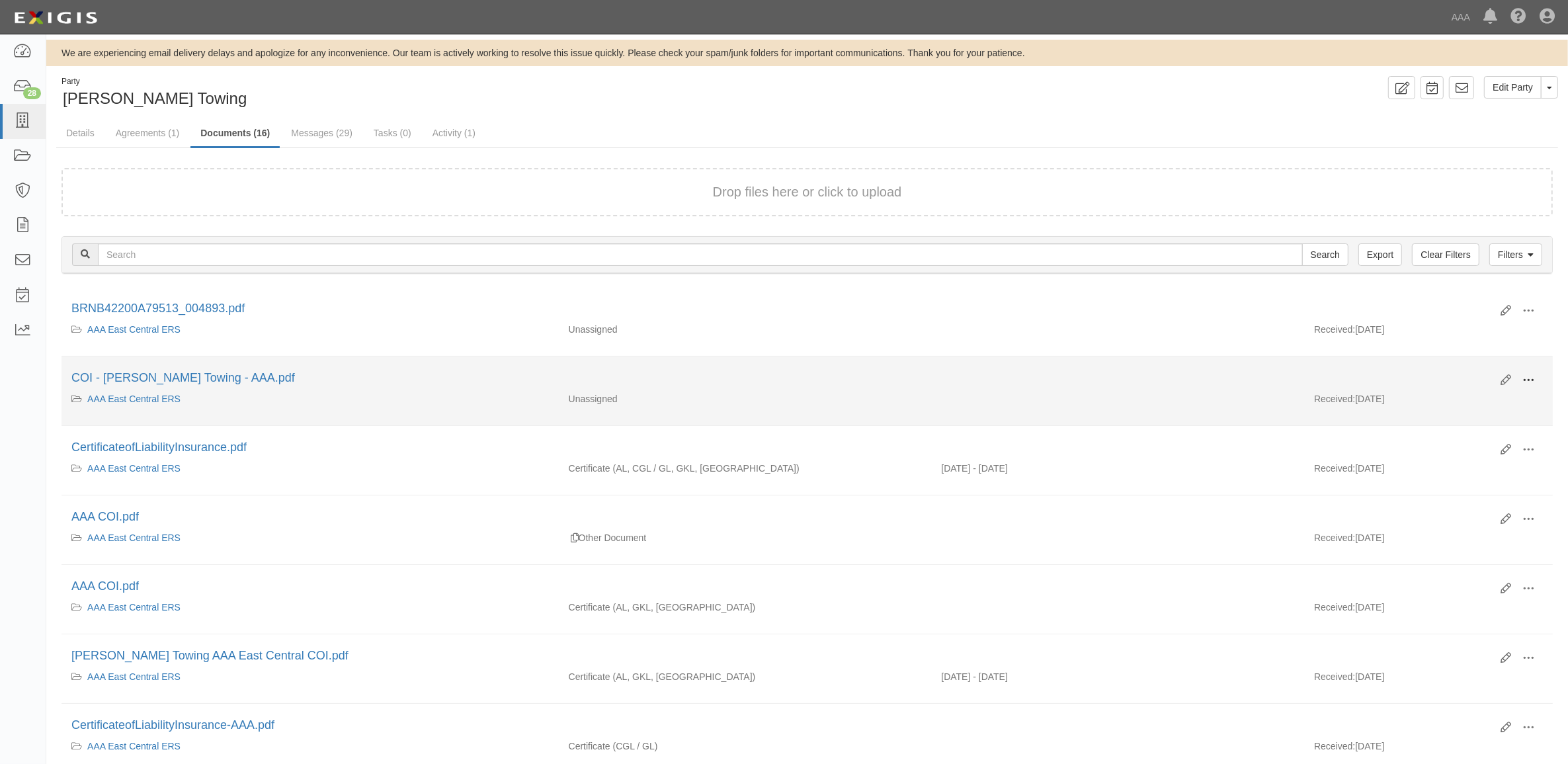
click at [1531, 379] on span at bounding box center [1528, 380] width 12 height 12
click at [1475, 399] on link "View" at bounding box center [1463, 400] width 105 height 24
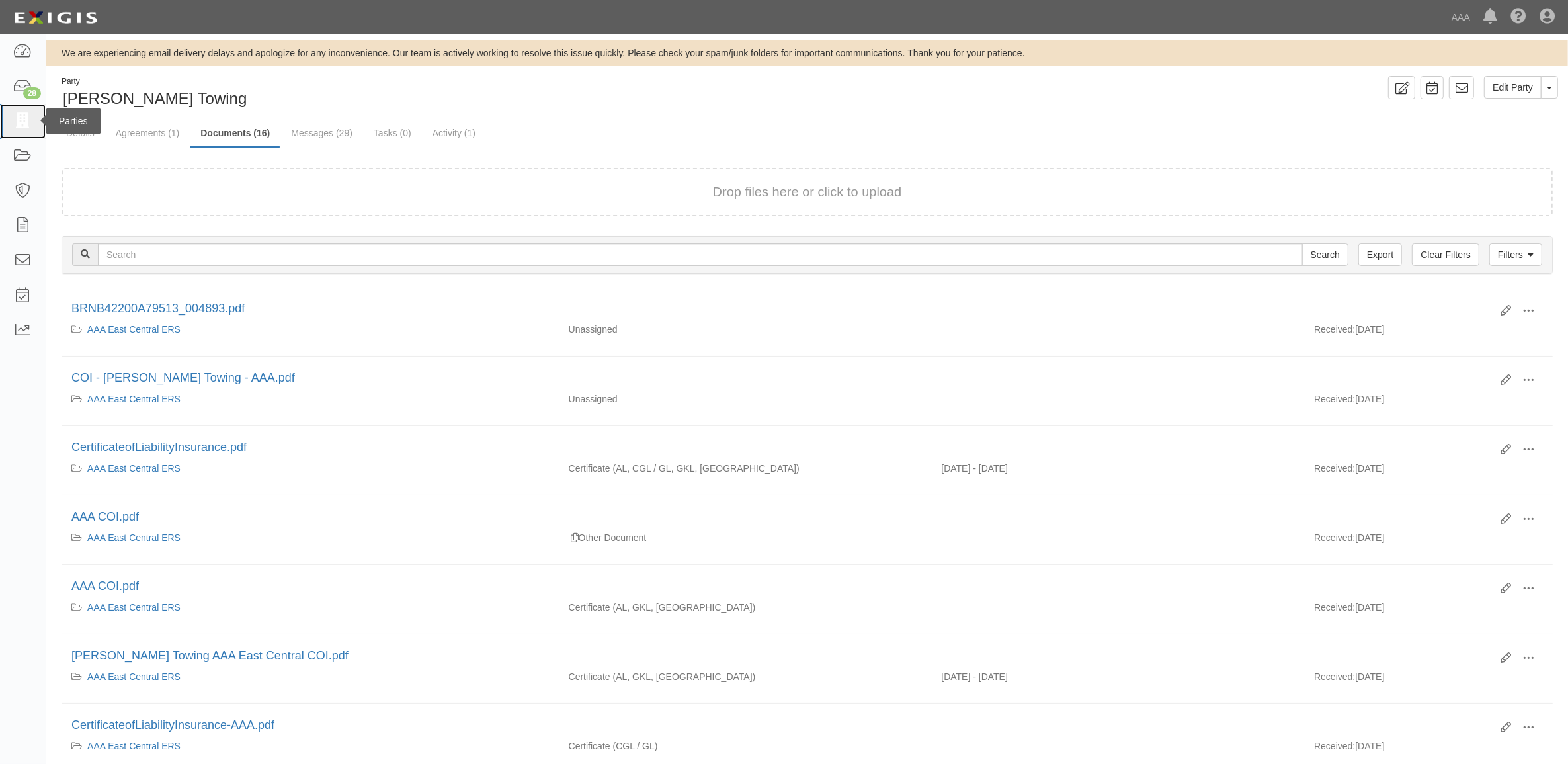
drag, startPoint x: 26, startPoint y: 117, endPoint x: 5, endPoint y: 134, distance: 27.0
click at [26, 117] on icon at bounding box center [23, 121] width 18 height 15
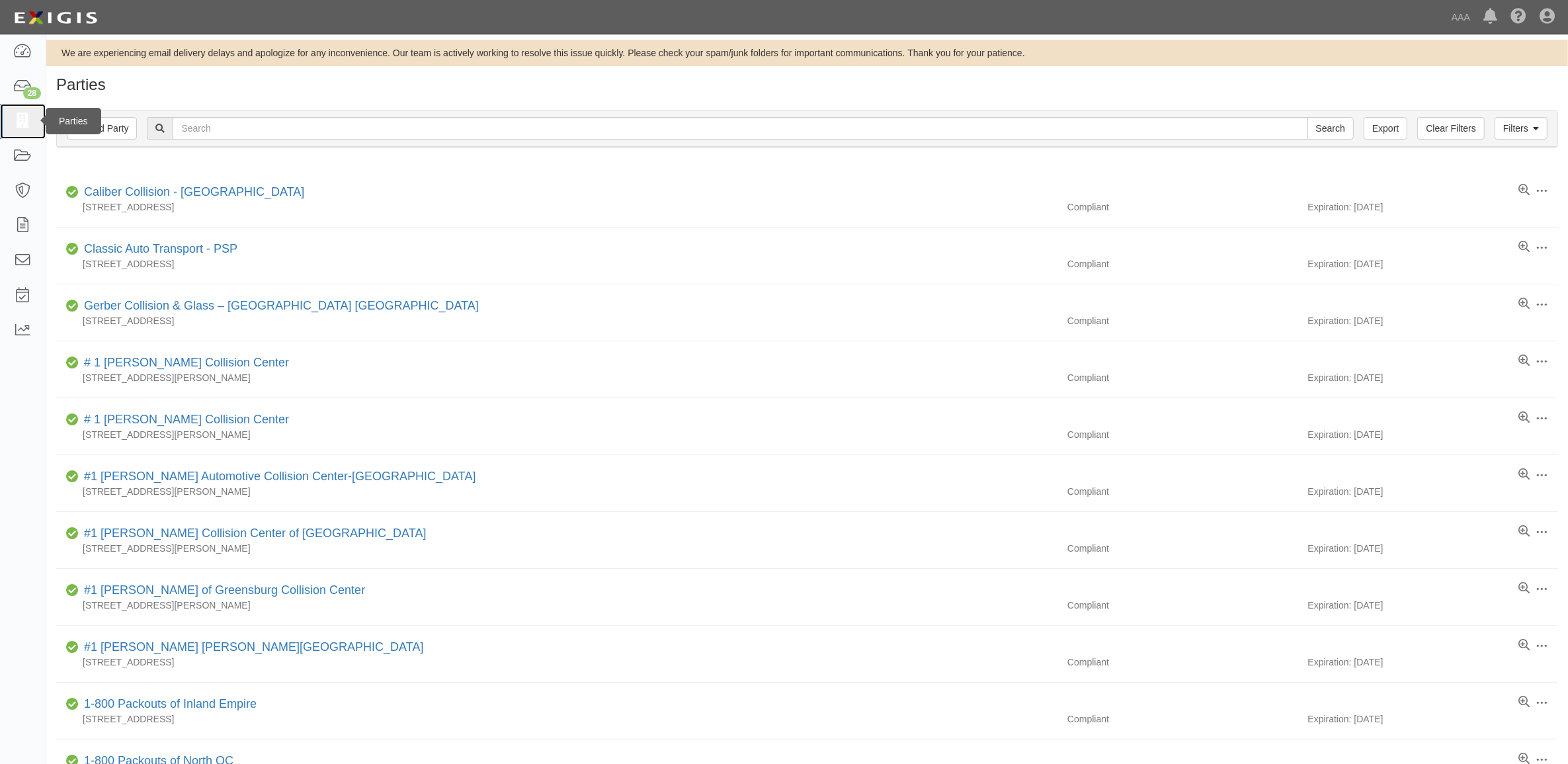
drag, startPoint x: 16, startPoint y: 119, endPoint x: 522, endPoint y: 502, distance: 634.6
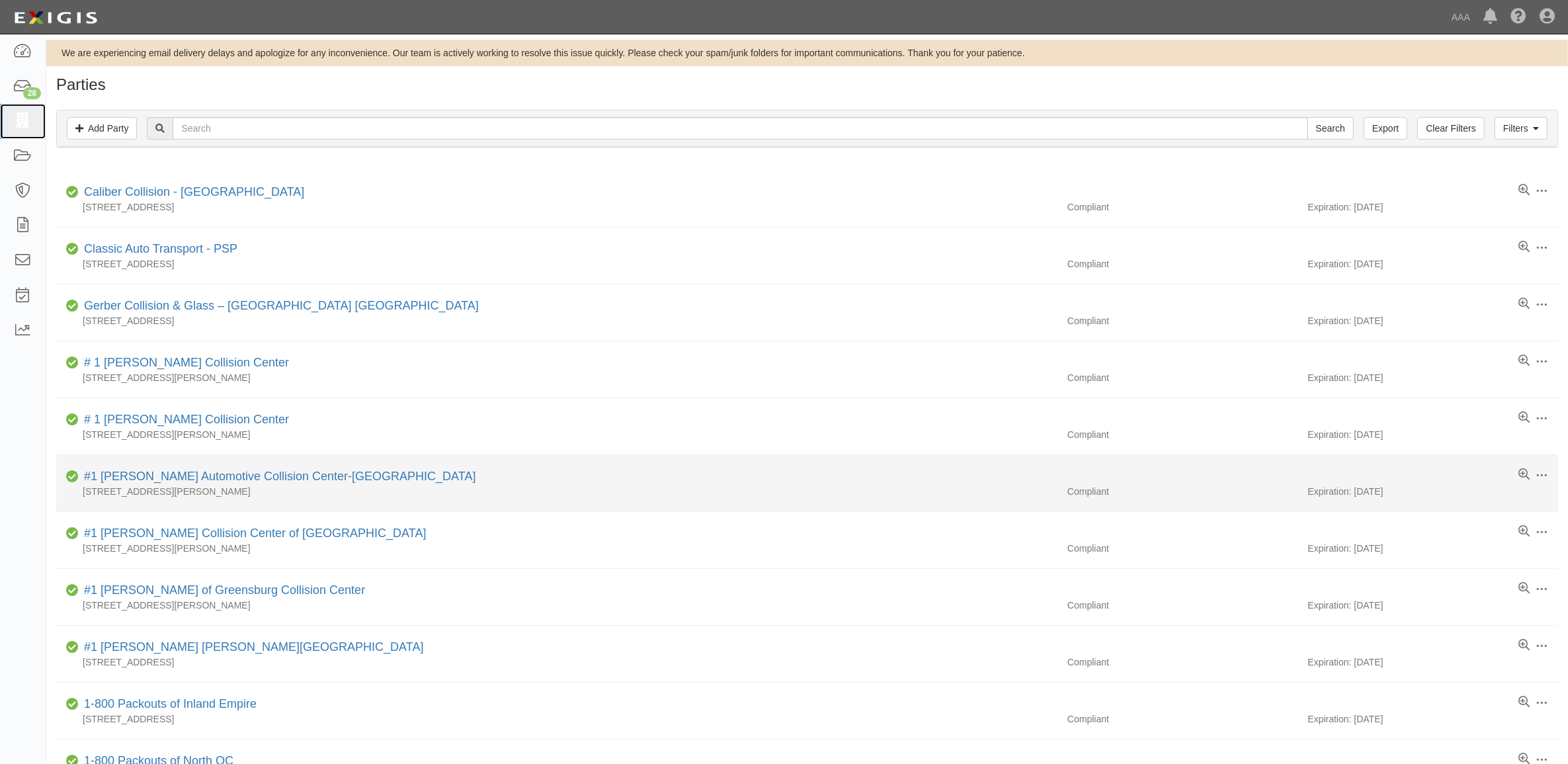
click at [16, 119] on icon at bounding box center [23, 121] width 18 height 15
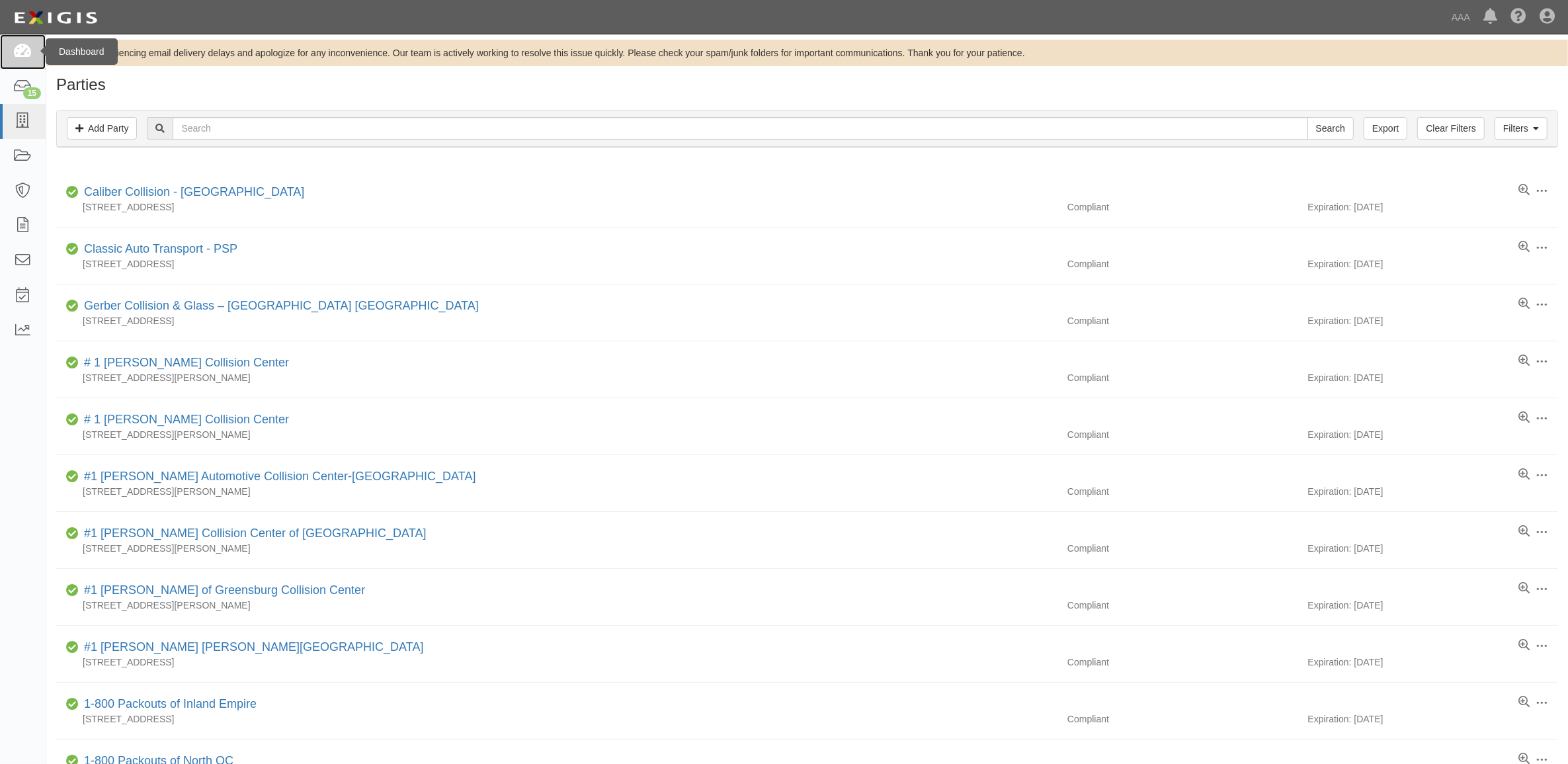
click at [24, 64] on link at bounding box center [23, 52] width 46 height 36
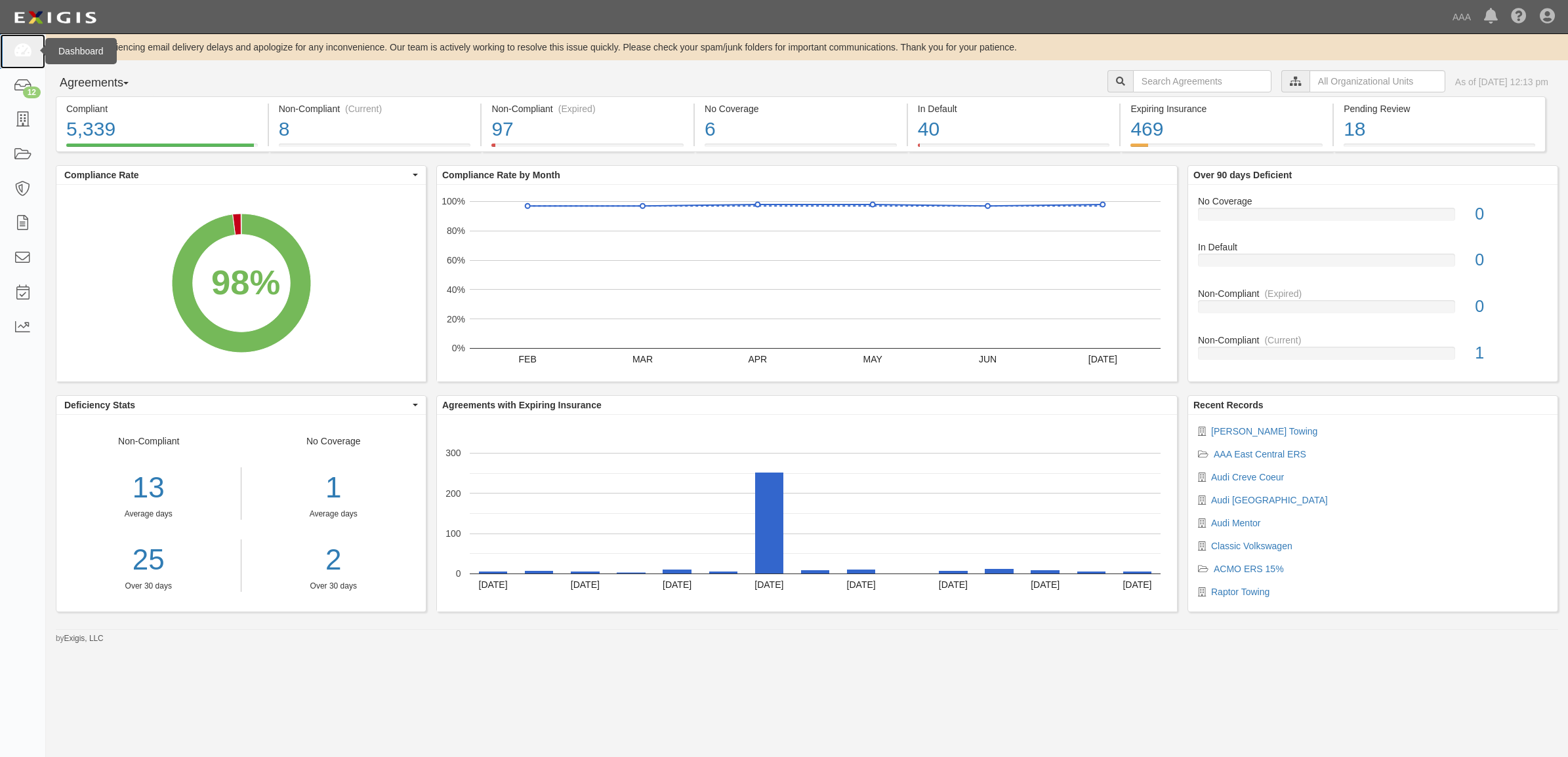
click at [10, 57] on link at bounding box center [23, 51] width 45 height 35
